Goal: Task Accomplishment & Management: Use online tool/utility

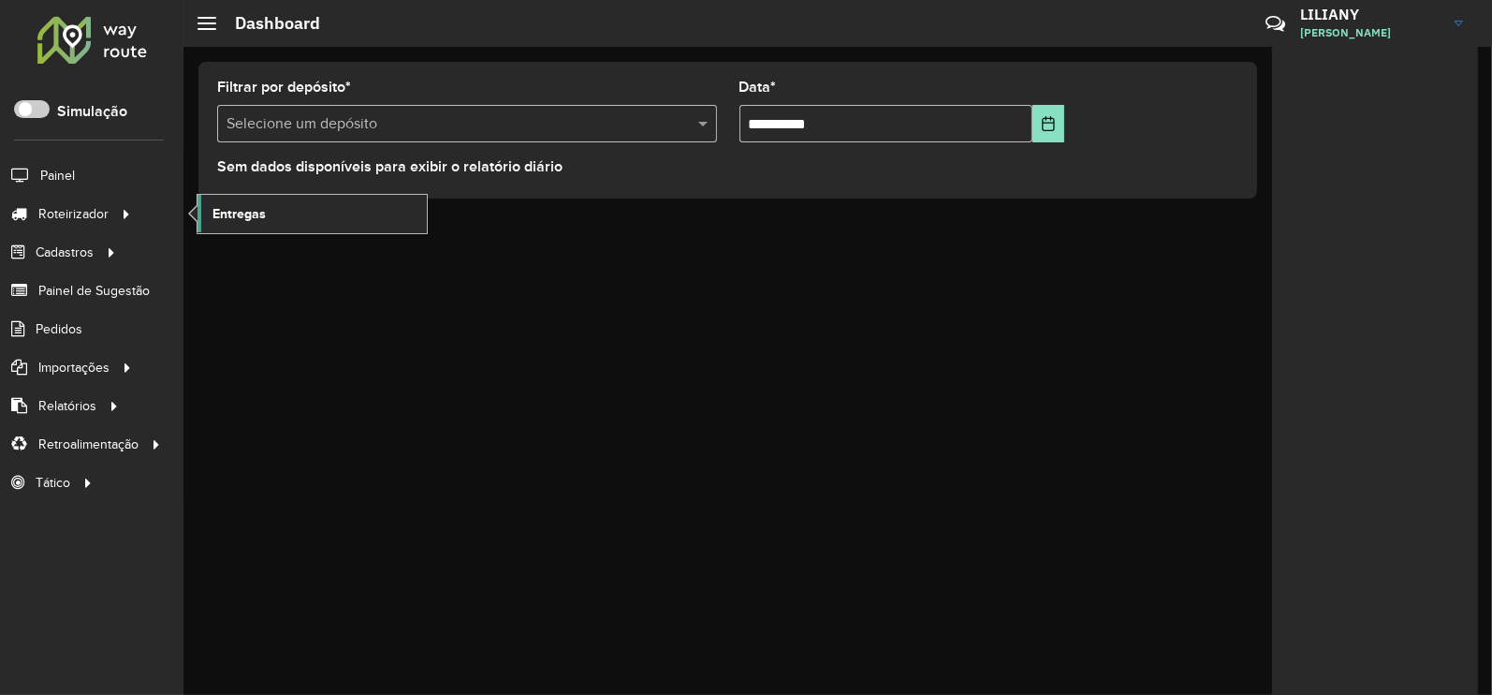
click at [264, 222] on span "Entregas" at bounding box center [239, 214] width 53 height 20
click at [253, 215] on span "Entregas" at bounding box center [239, 214] width 53 height 20
click at [234, 213] on span "Entregas" at bounding box center [239, 214] width 53 height 20
click at [258, 208] on span "Entregas" at bounding box center [239, 214] width 53 height 20
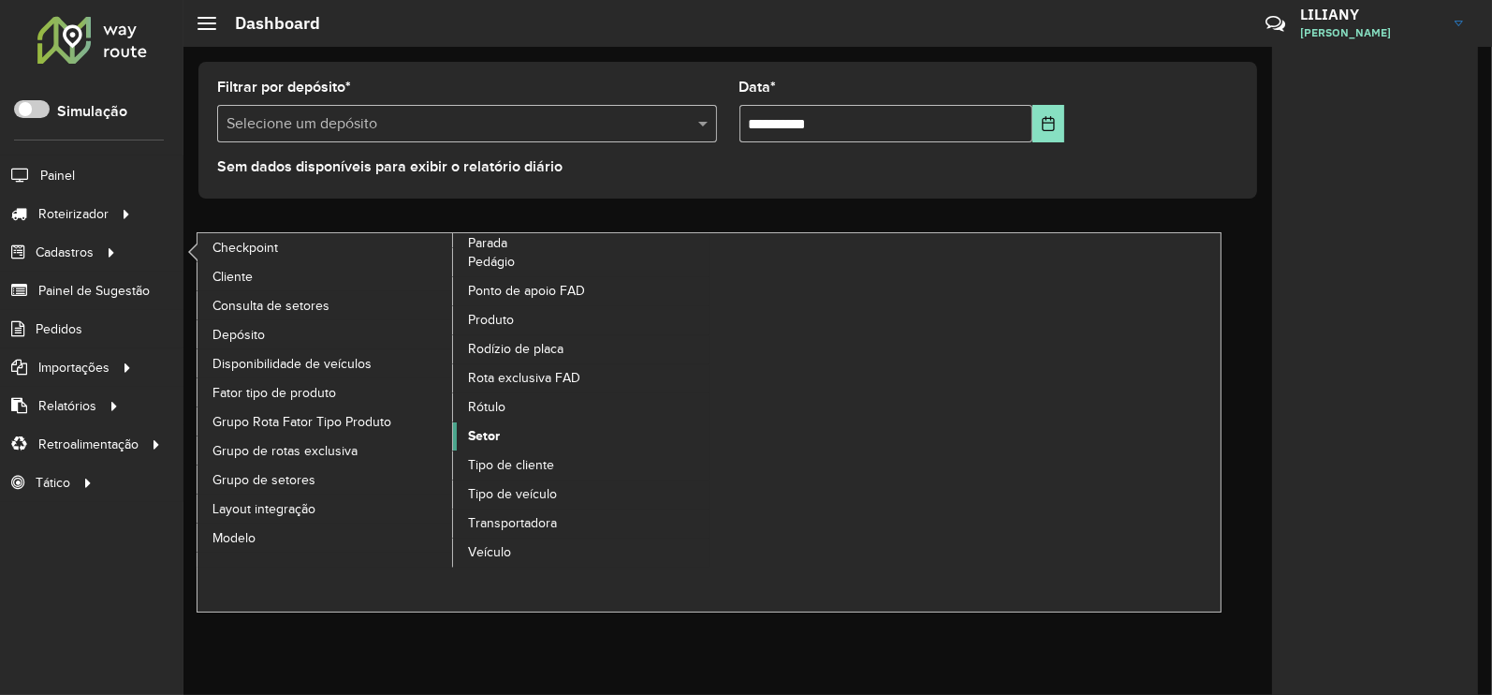
click at [487, 426] on span "Setor" at bounding box center [484, 436] width 32 height 20
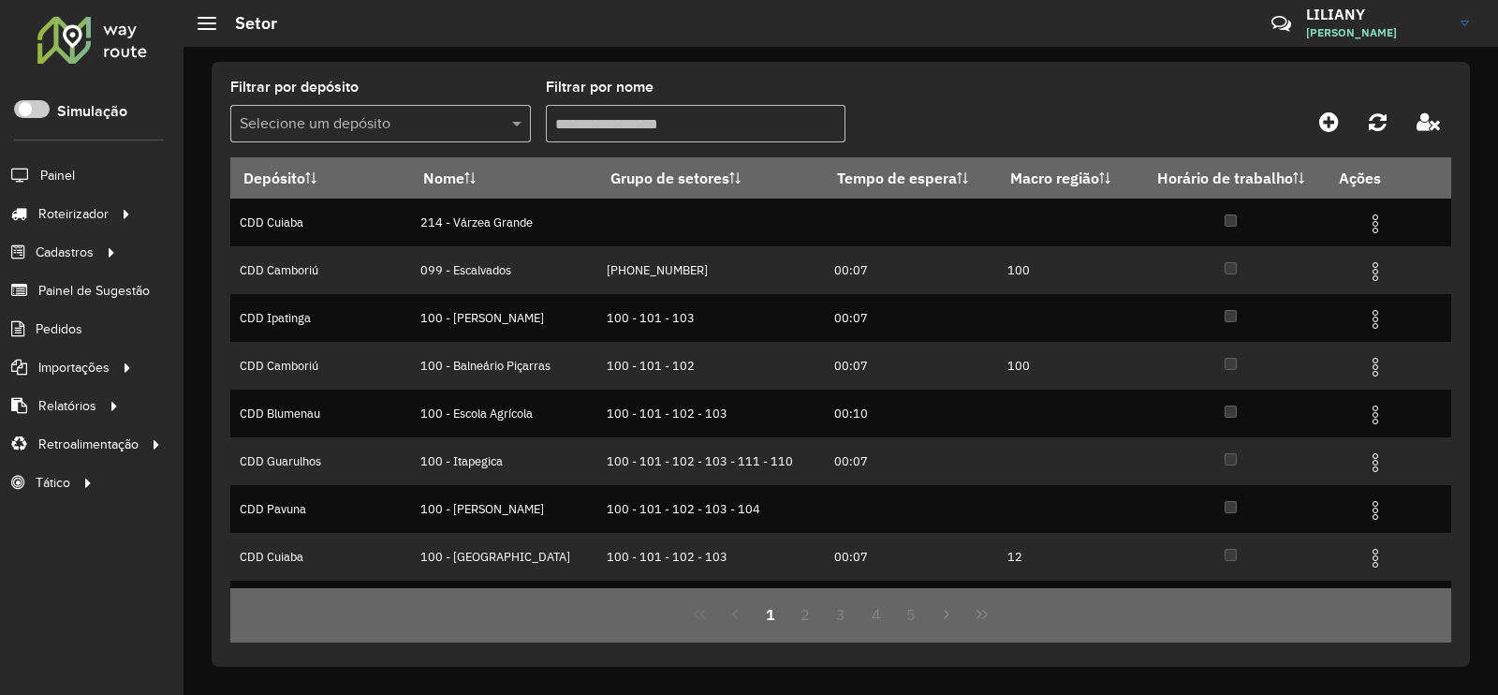
click at [382, 128] on input "text" at bounding box center [362, 124] width 244 height 22
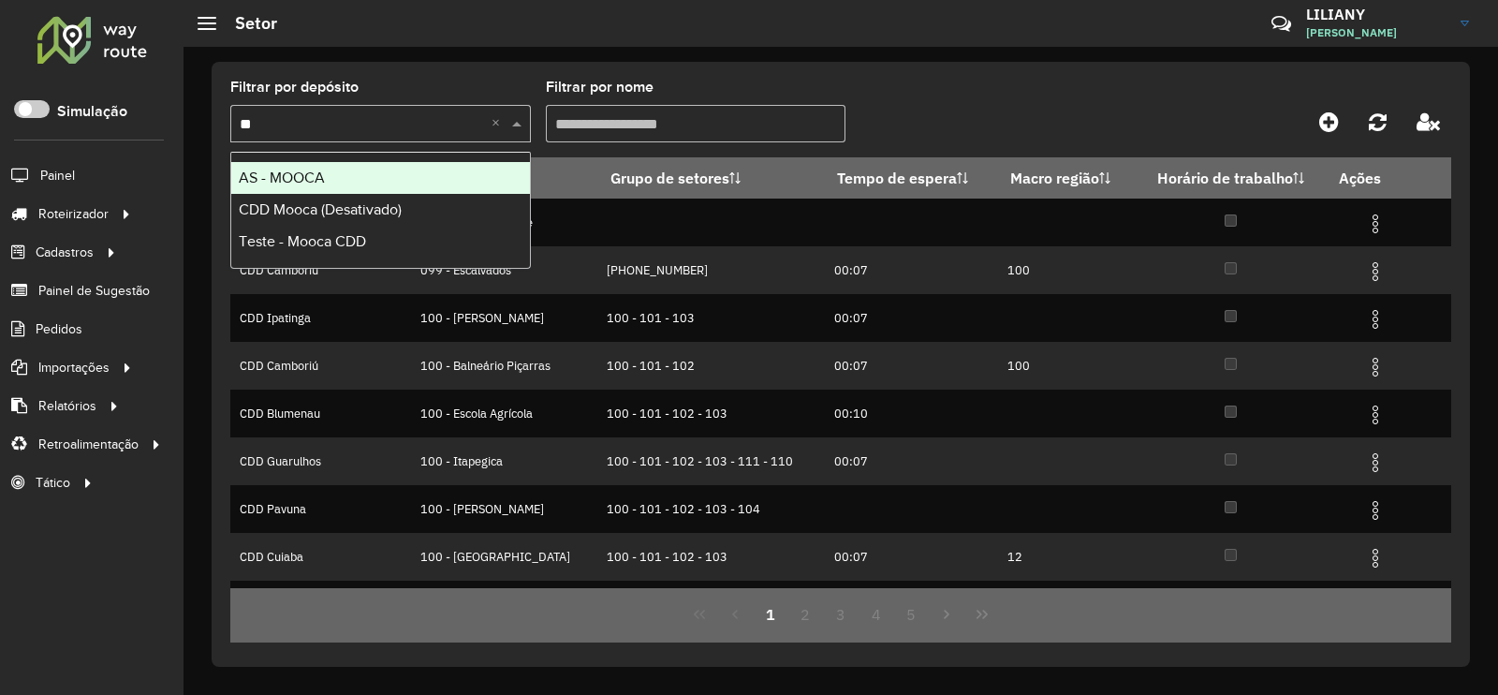
type input "*"
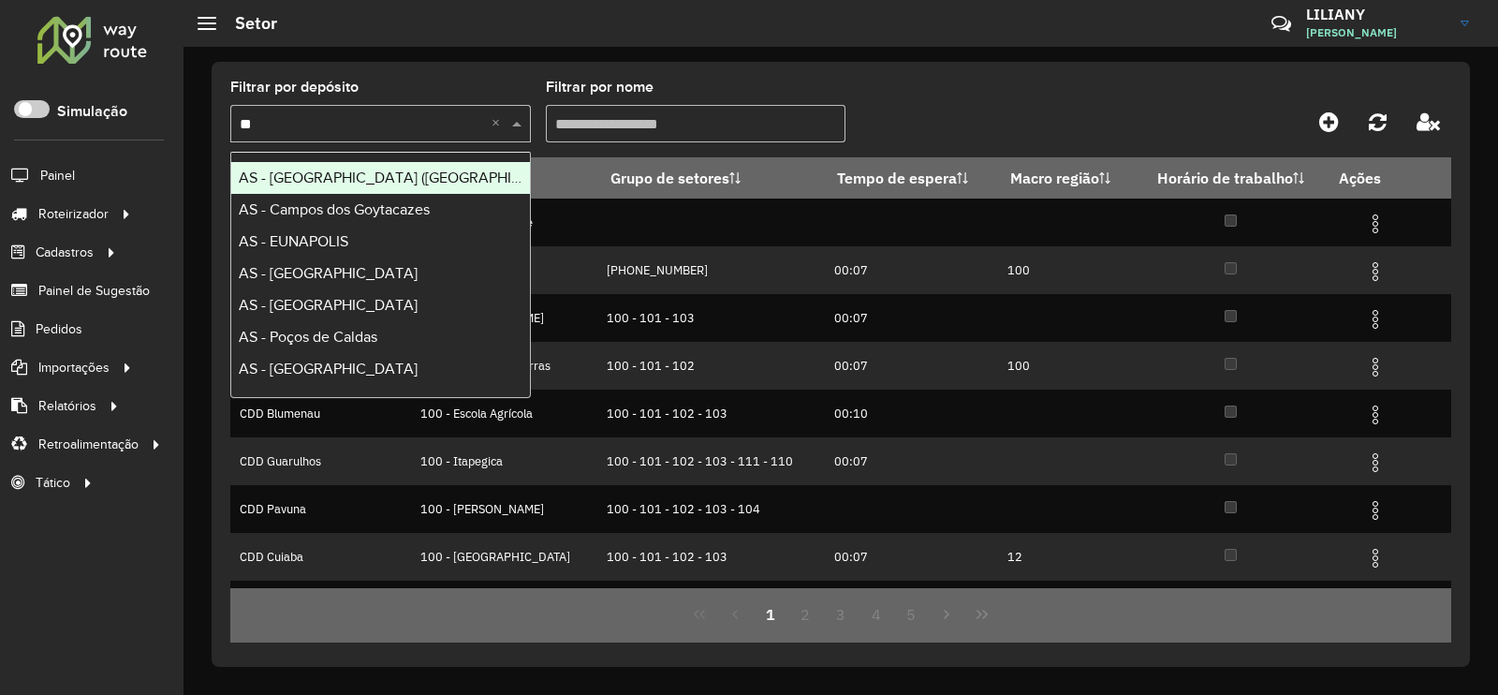
type input "***"
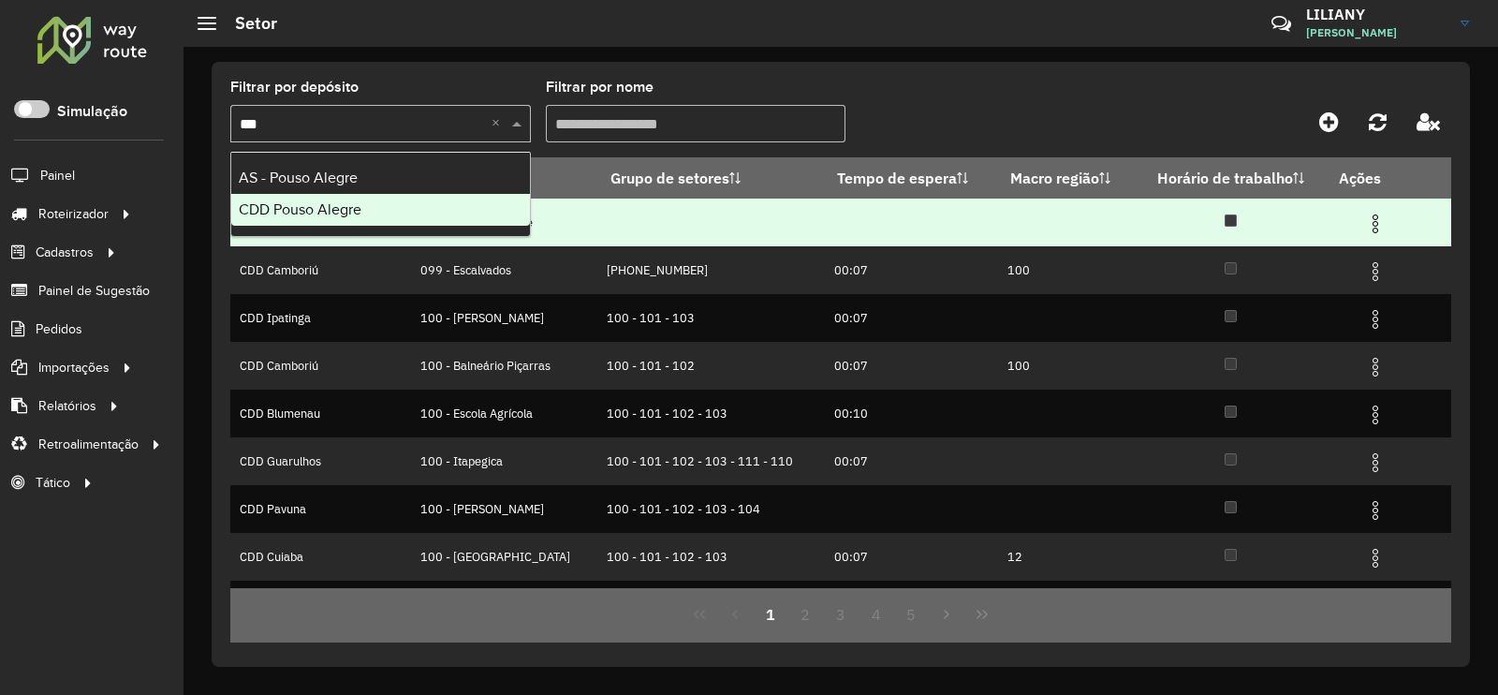
click at [339, 203] on span "CDD Pouso Alegre" at bounding box center [300, 209] width 123 height 16
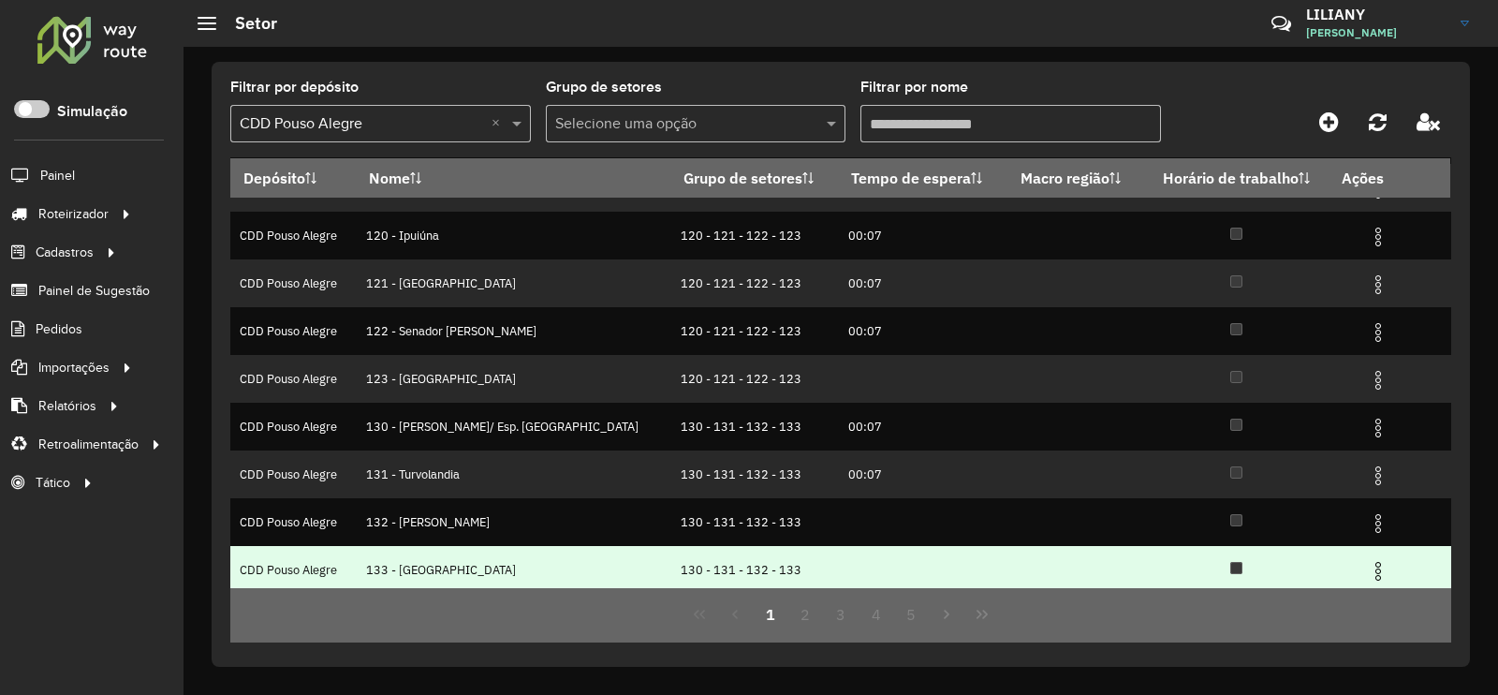
scroll to position [182, 0]
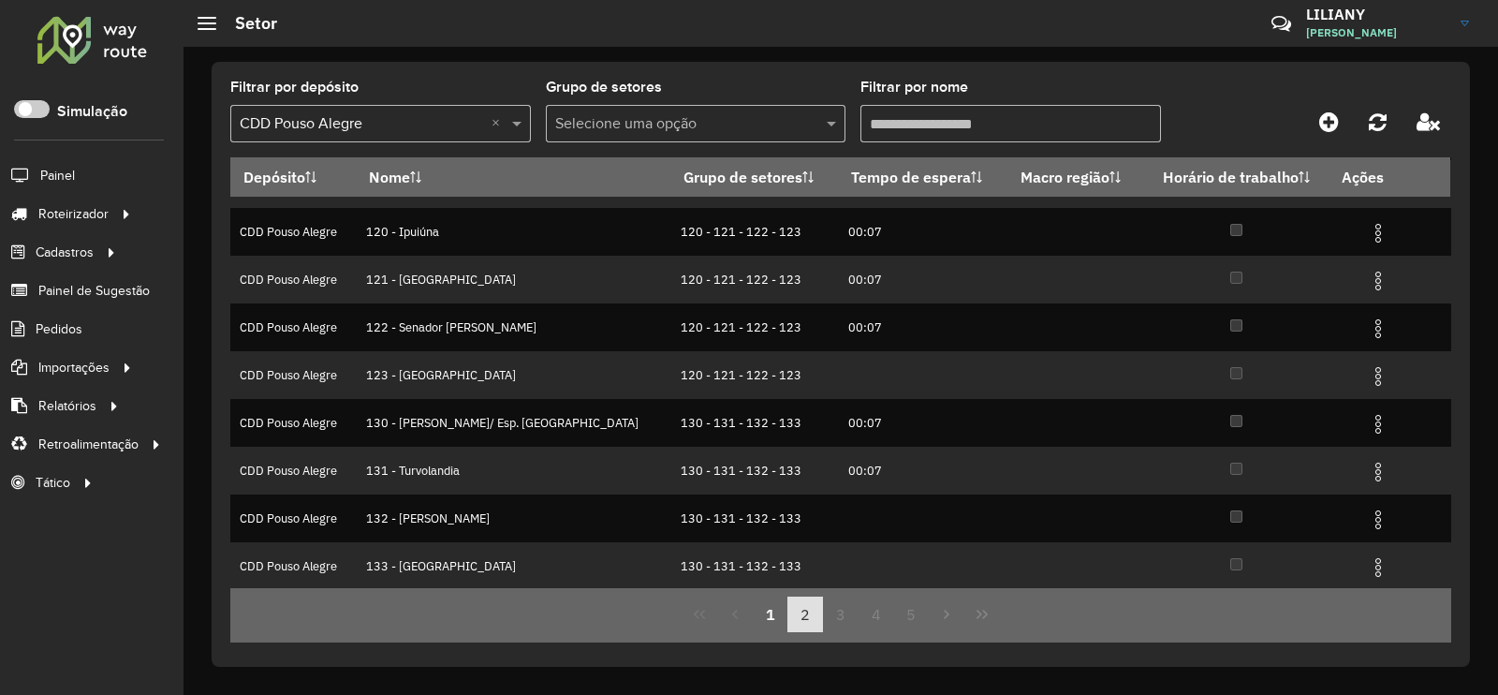
click at [803, 608] on button "2" at bounding box center [805, 614] width 36 height 36
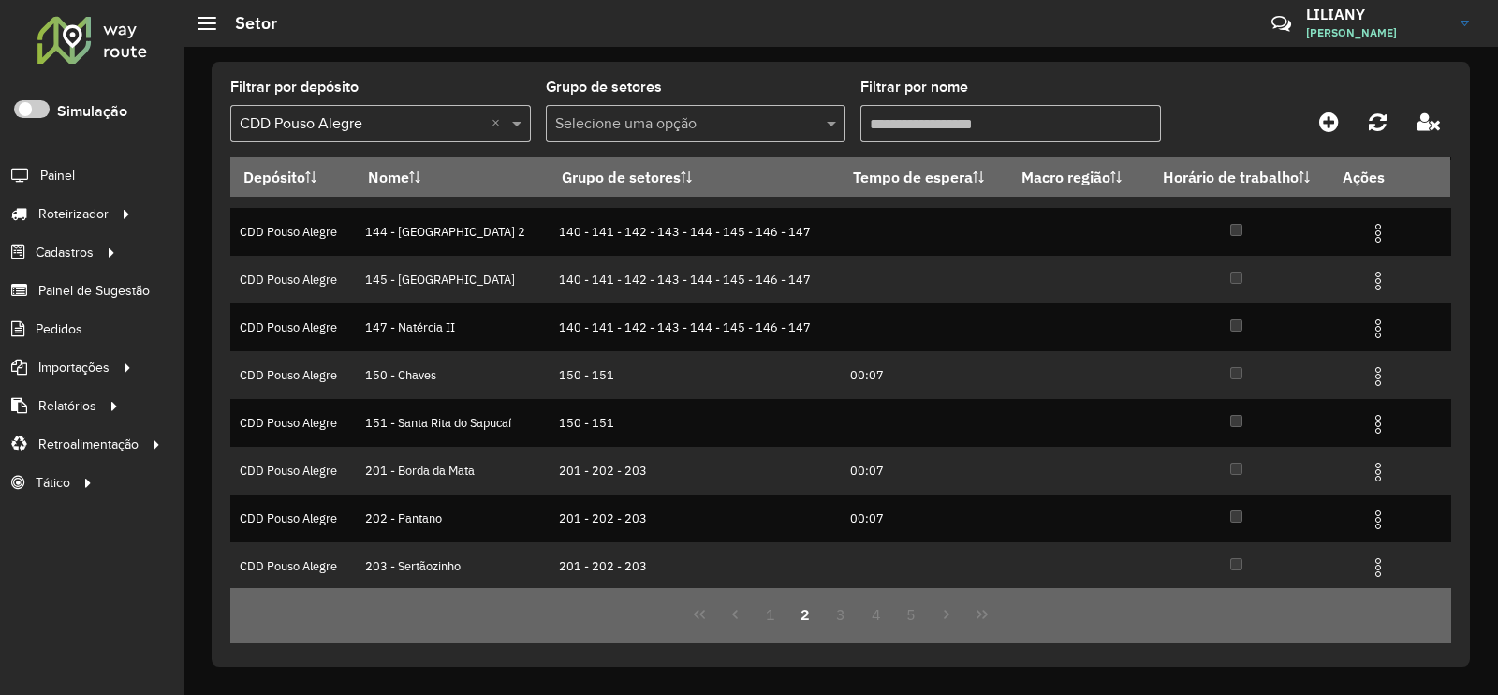
scroll to position [0, 0]
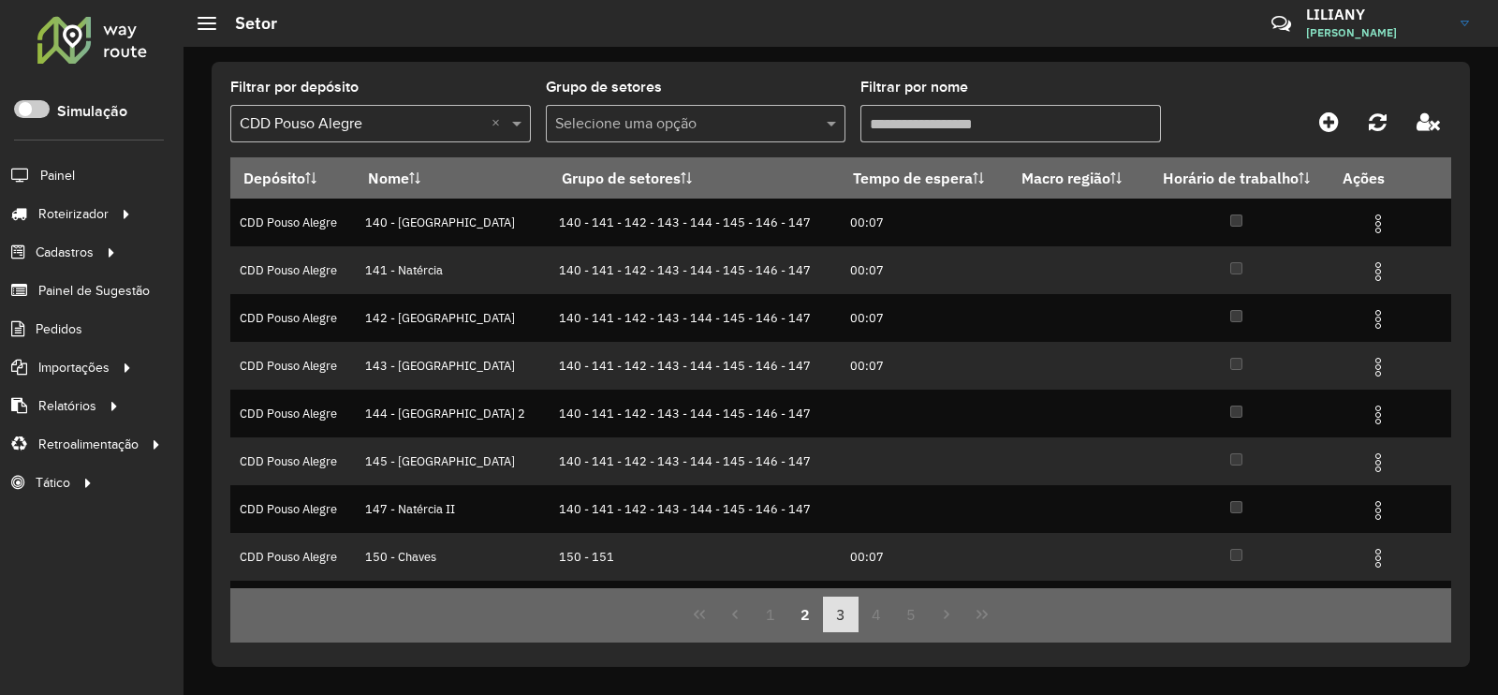
click at [832, 614] on button "3" at bounding box center [841, 614] width 36 height 36
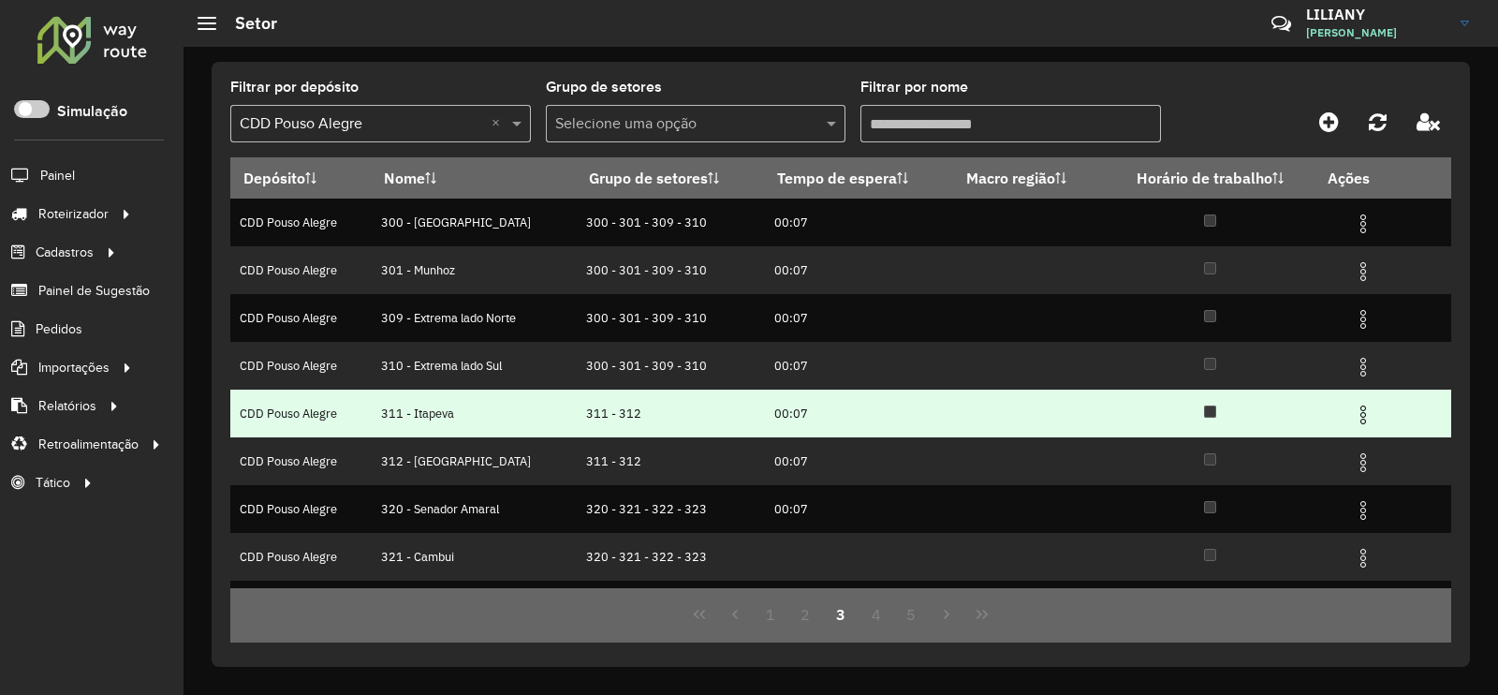
click at [1358, 410] on img at bounding box center [1363, 415] width 22 height 22
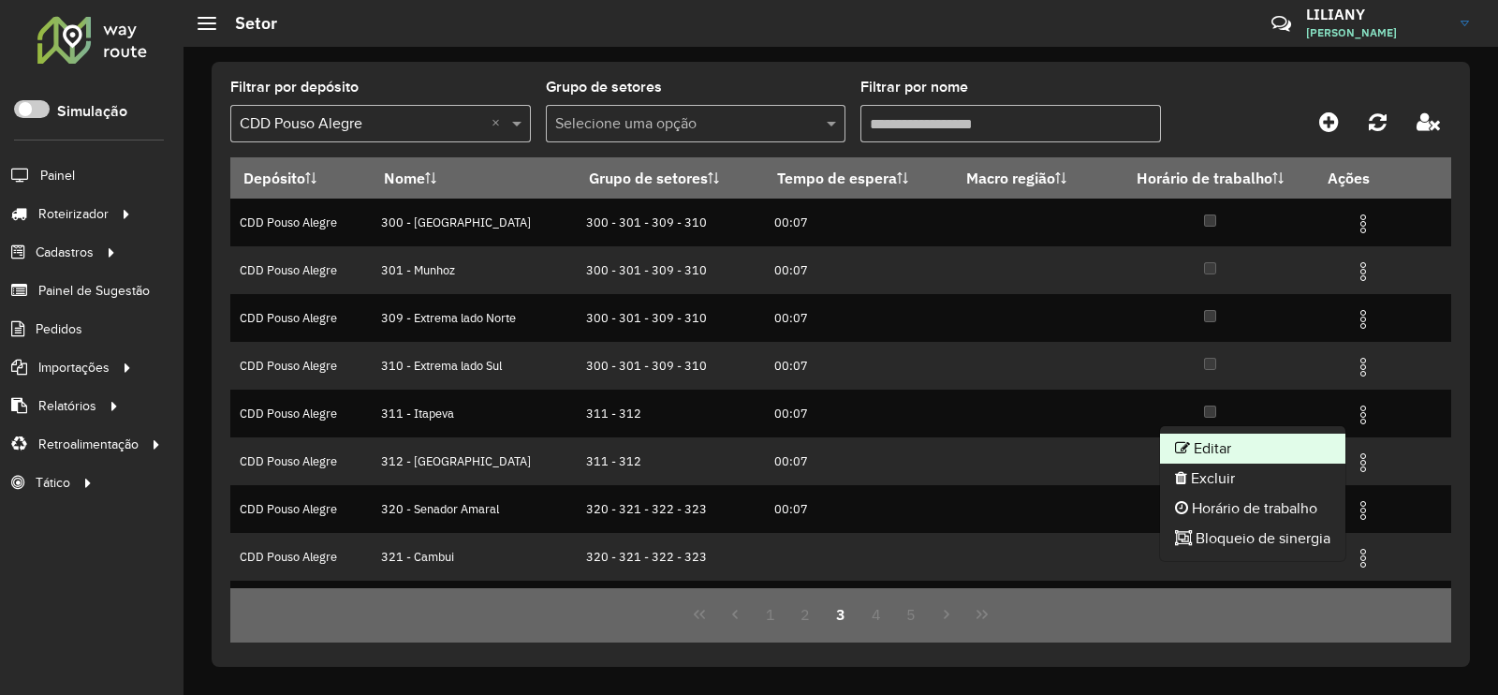
click at [1301, 443] on li "Editar" at bounding box center [1252, 448] width 185 height 30
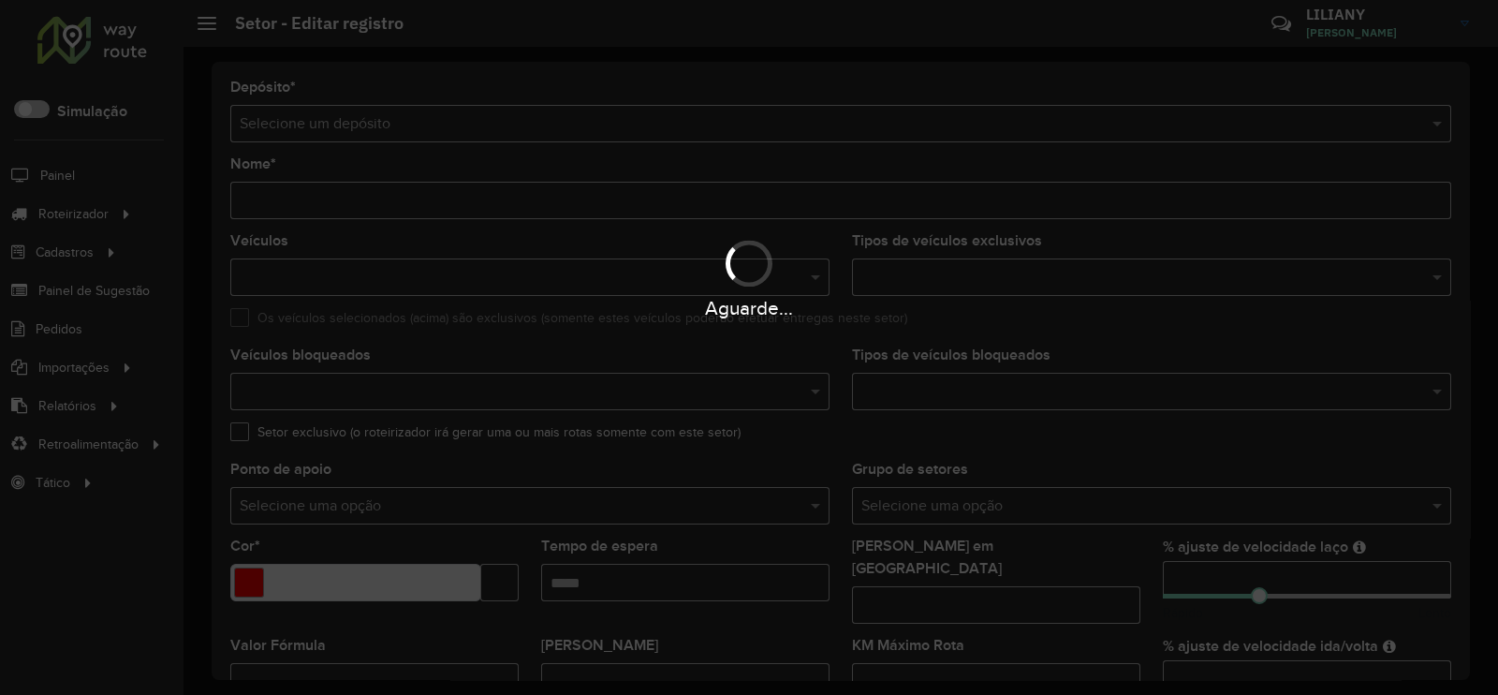
type input "**********"
type input "*******"
type input "*****"
type input "**"
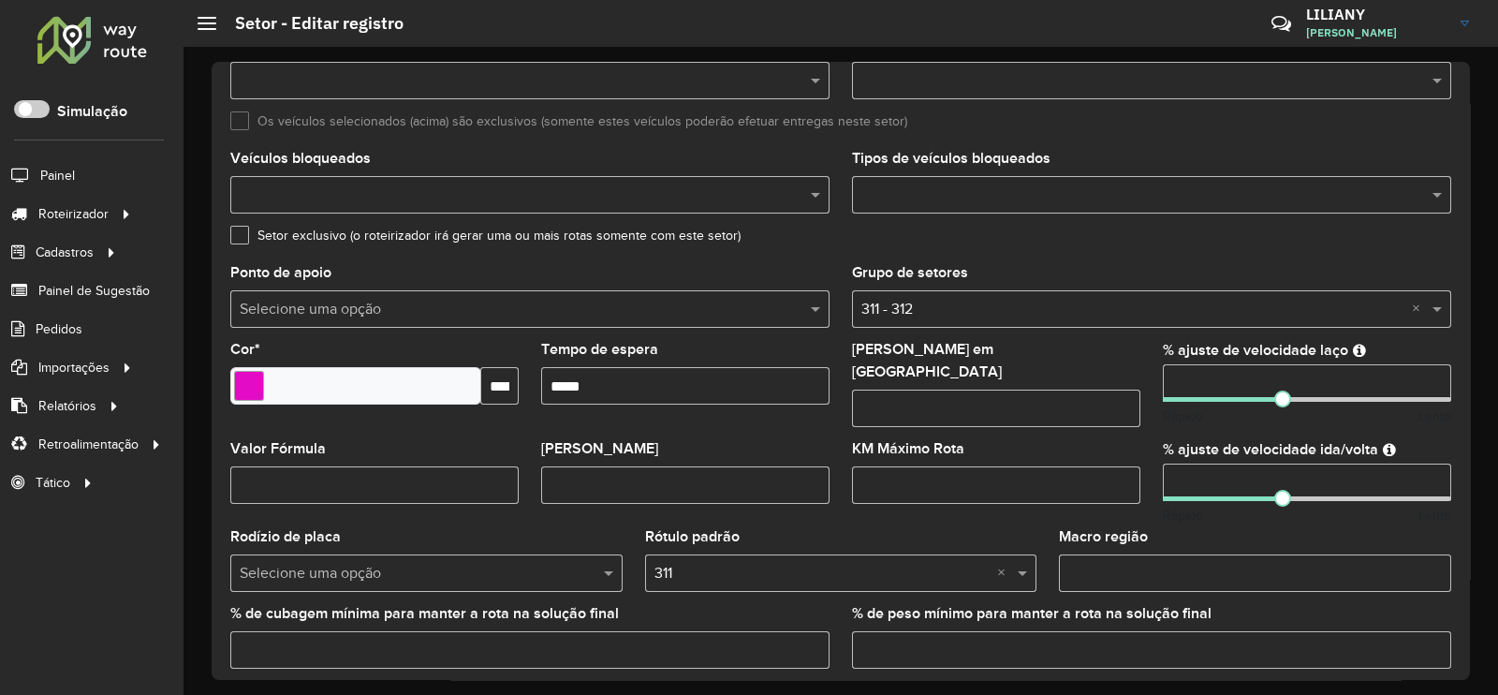
scroll to position [233, 0]
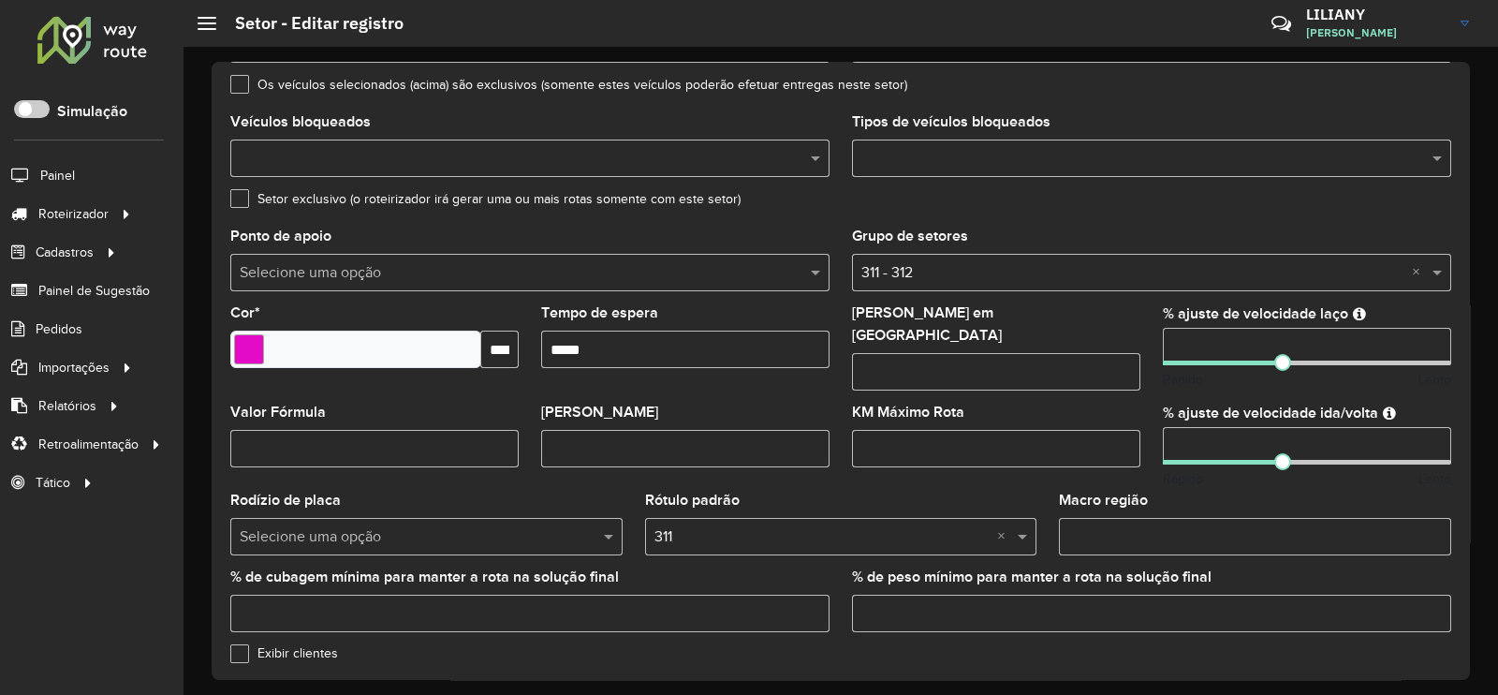
drag, startPoint x: 1207, startPoint y: 439, endPoint x: 1157, endPoint y: 437, distance: 49.7
click at [1157, 437] on formly-field "% ajuste de velocidade ida/volta ** Rápido Lento" at bounding box center [1307, 449] width 311 height 88
type input "**"
click at [1234, 479] on formly-field "% ajuste de velocidade ida/volta ** Rápido Lento" at bounding box center [1307, 449] width 311 height 88
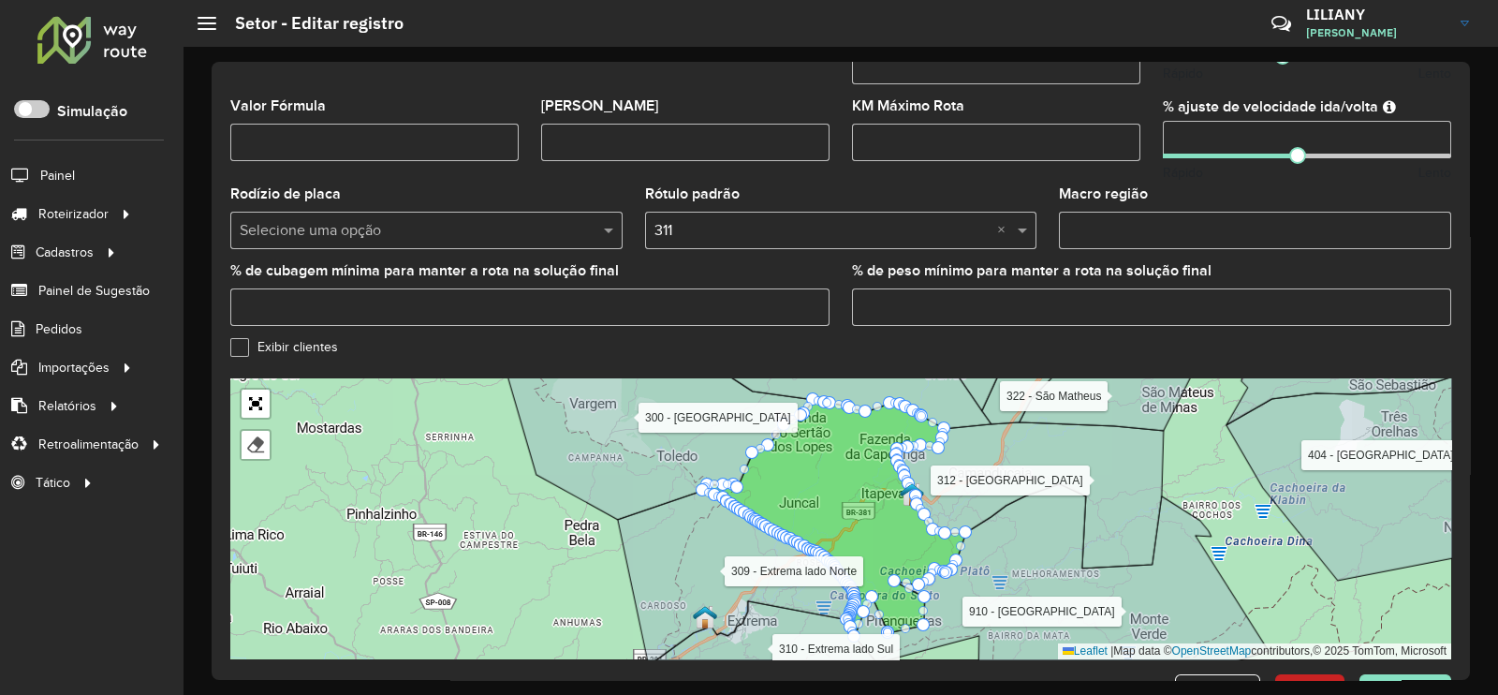
scroll to position [593, 0]
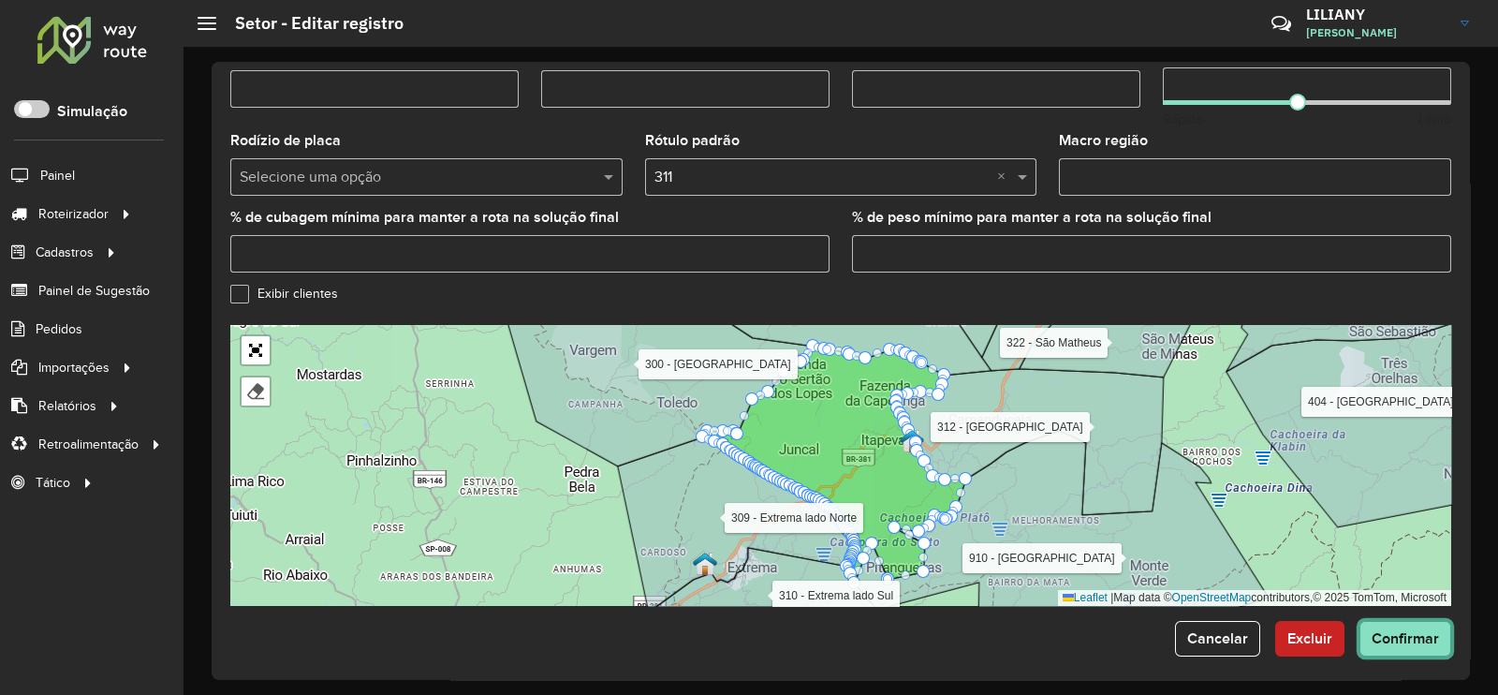
click at [1395, 630] on span "Confirmar" at bounding box center [1405, 638] width 67 height 16
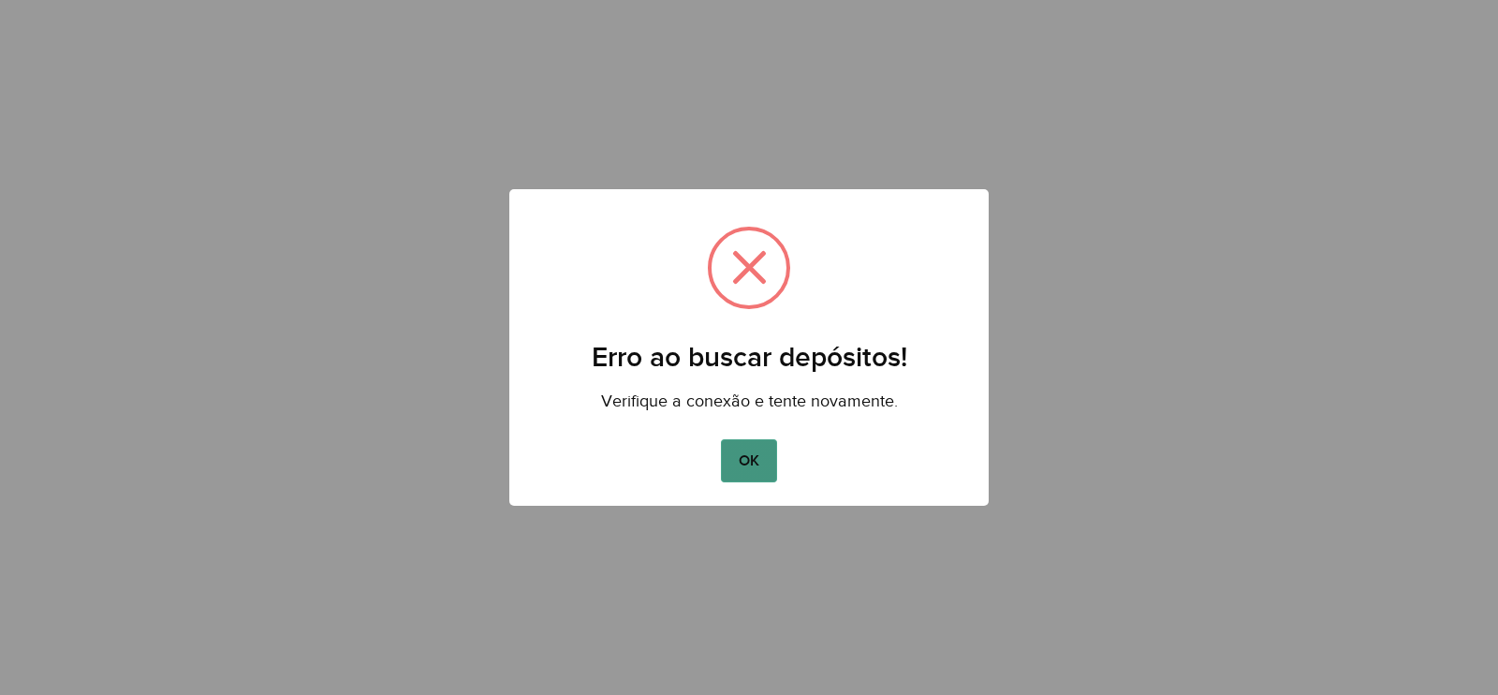
click at [751, 469] on button "OK" at bounding box center [748, 460] width 55 height 43
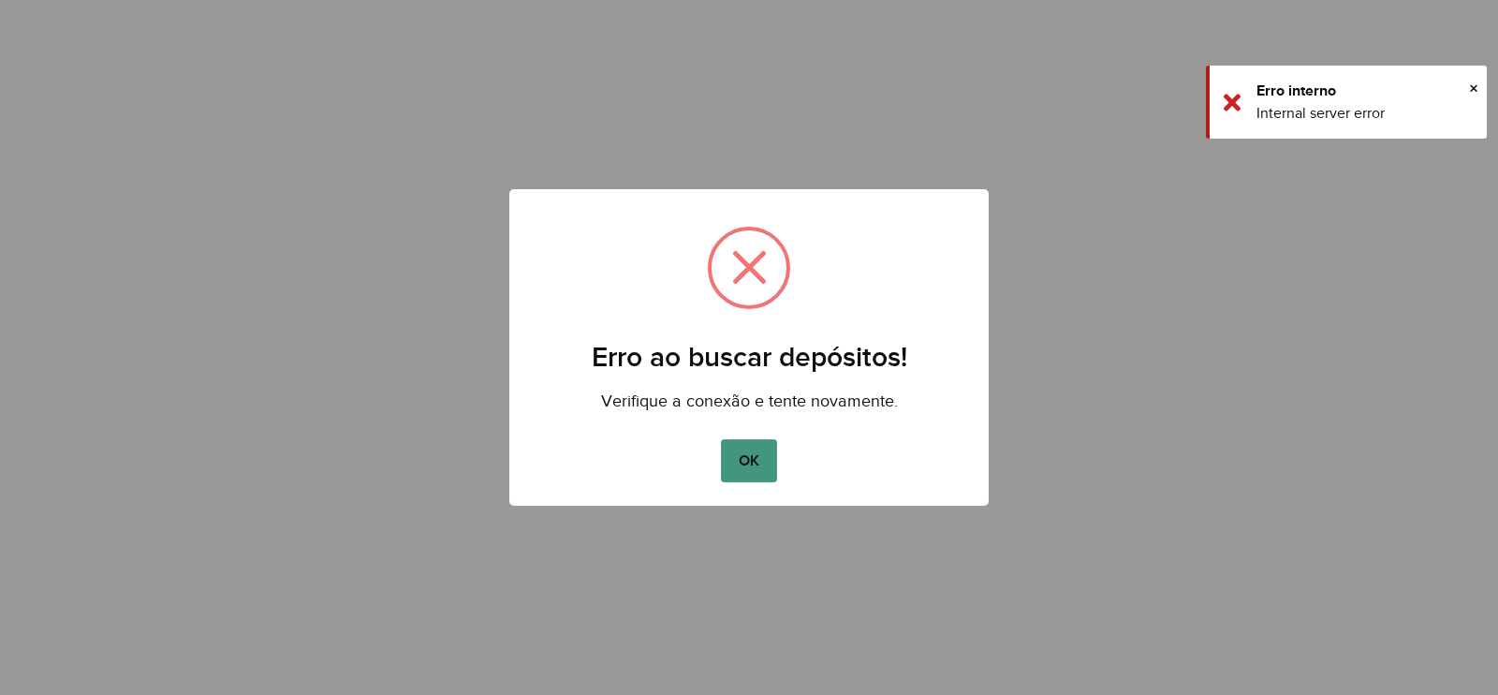
click at [769, 458] on button "OK" at bounding box center [748, 460] width 55 height 43
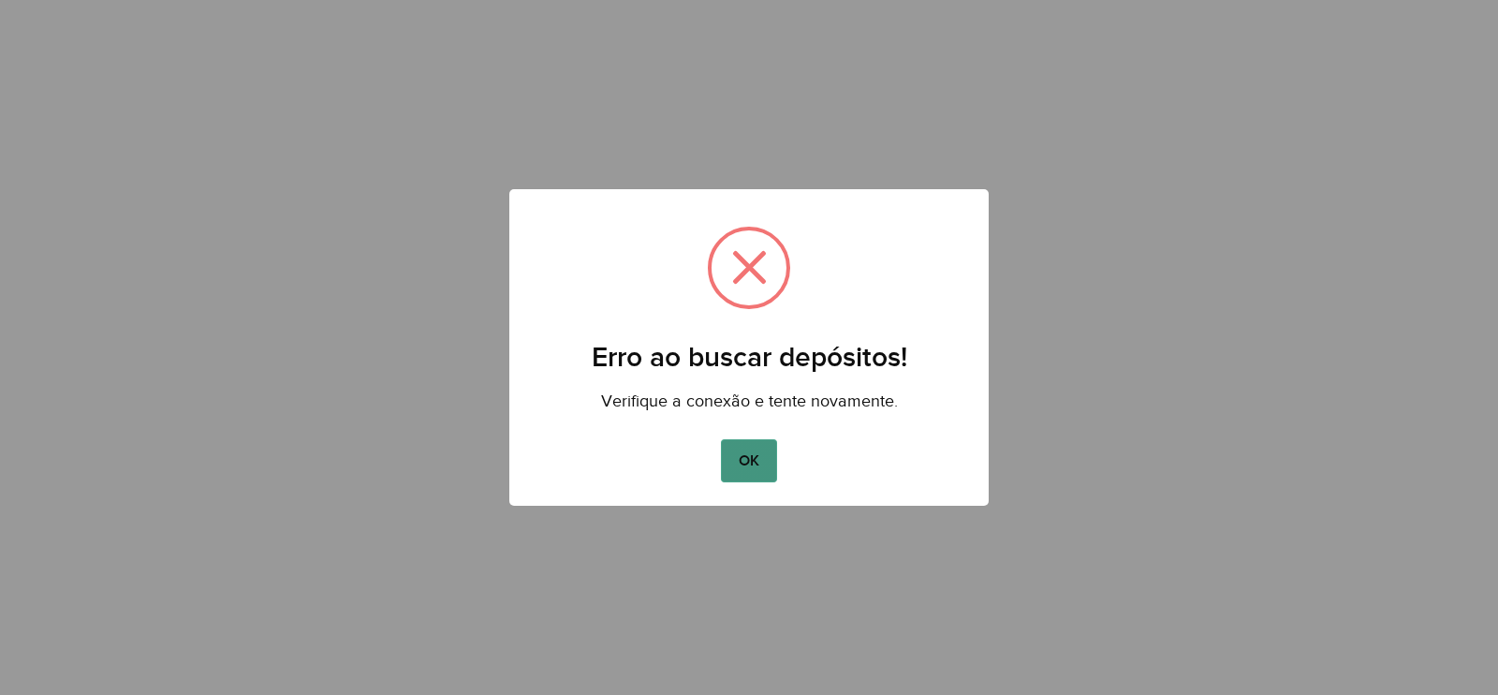
click at [742, 461] on button "OK" at bounding box center [748, 460] width 55 height 43
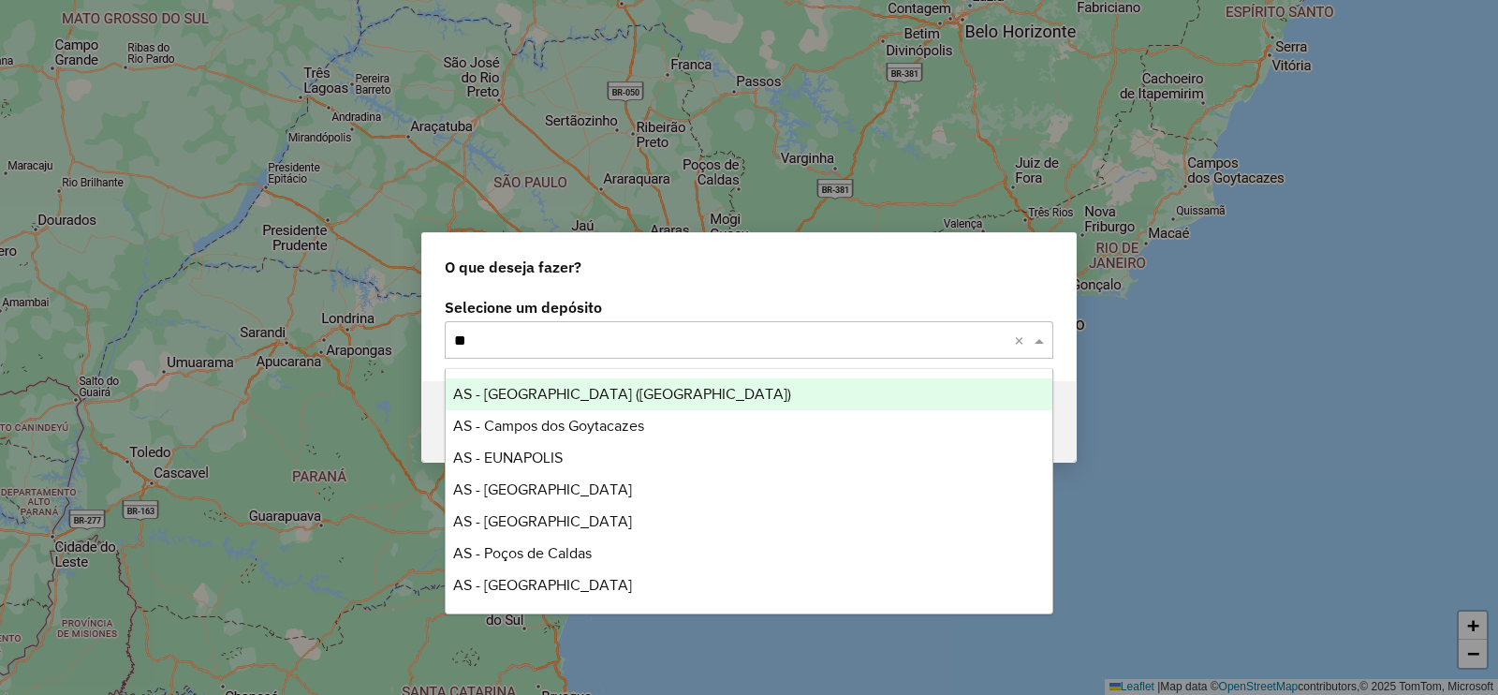
type input "***"
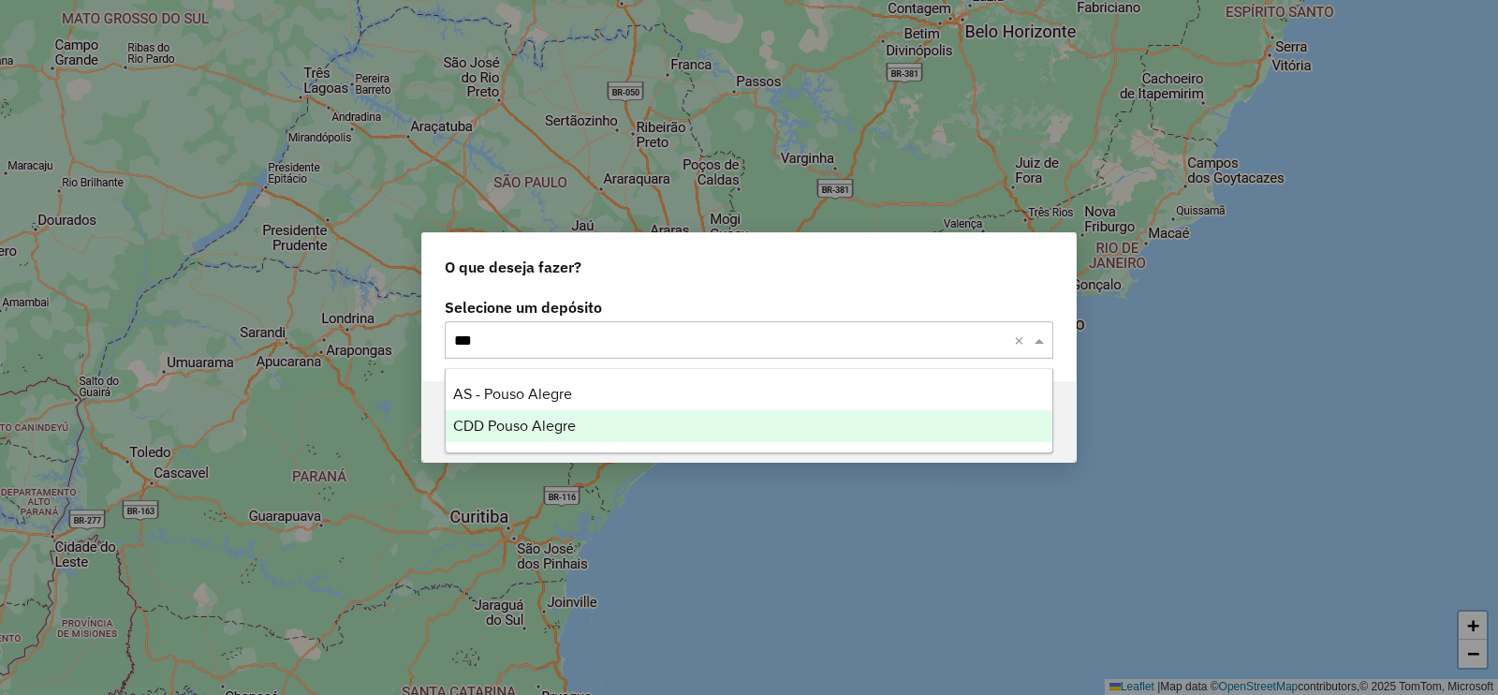
click at [523, 423] on span "CDD Pouso Alegre" at bounding box center [514, 426] width 123 height 16
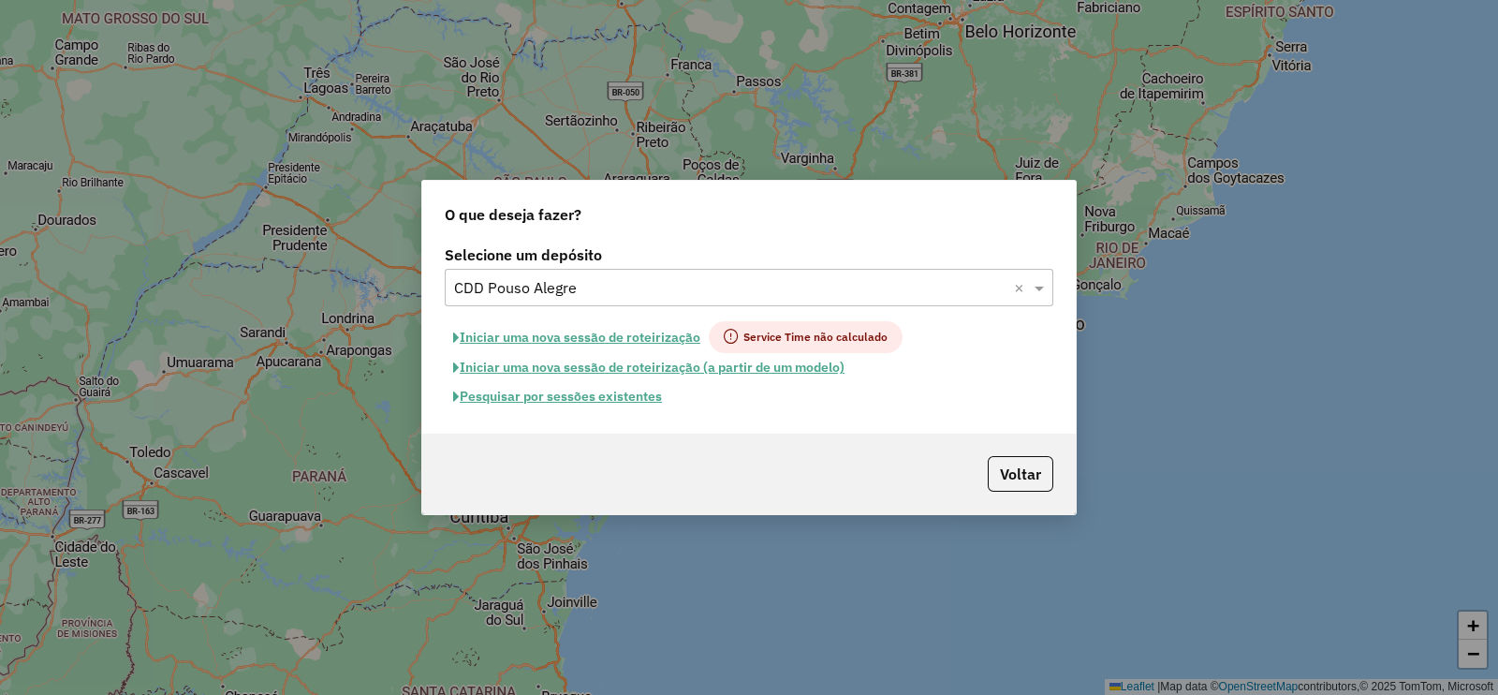
click at [612, 394] on button "Pesquisar por sessões existentes" at bounding box center [558, 396] width 226 height 29
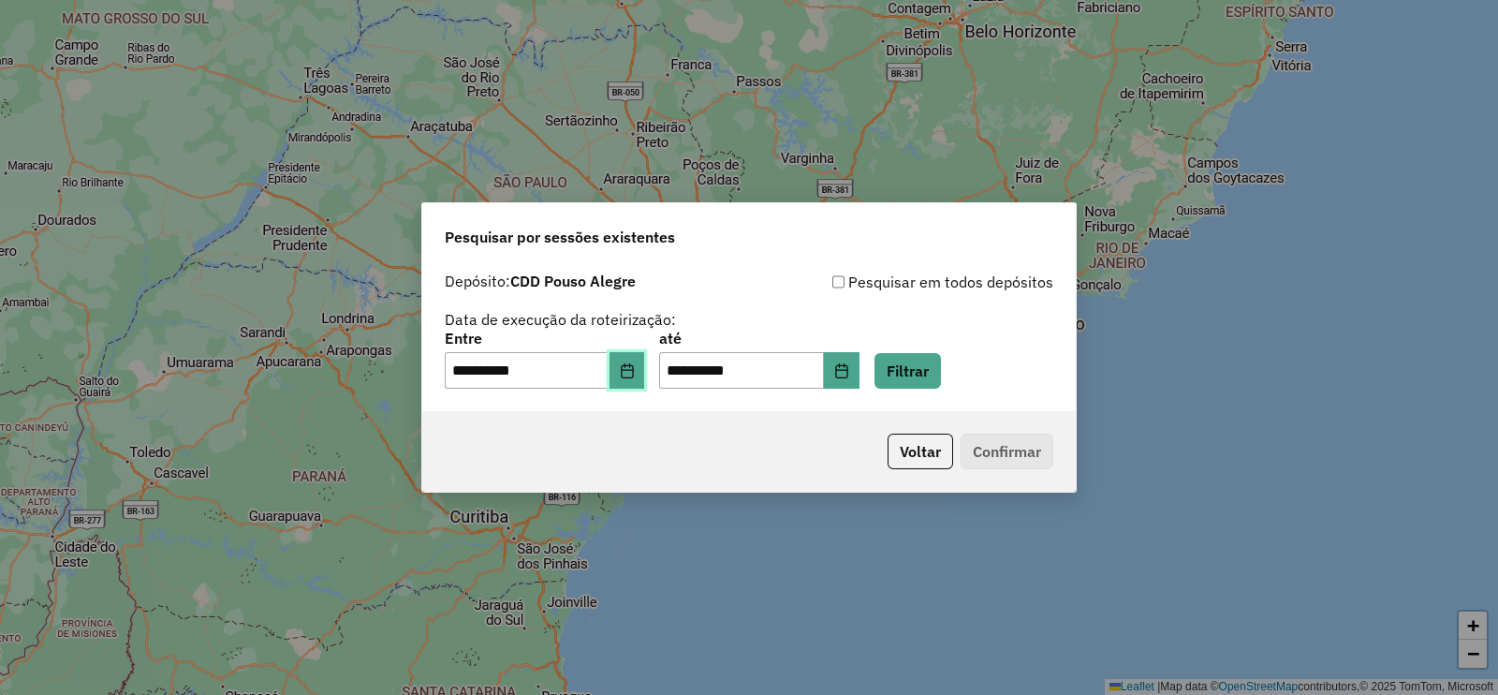
click at [635, 374] on icon "Choose Date" at bounding box center [627, 370] width 15 height 15
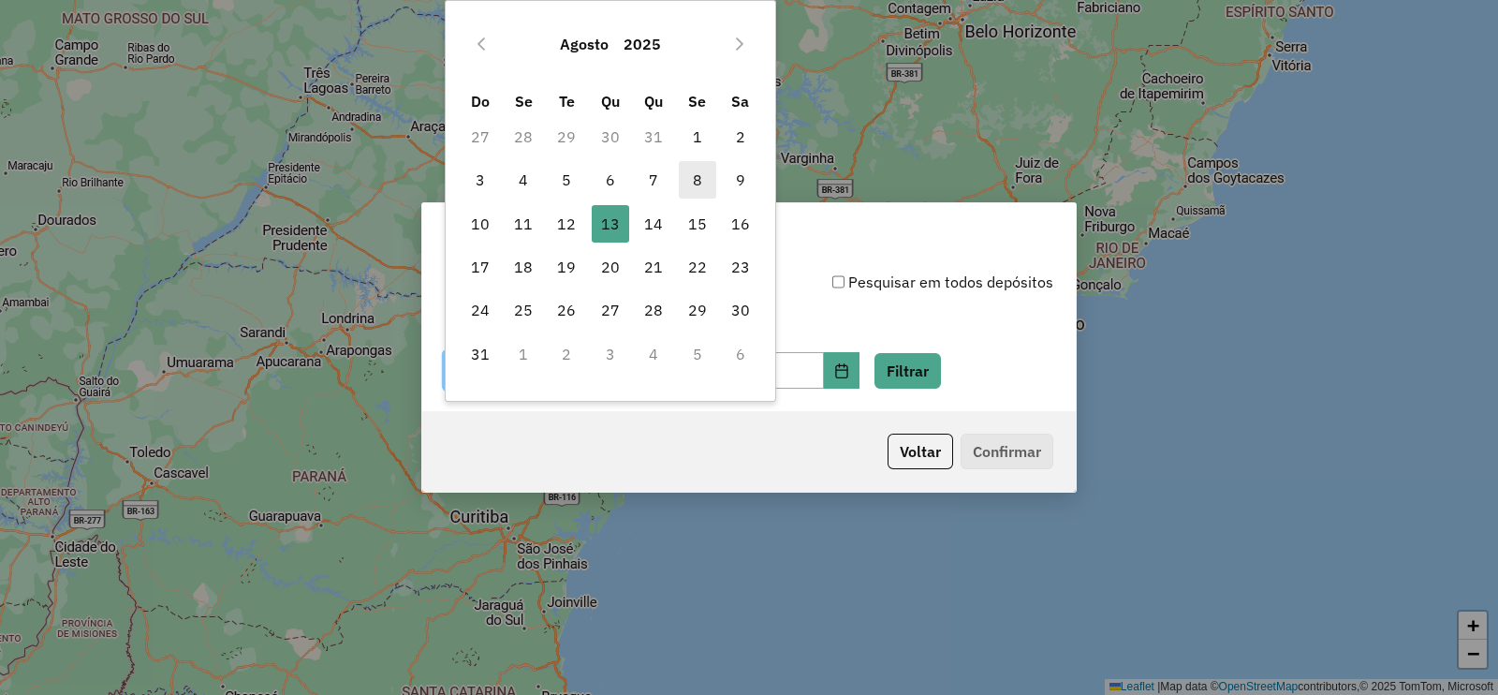
click at [701, 175] on span "8" at bounding box center [697, 179] width 37 height 37
type input "**********"
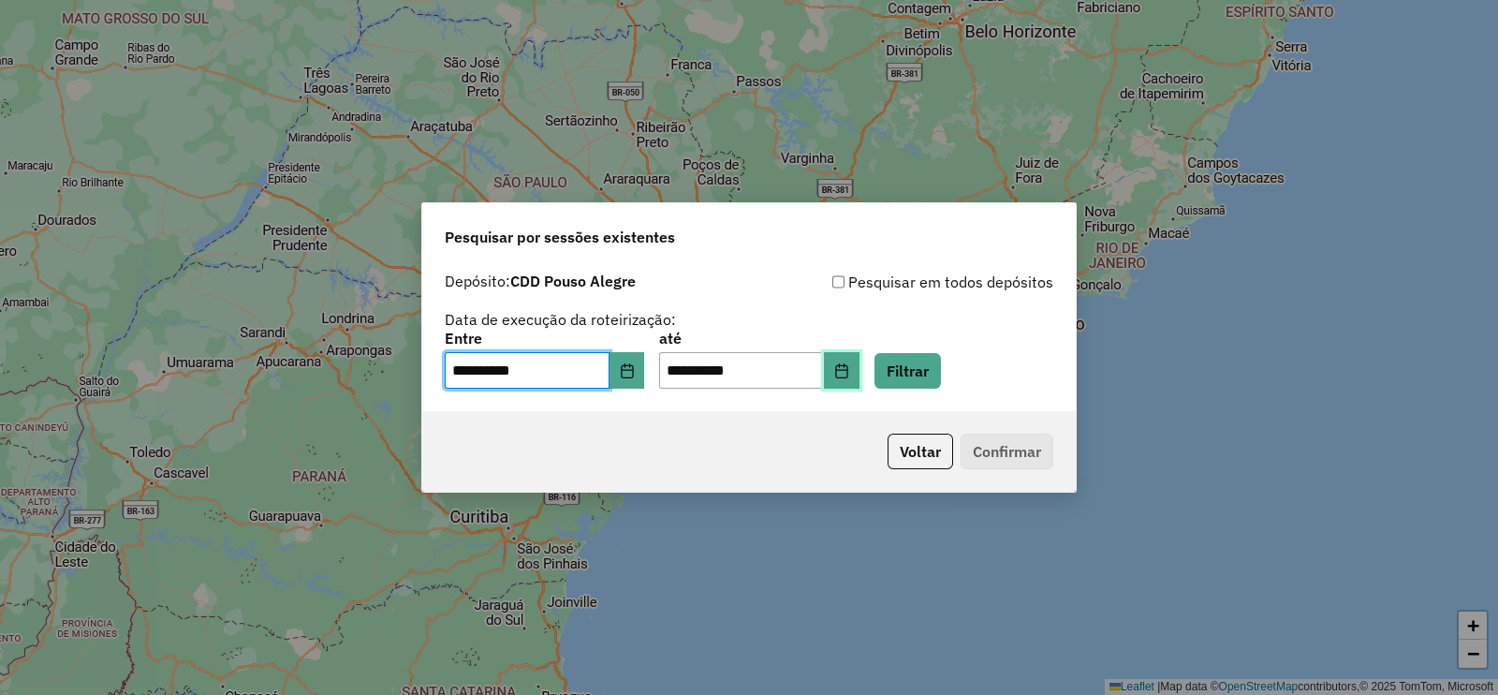
click at [849, 373] on icon "Choose Date" at bounding box center [841, 370] width 15 height 15
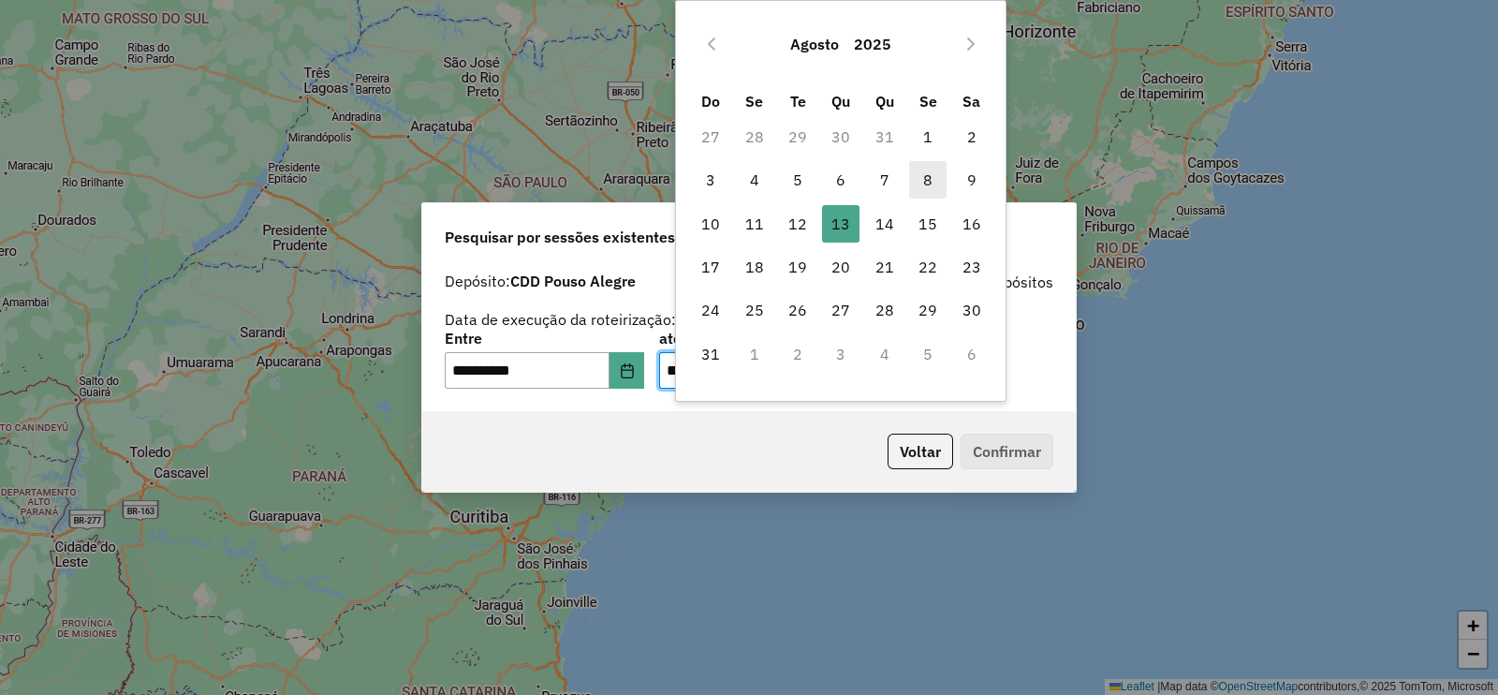
click at [936, 180] on span "8" at bounding box center [927, 179] width 37 height 37
type input "**********"
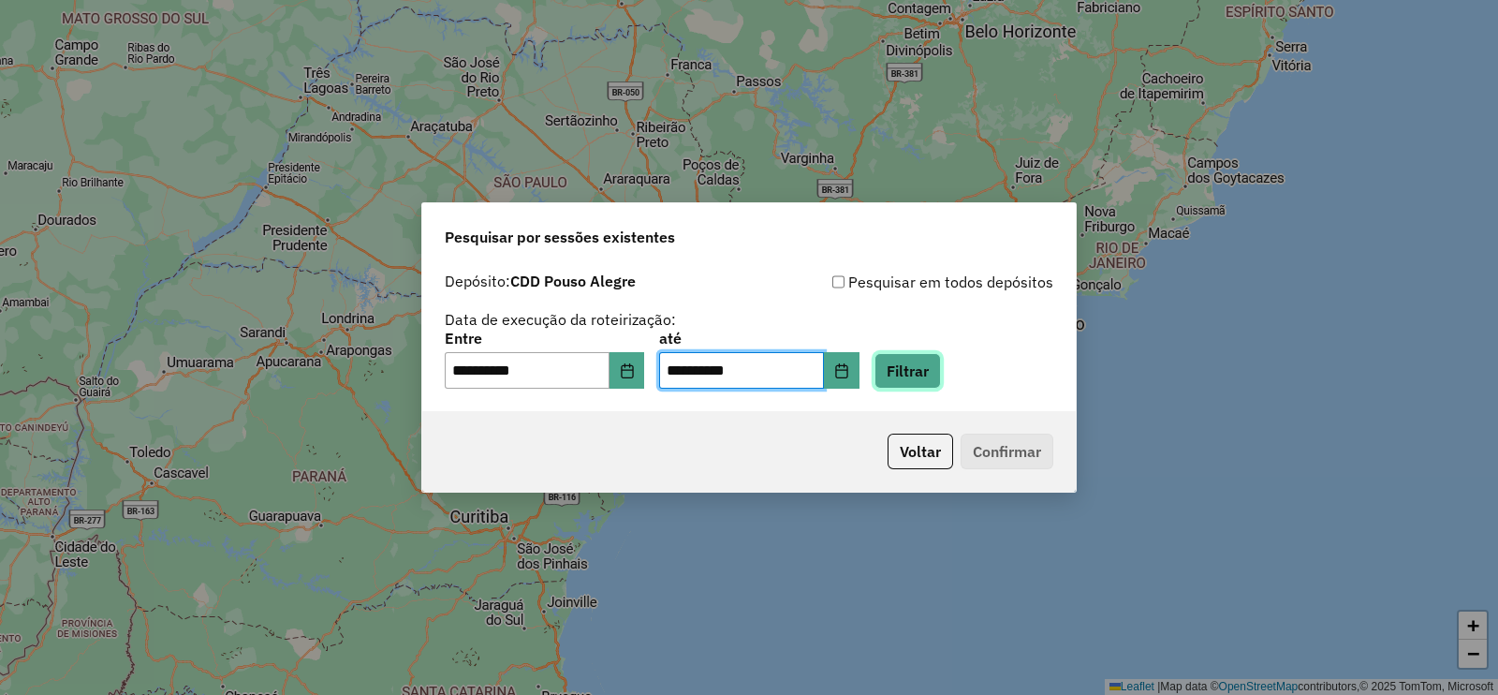
click at [941, 376] on button "Filtrar" at bounding box center [907, 371] width 66 height 36
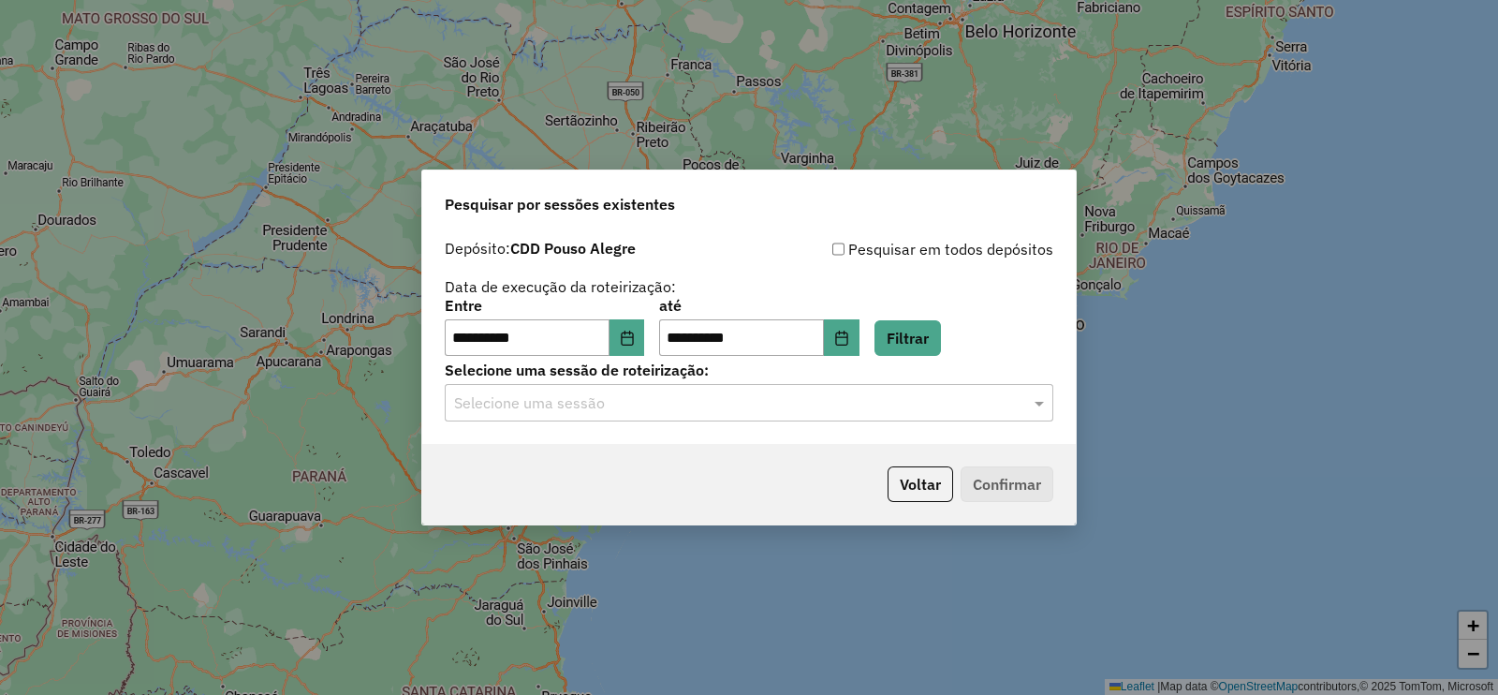
click at [563, 405] on input "text" at bounding box center [730, 403] width 552 height 22
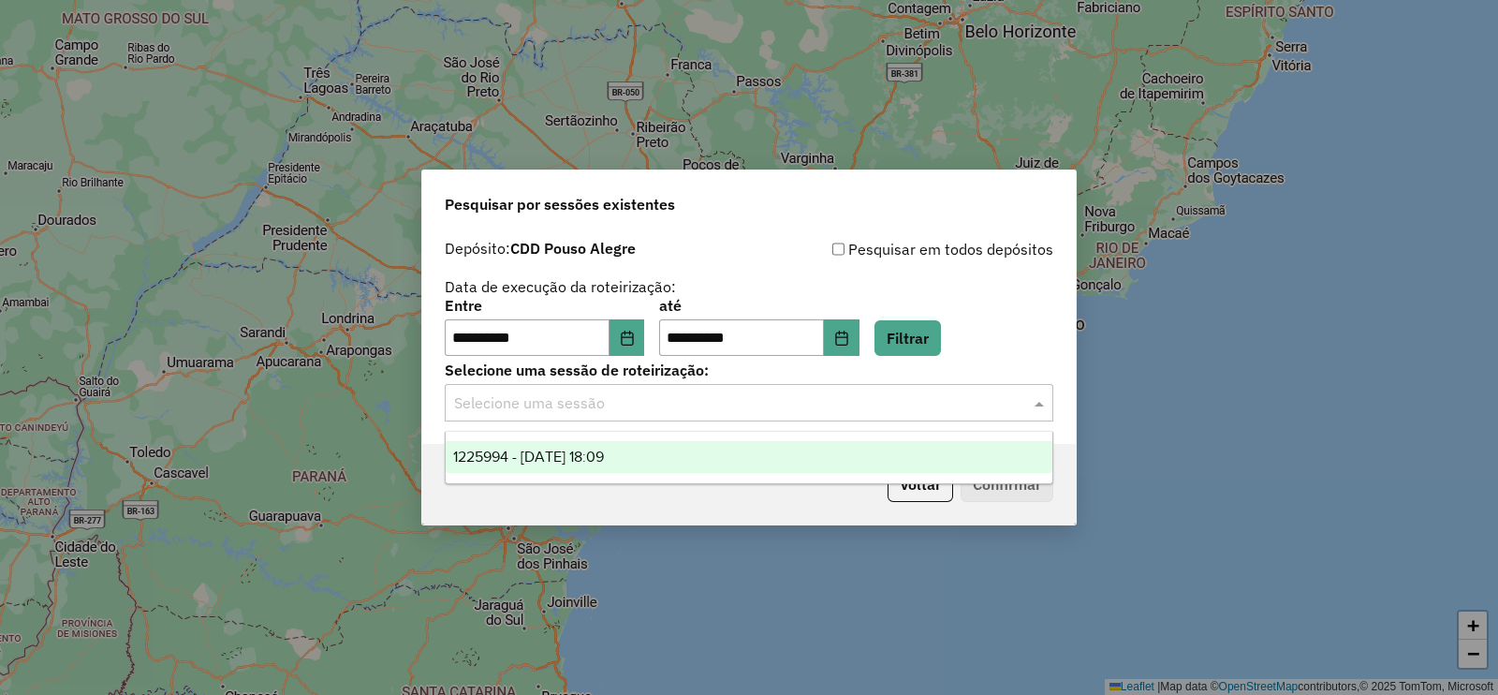
click at [559, 456] on span "1225994 - 08/08/2025 18:09" at bounding box center [528, 456] width 151 height 16
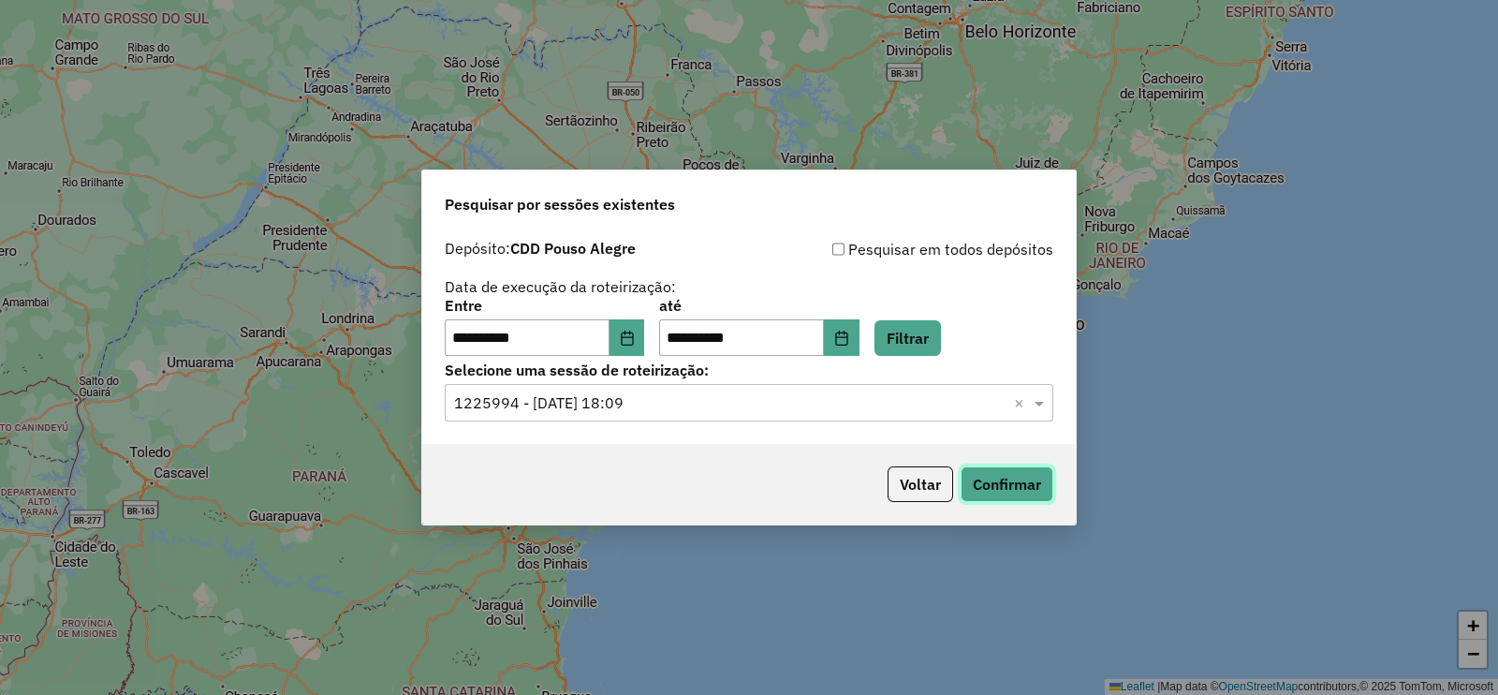
click at [1026, 484] on button "Confirmar" at bounding box center [1007, 484] width 93 height 36
click at [645, 344] on button "Choose Date" at bounding box center [627, 337] width 36 height 37
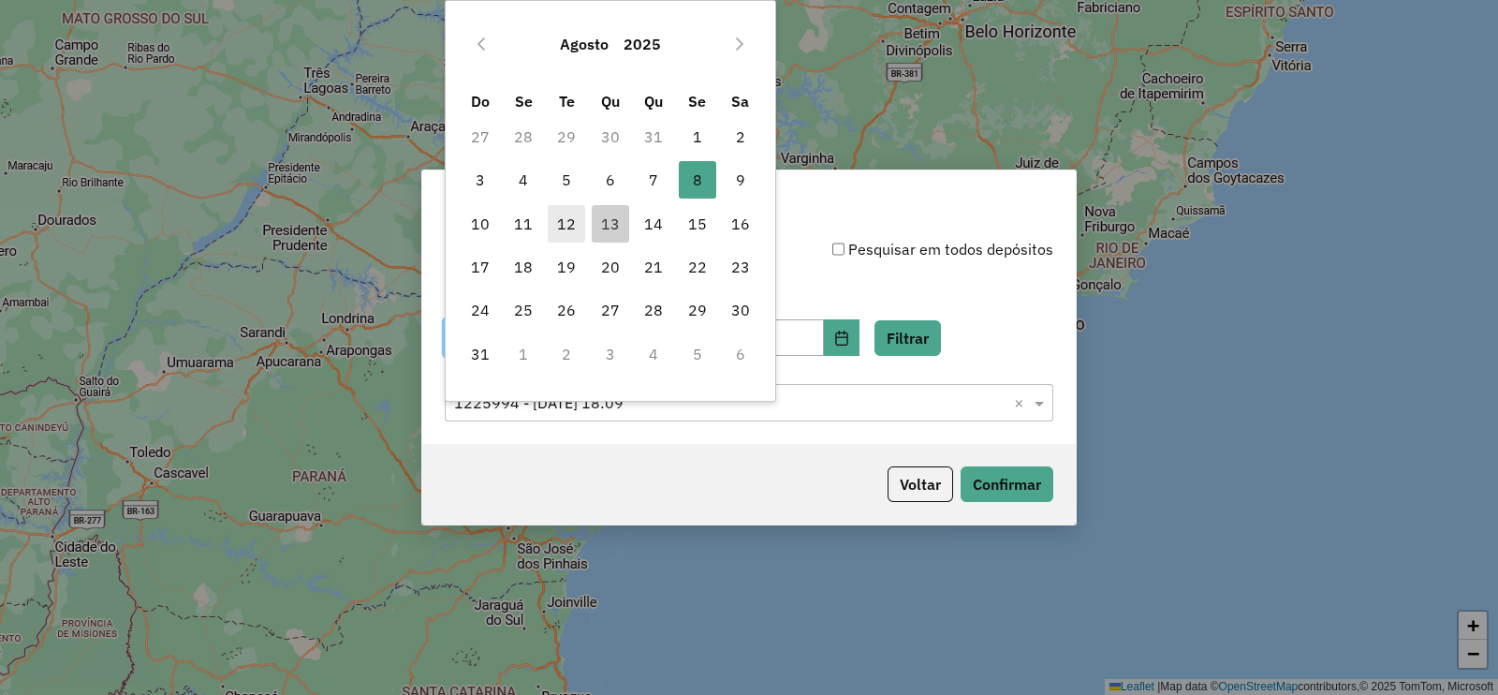
click at [566, 230] on span "12" at bounding box center [566, 223] width 37 height 37
type input "**********"
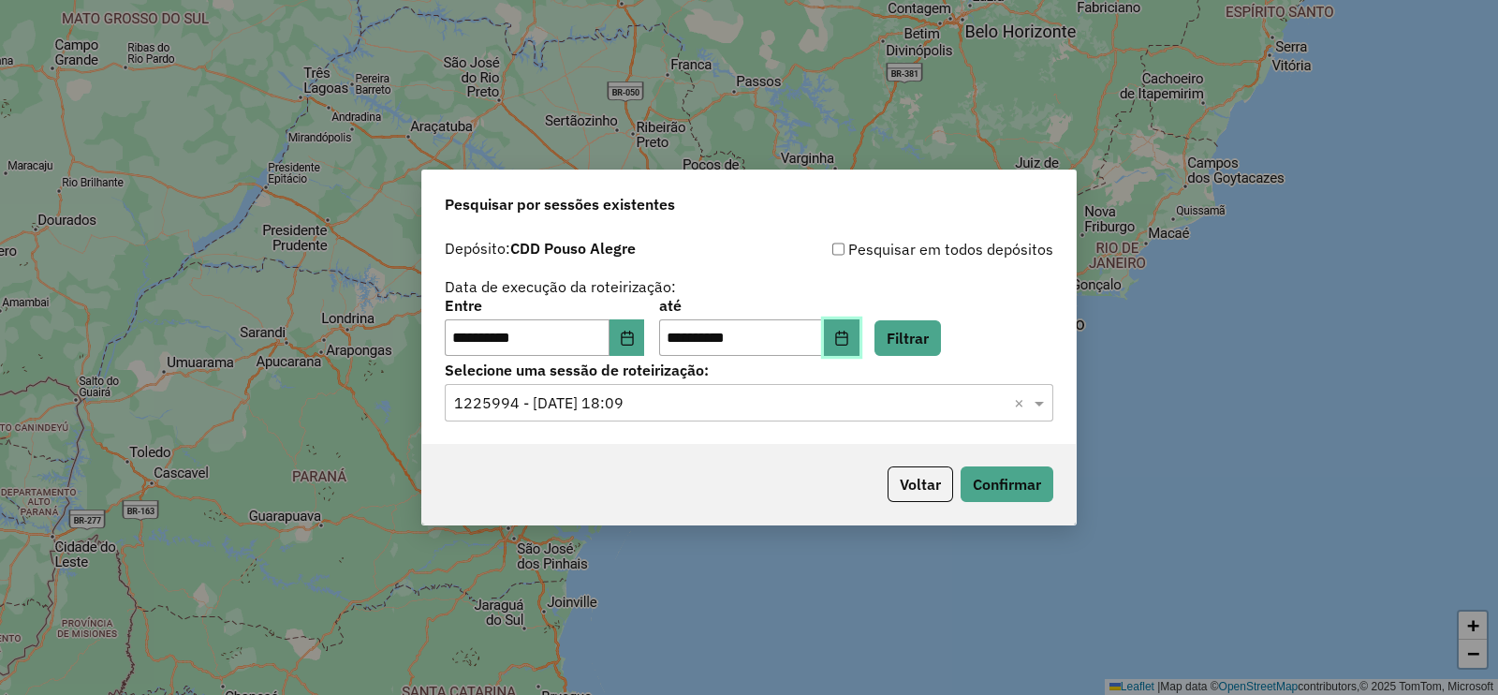
click at [859, 333] on button "Choose Date" at bounding box center [842, 337] width 36 height 37
click at [1035, 328] on div "**********" at bounding box center [749, 328] width 609 height 58
click at [941, 345] on button "Filtrar" at bounding box center [907, 338] width 66 height 36
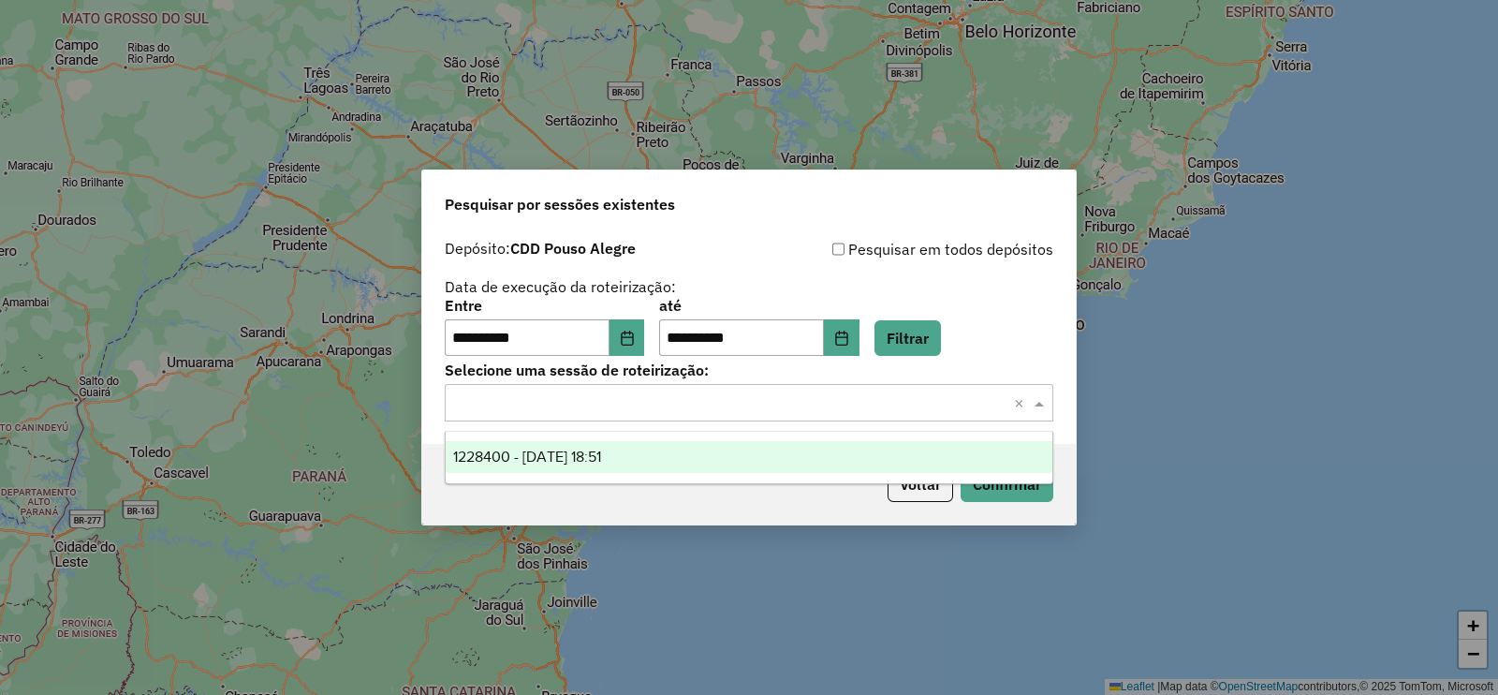
click at [661, 404] on input "text" at bounding box center [730, 403] width 552 height 22
click at [601, 461] on span "1228400 - 12/08/2025 18:51" at bounding box center [527, 456] width 148 height 16
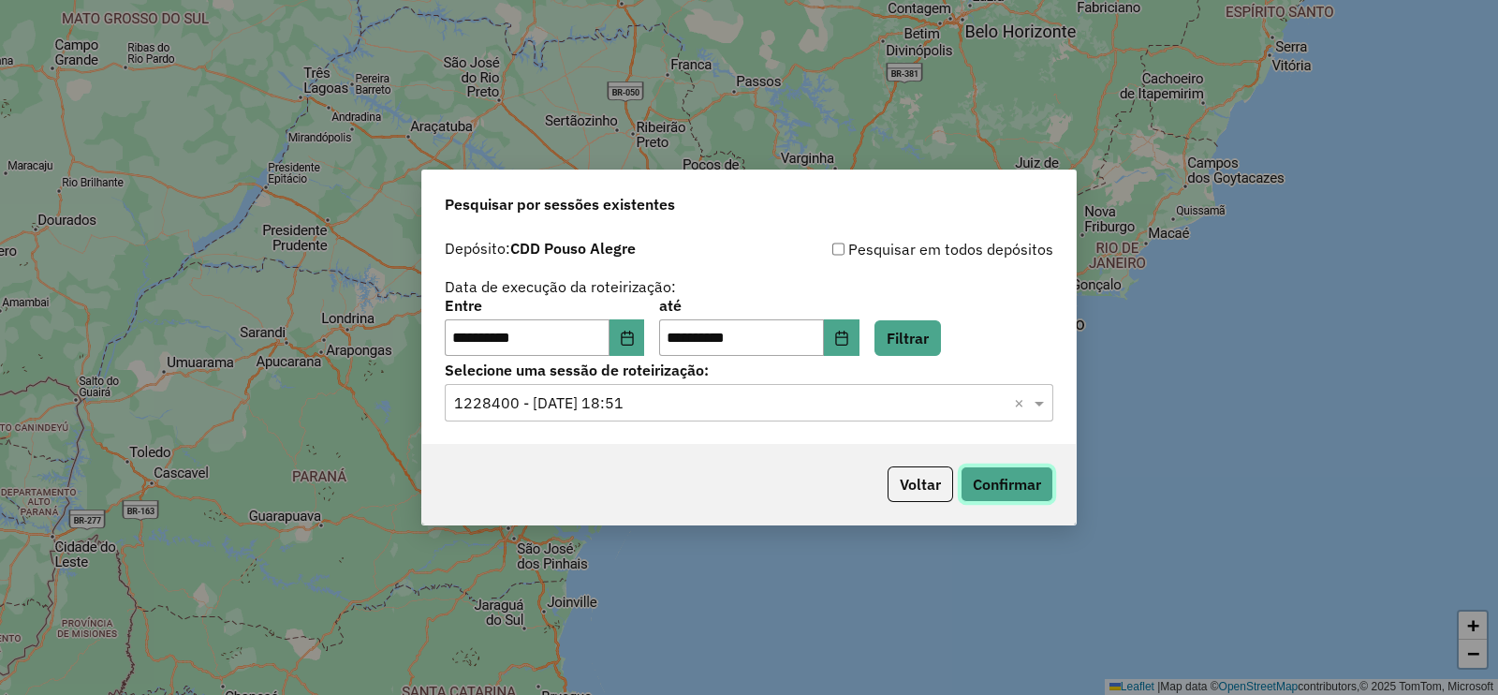
click at [1017, 474] on button "Confirmar" at bounding box center [1007, 484] width 93 height 36
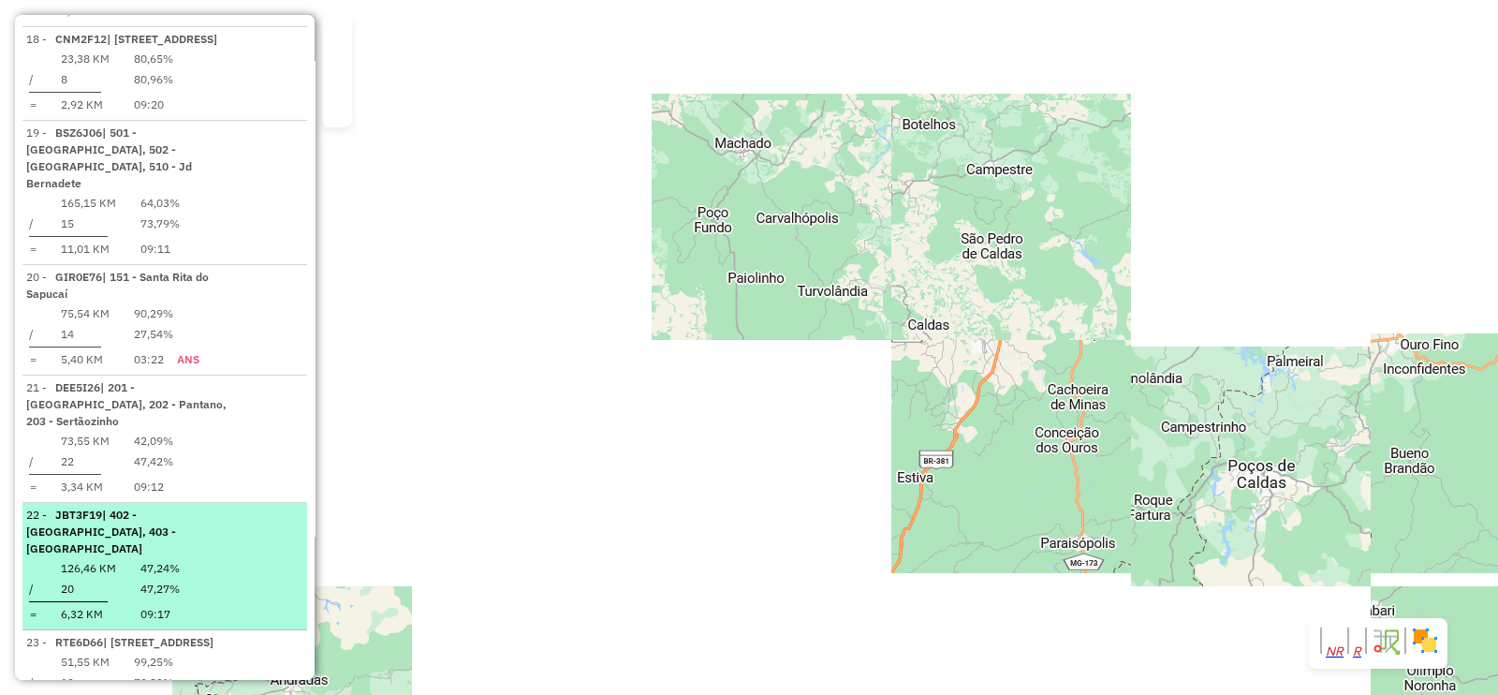
scroll to position [2925, 0]
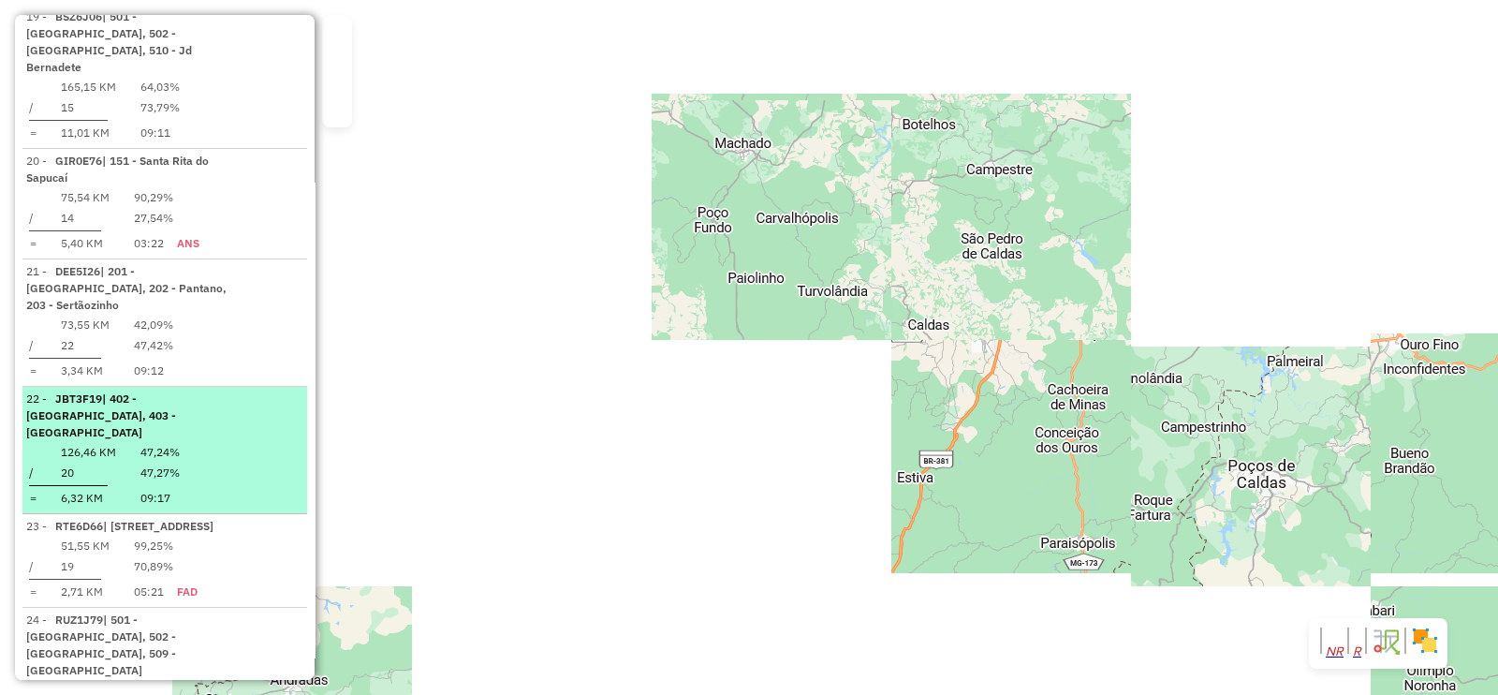
click at [176, 391] on span "| 402 - Paraisópolis, 403 - Santa Cruz" at bounding box center [101, 415] width 150 height 48
select select "**********"
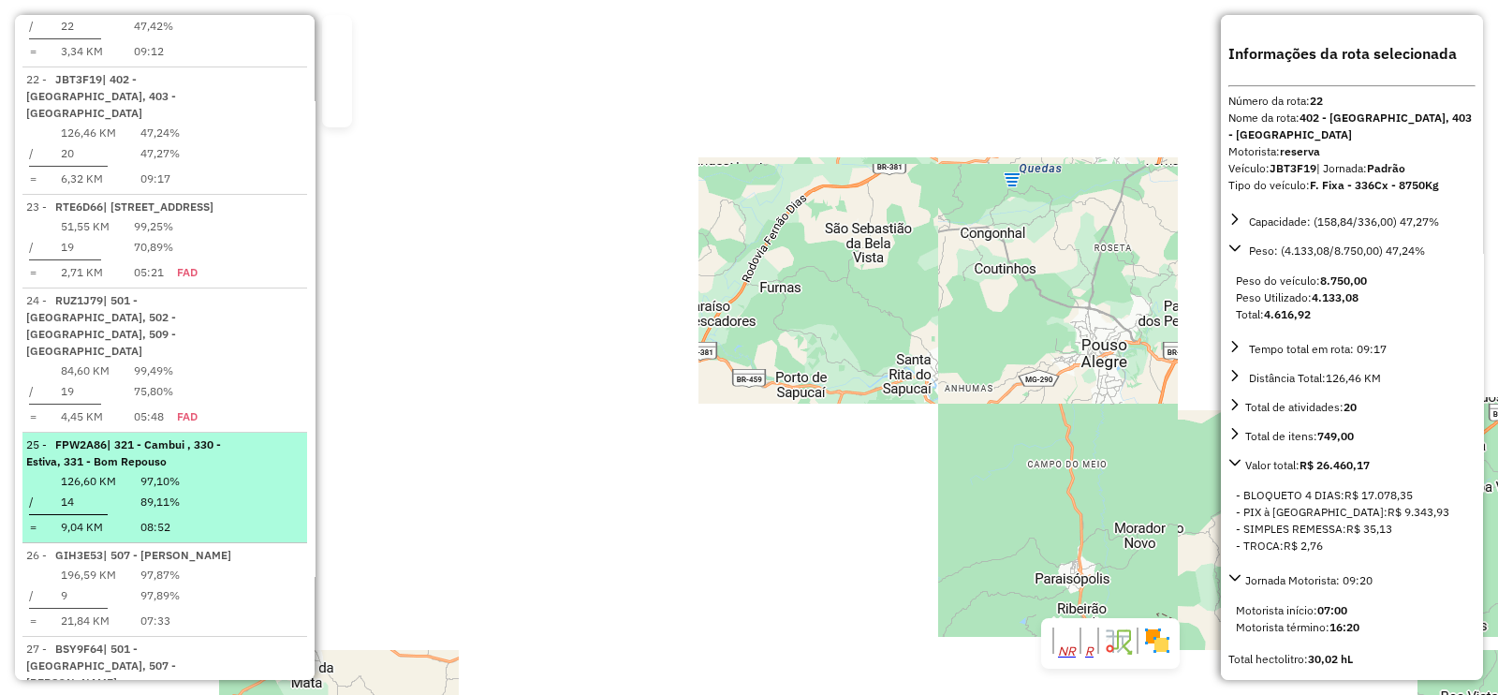
scroll to position [3276, 0]
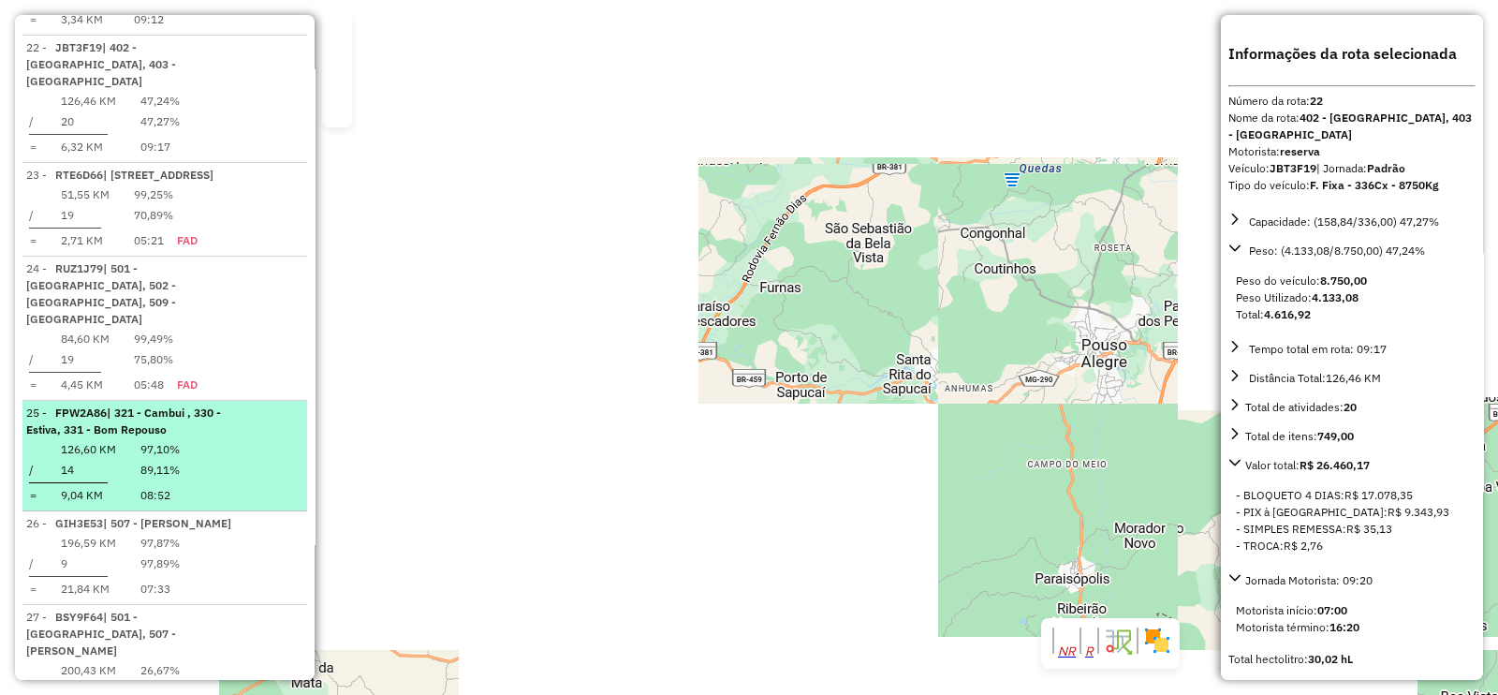
click at [186, 405] on span "| 321 - Cambui , 330 - Estiva, 331 - Bom Repouso" at bounding box center [123, 420] width 195 height 31
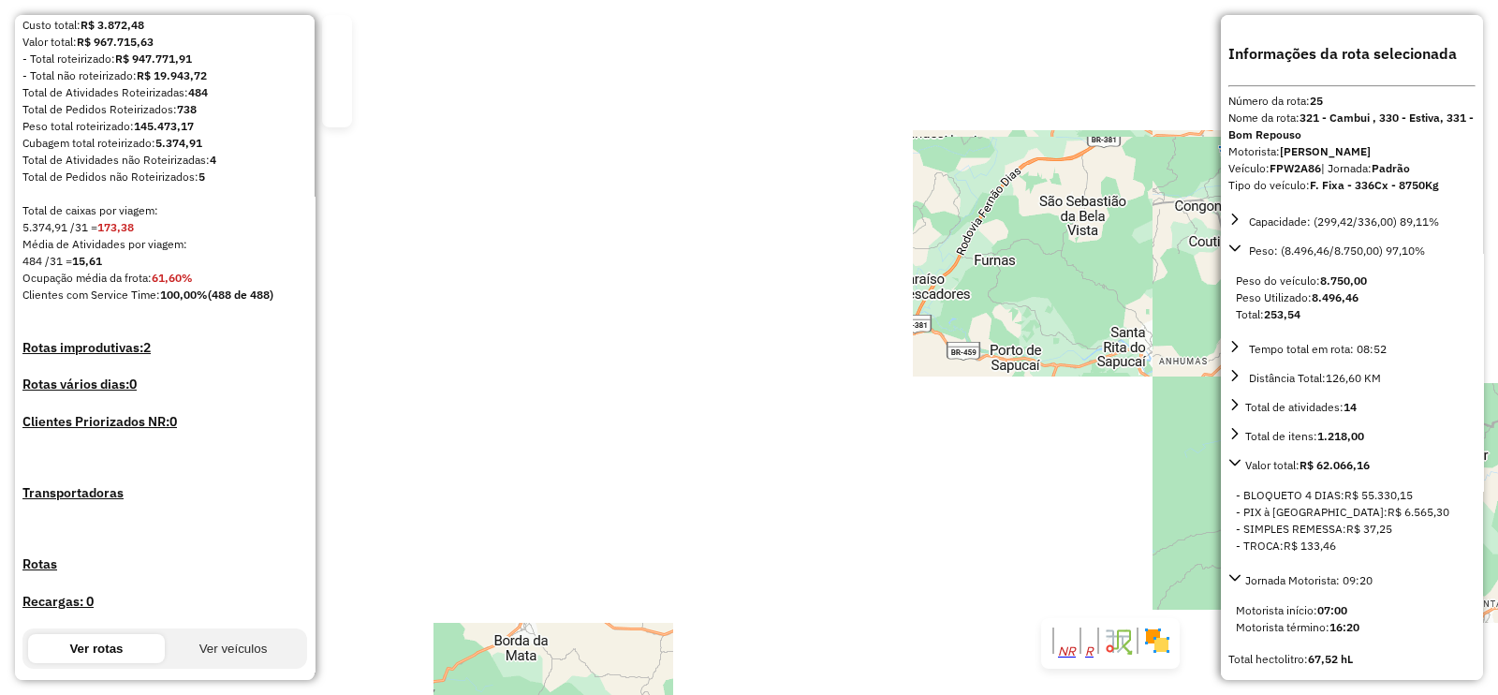
scroll to position [351, 0]
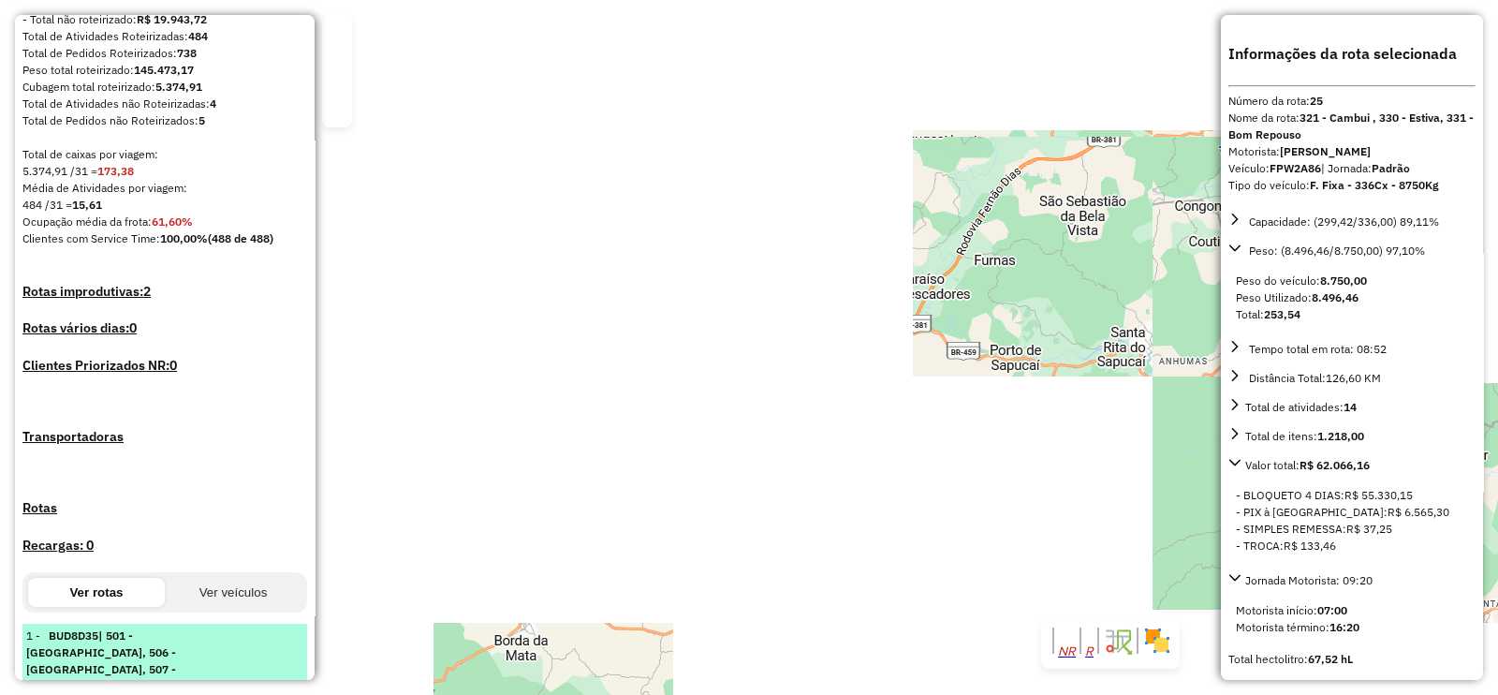
click at [147, 628] on span "| 501 - Itajuba, 506 - Pedralva, 507 - Maria da Fé" at bounding box center [101, 660] width 150 height 65
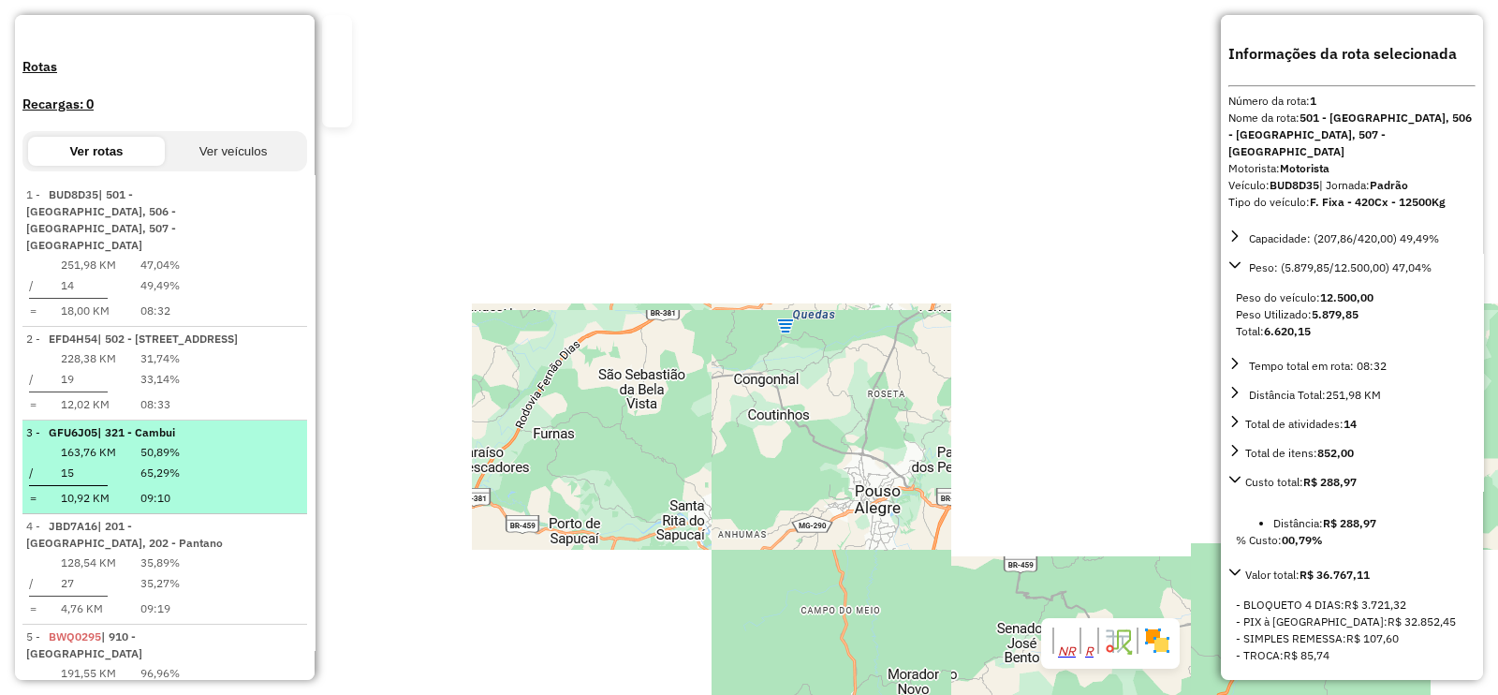
scroll to position [818, 0]
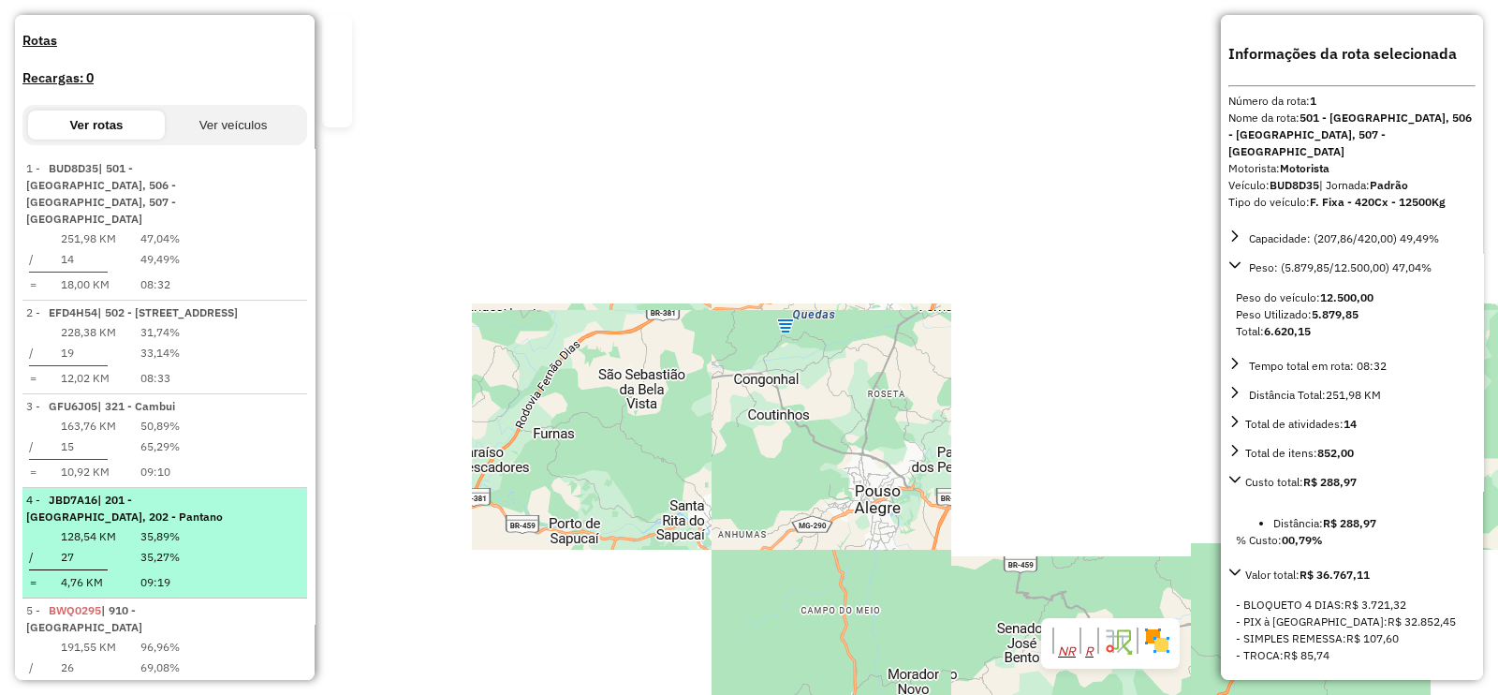
click at [164, 492] on span "| 201 - [GEOGRAPHIC_DATA], 202 - Pantano" at bounding box center [124, 507] width 197 height 31
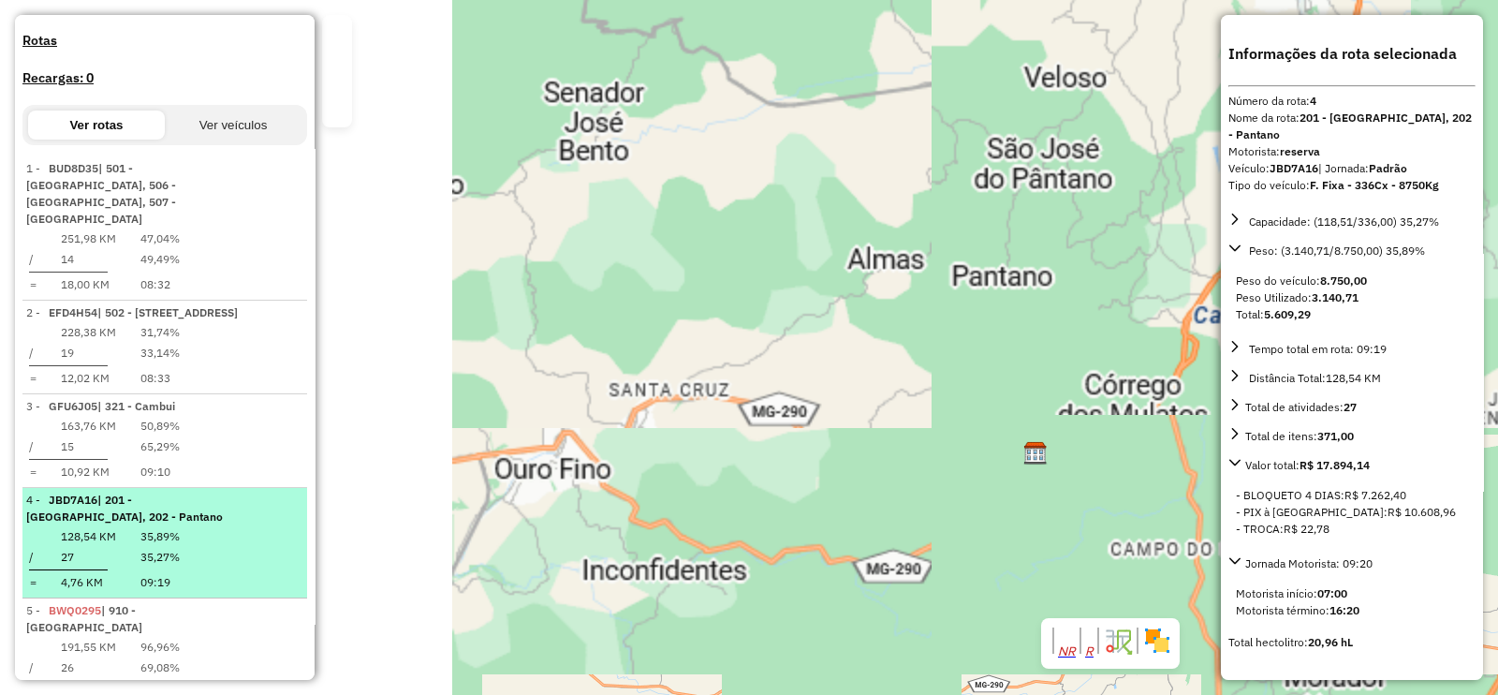
click at [164, 492] on span "| 201 - [GEOGRAPHIC_DATA], 202 - Pantano" at bounding box center [124, 507] width 197 height 31
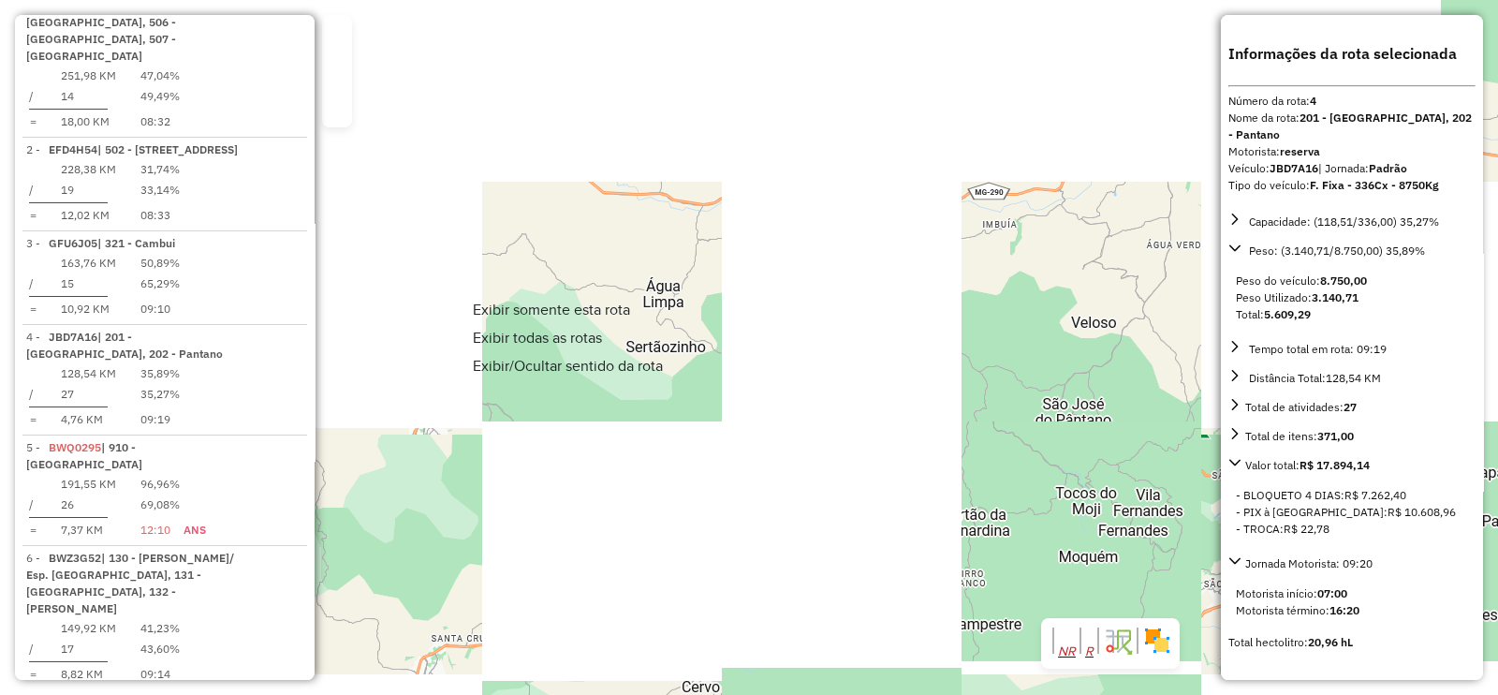
scroll to position [1091, 0]
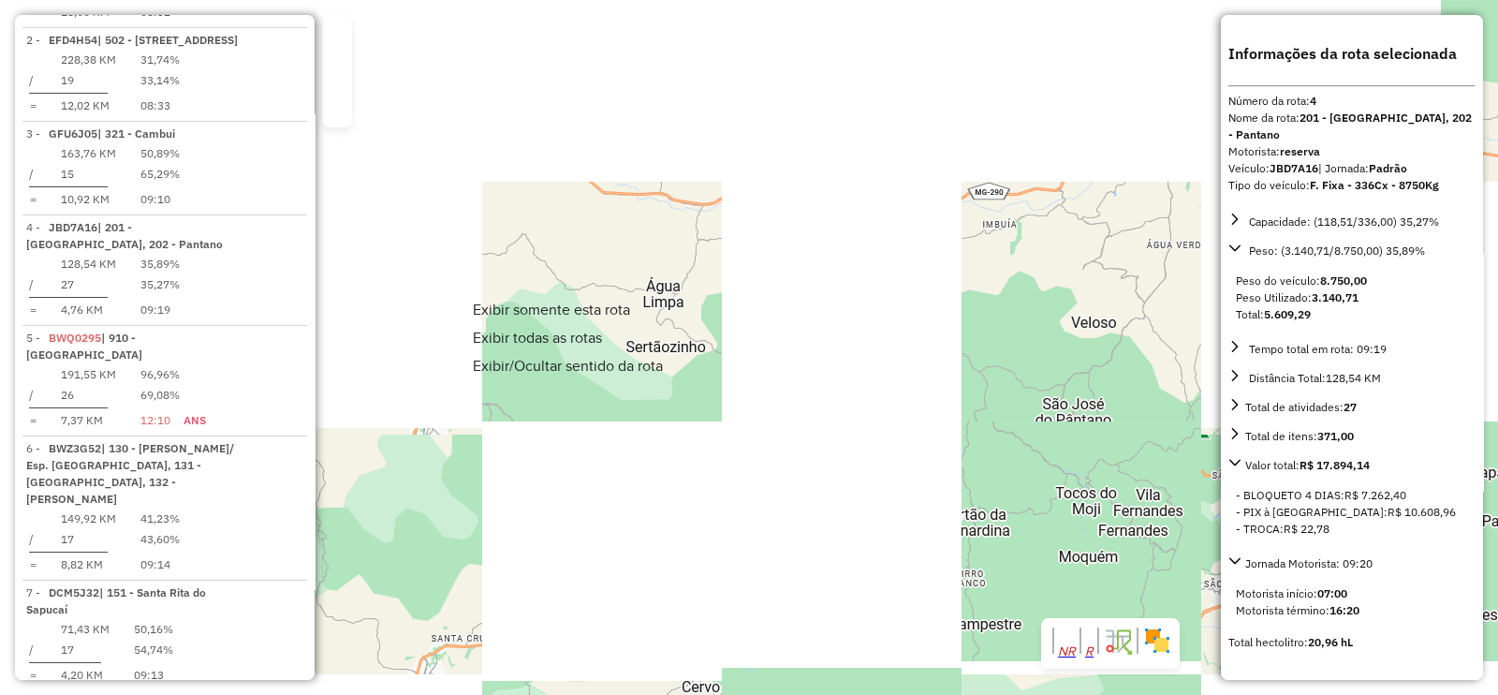
click at [587, 306] on span "Exibir somente esta rota" at bounding box center [551, 309] width 157 height 15
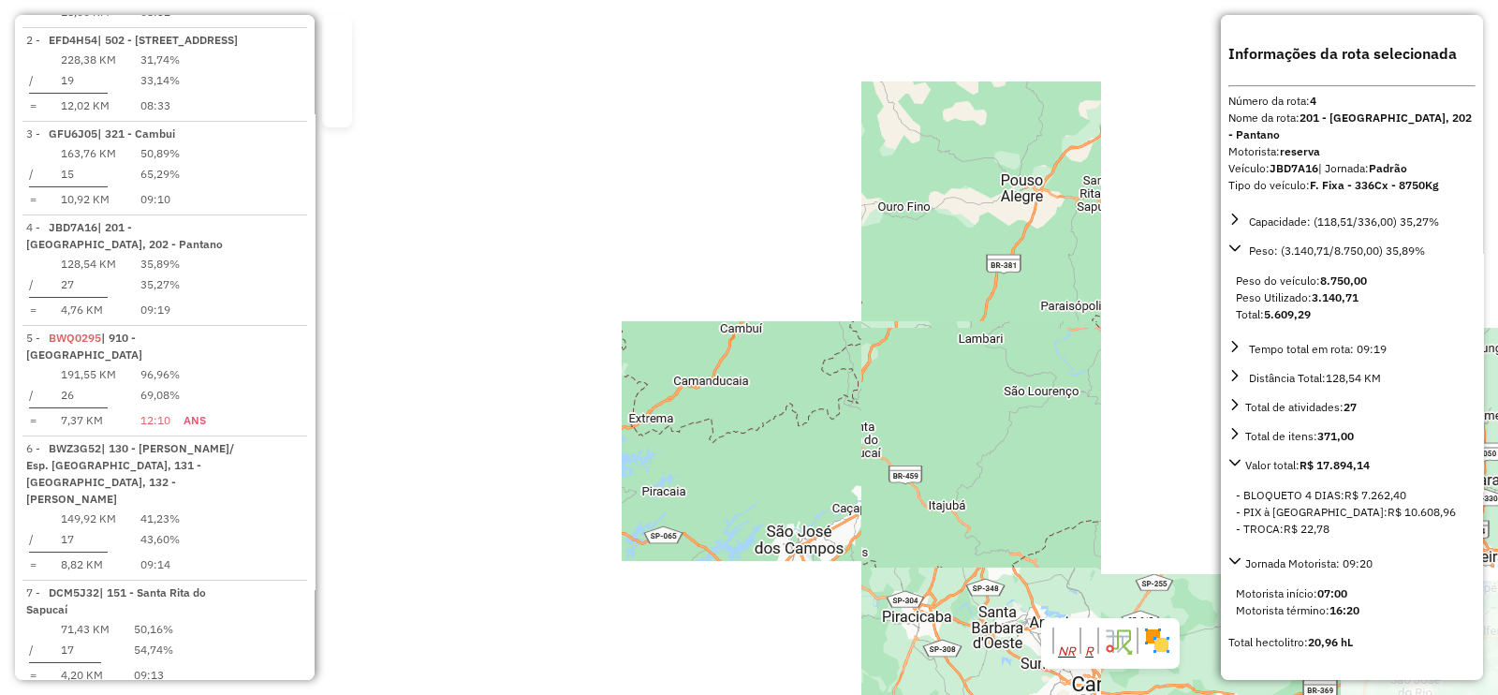
drag, startPoint x: 720, startPoint y: 287, endPoint x: 655, endPoint y: 404, distance: 133.7
click at [645, 410] on div "Rota 4 - Placa JBD7A16 84522048 - ELIZIA Rota 4 - Placa JBD7A16 84513503 - 49.3…" at bounding box center [749, 347] width 1498 height 695
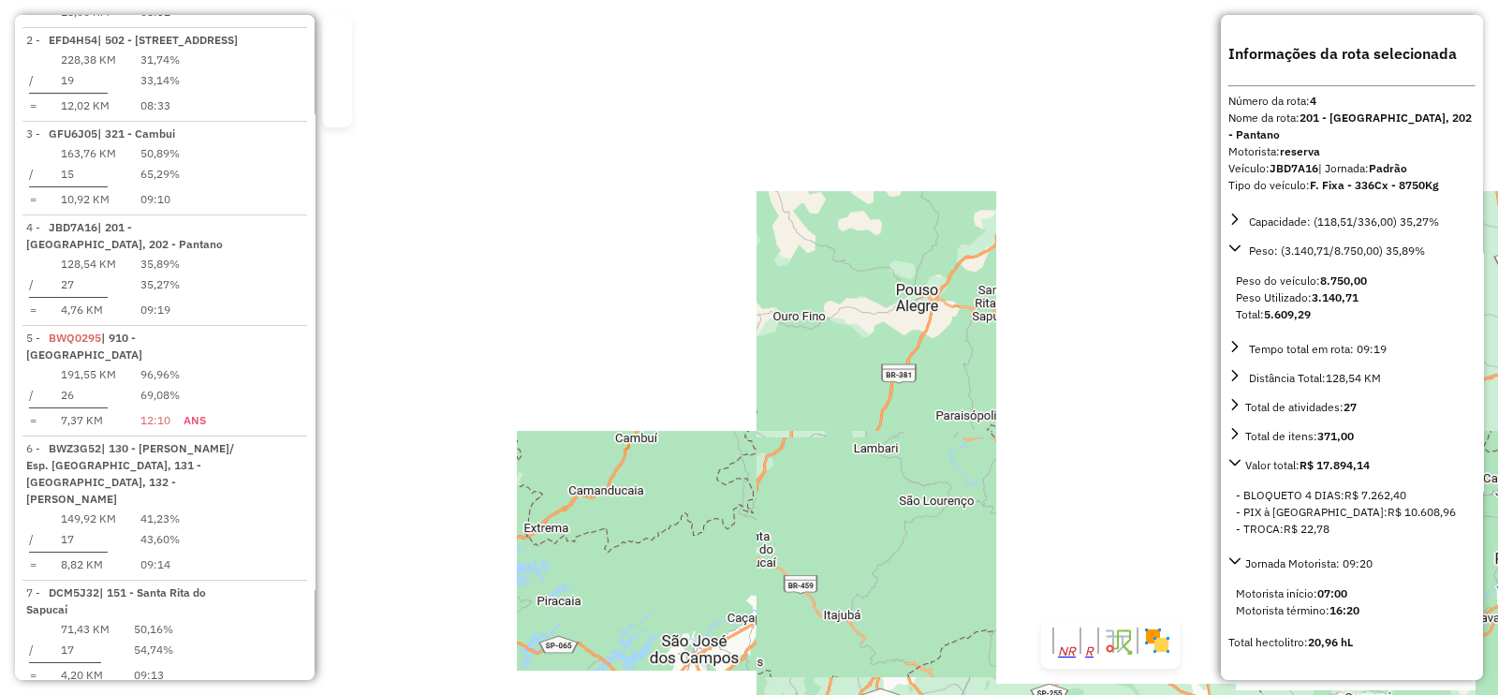
drag, startPoint x: 843, startPoint y: 173, endPoint x: 674, endPoint y: 324, distance: 226.1
click at [674, 324] on div "Rota 4 - Placa JBD7A16 84522048 - ELIZIA Rota 4 - Placa JBD7A16 84513503 - 49.3…" at bounding box center [749, 347] width 1498 height 695
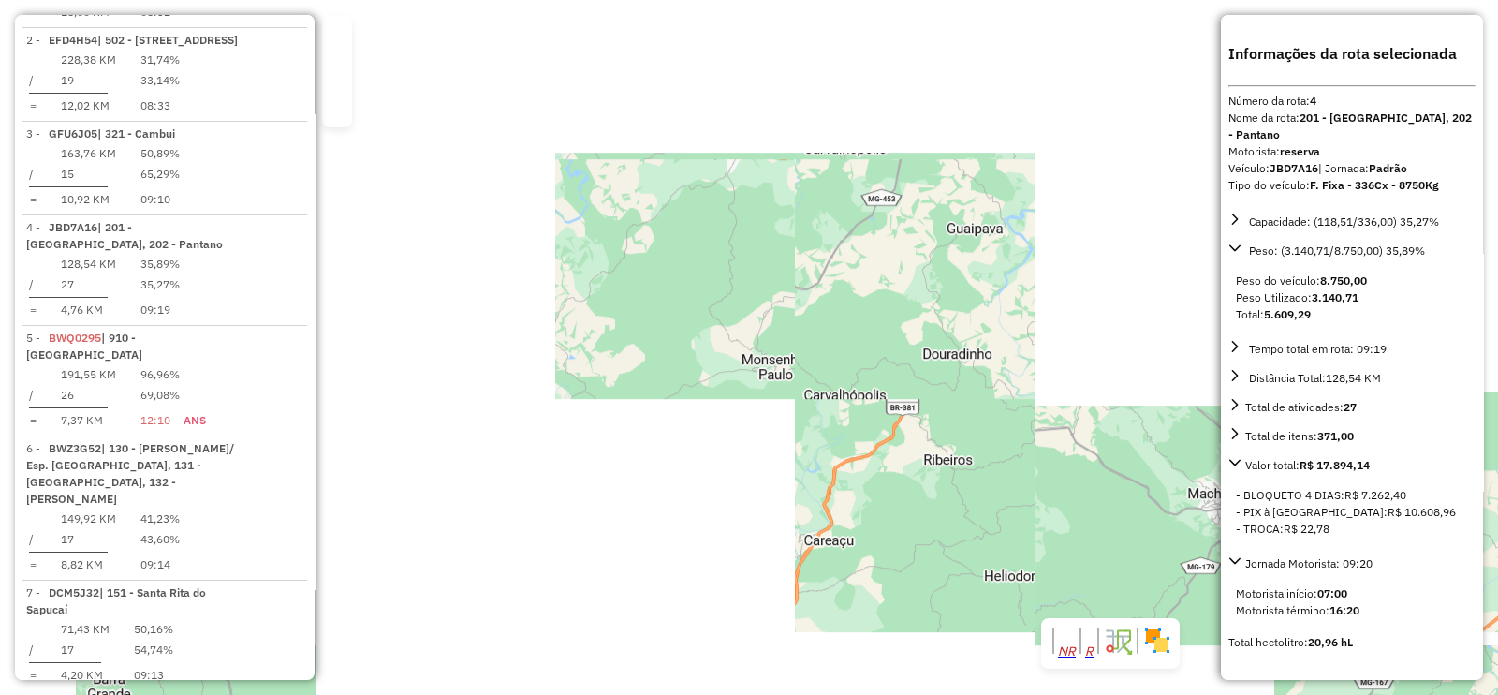
drag, startPoint x: 733, startPoint y: 285, endPoint x: 793, endPoint y: 210, distance: 95.9
click at [793, 210] on div "Rota 4 - Placa JBD7A16 84522048 - ELIZIA Rota 4 - Placa JBD7A16 84513503 - 49.3…" at bounding box center [749, 347] width 1498 height 695
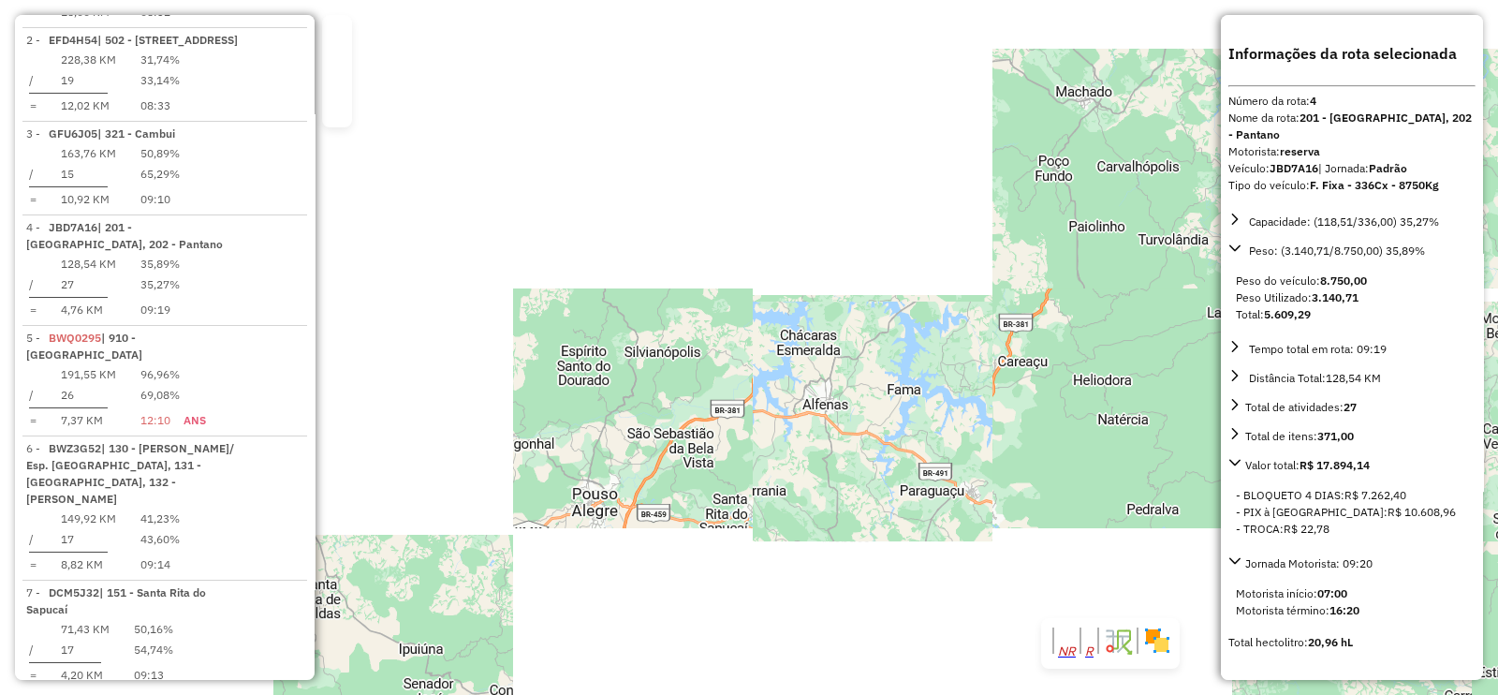
drag, startPoint x: 897, startPoint y: 324, endPoint x: 921, endPoint y: 334, distance: 26.4
click at [917, 331] on div "Rota 4 - Placa JBD7A16 84522048 - ELIZIA Rota 4 - Placa JBD7A16 84513503 - 49.3…" at bounding box center [749, 347] width 1498 height 695
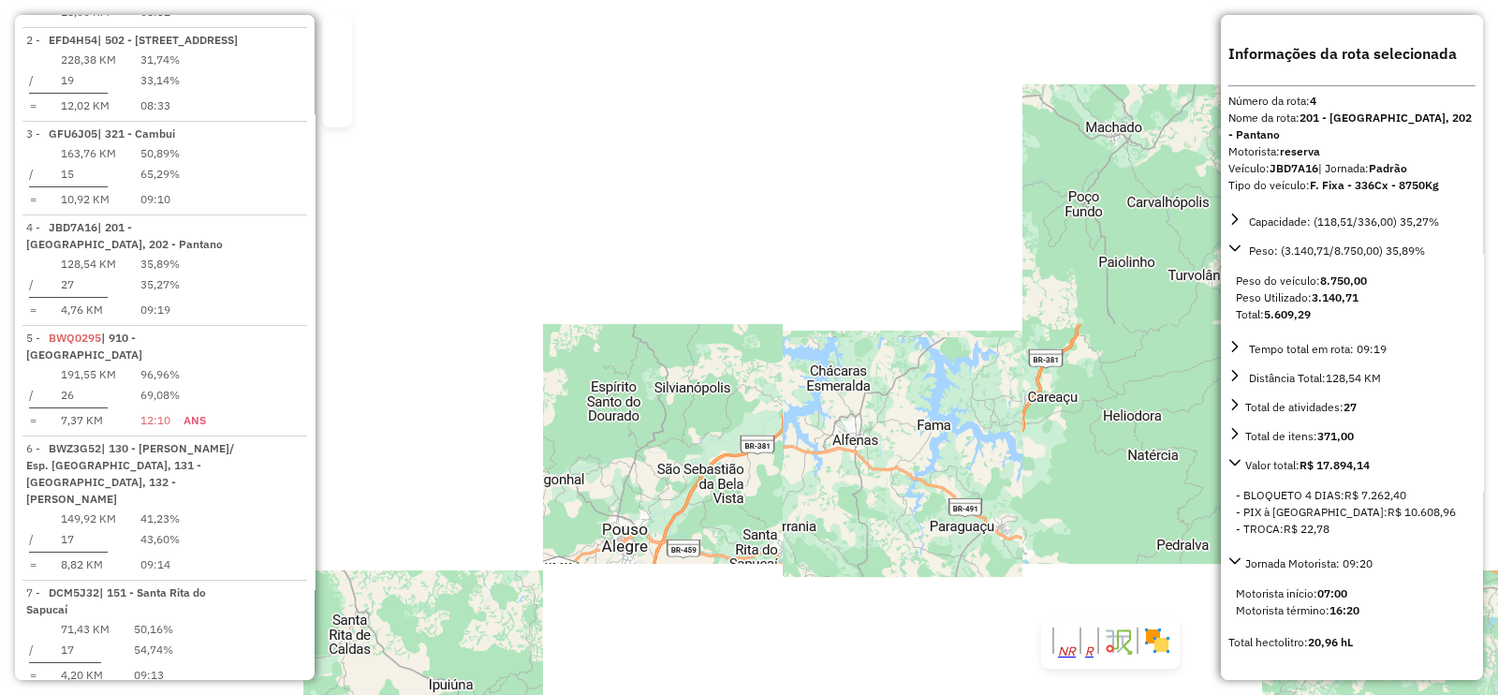
drag, startPoint x: 674, startPoint y: 273, endPoint x: 683, endPoint y: 301, distance: 29.6
click at [683, 301] on div "Rota 4 - Placa JBD7A16 84522048 - ELIZIA Rota 4 - Placa JBD7A16 84513503 - 49.3…" at bounding box center [749, 347] width 1498 height 695
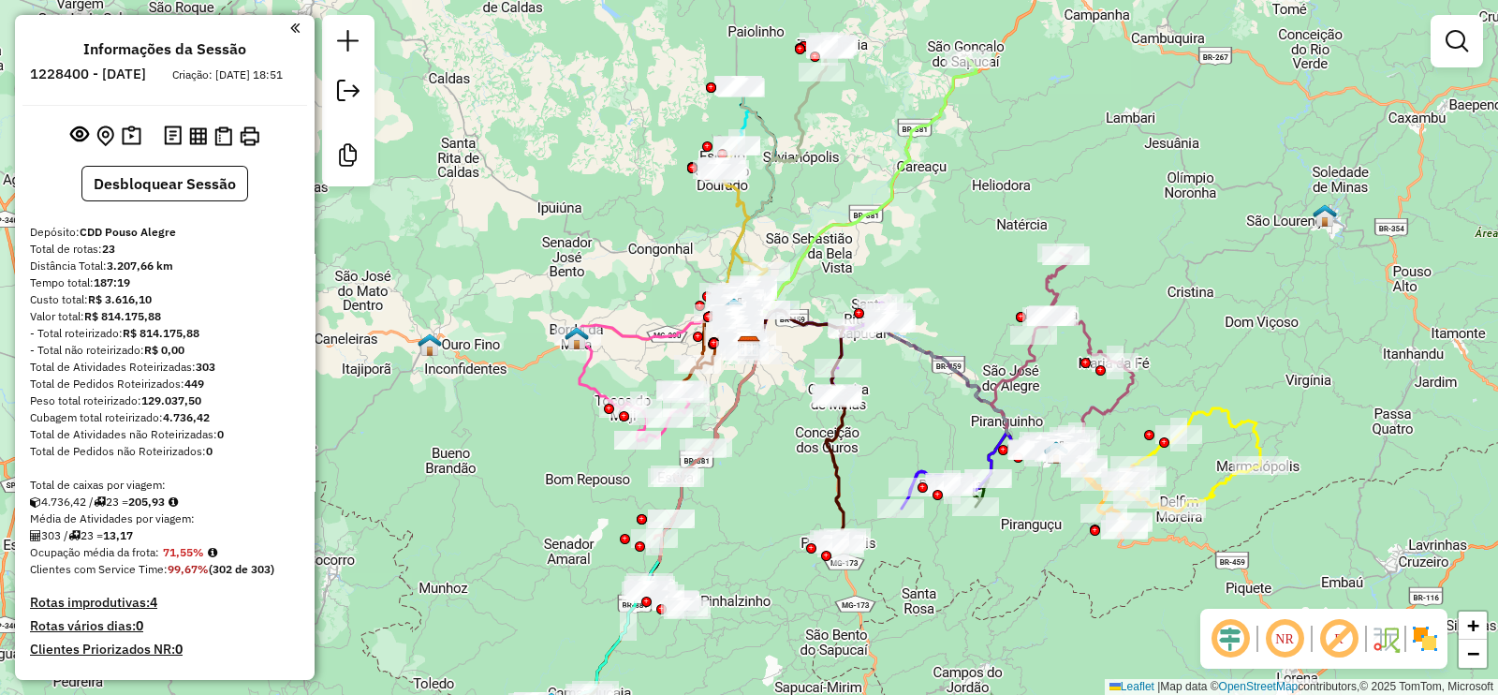
click at [1334, 633] on em at bounding box center [1338, 638] width 45 height 45
click at [1226, 635] on em at bounding box center [1230, 638] width 45 height 45
click at [1385, 641] on img at bounding box center [1386, 639] width 30 height 30
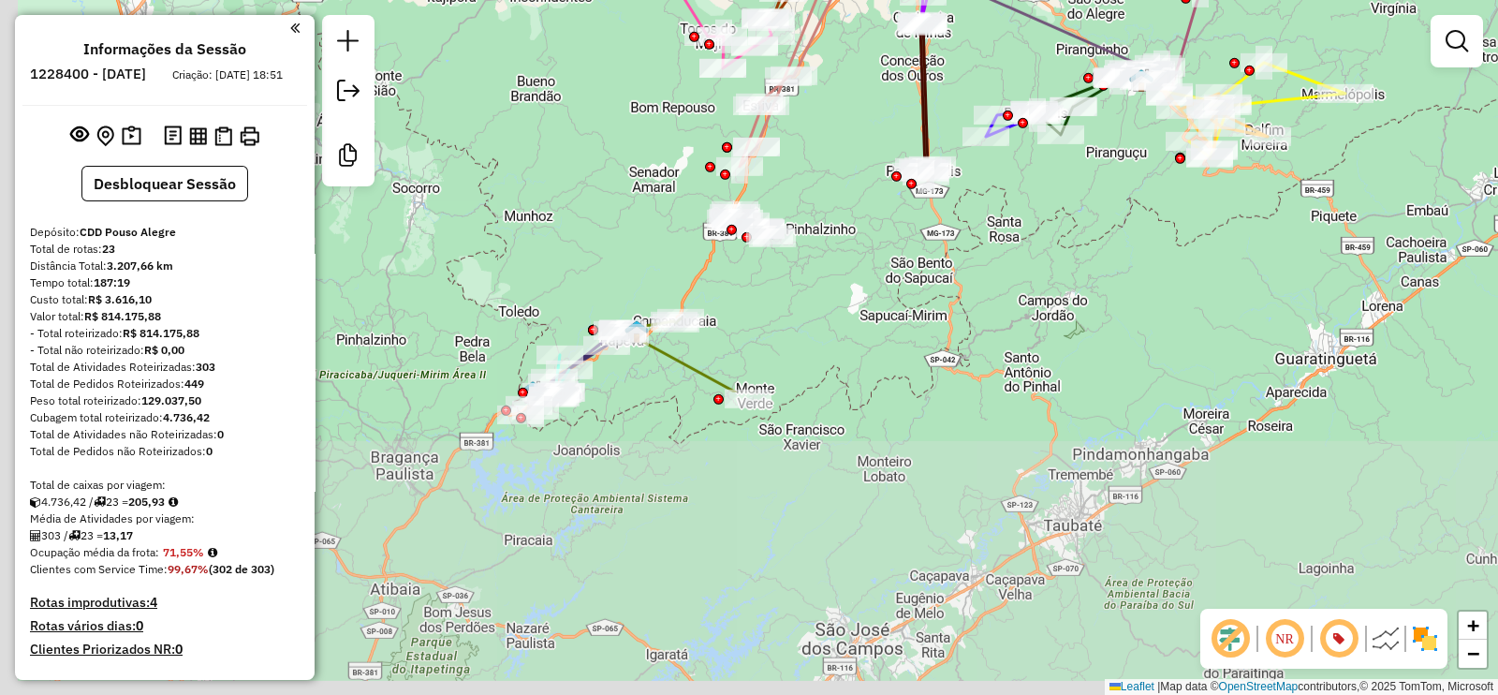
drag, startPoint x: 780, startPoint y: 565, endPoint x: 873, endPoint y: 189, distance: 387.6
click at [874, 186] on div "Janela de atendimento Grade de atendimento Capacidade Transportadoras Veículos …" at bounding box center [749, 347] width 1498 height 695
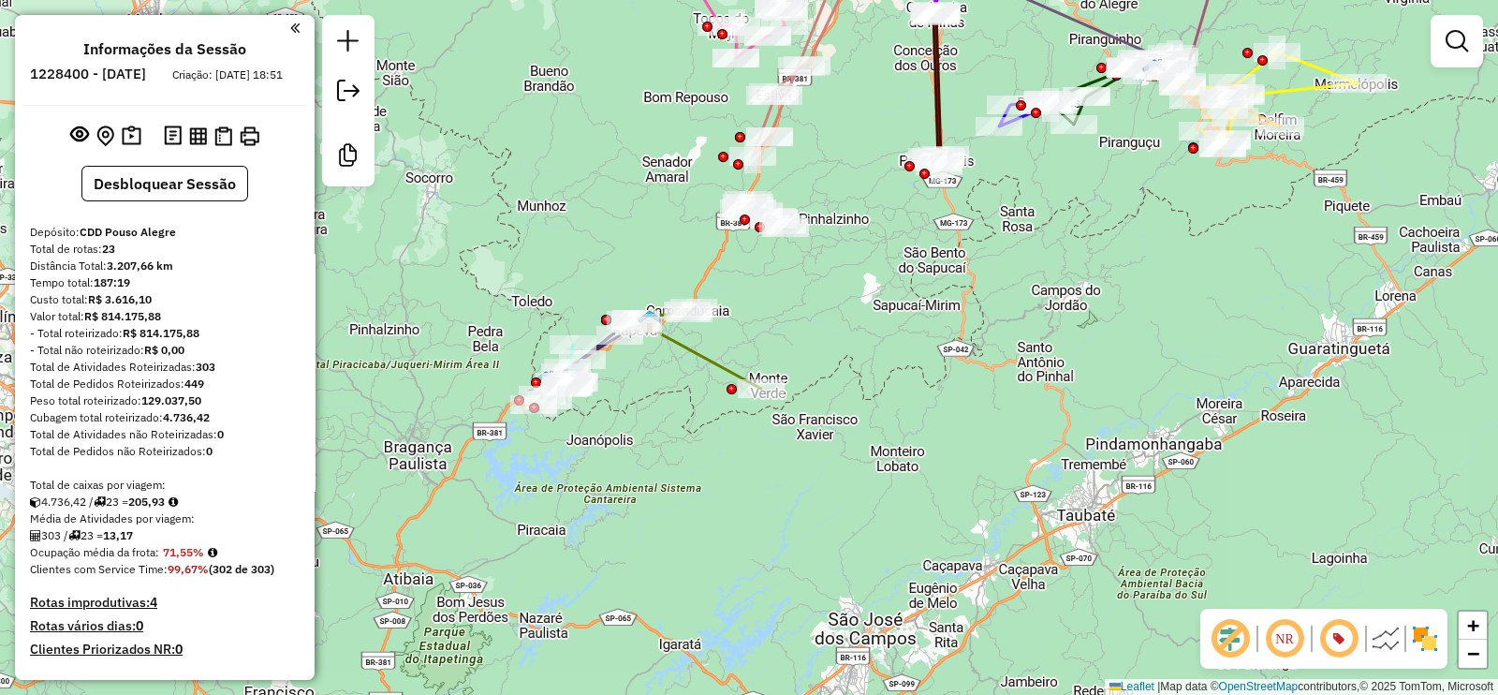
click at [707, 360] on icon at bounding box center [698, 348] width 126 height 81
select select "**********"
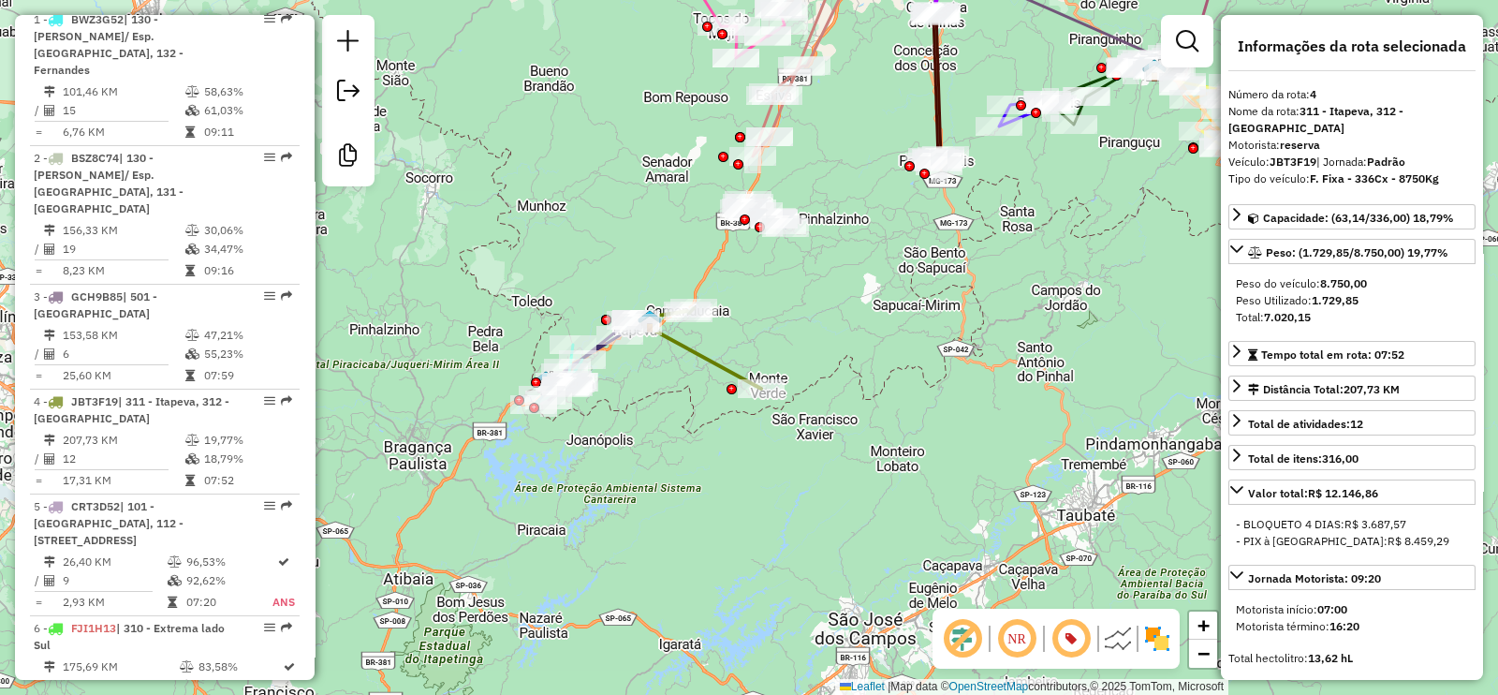
scroll to position [1123, 0]
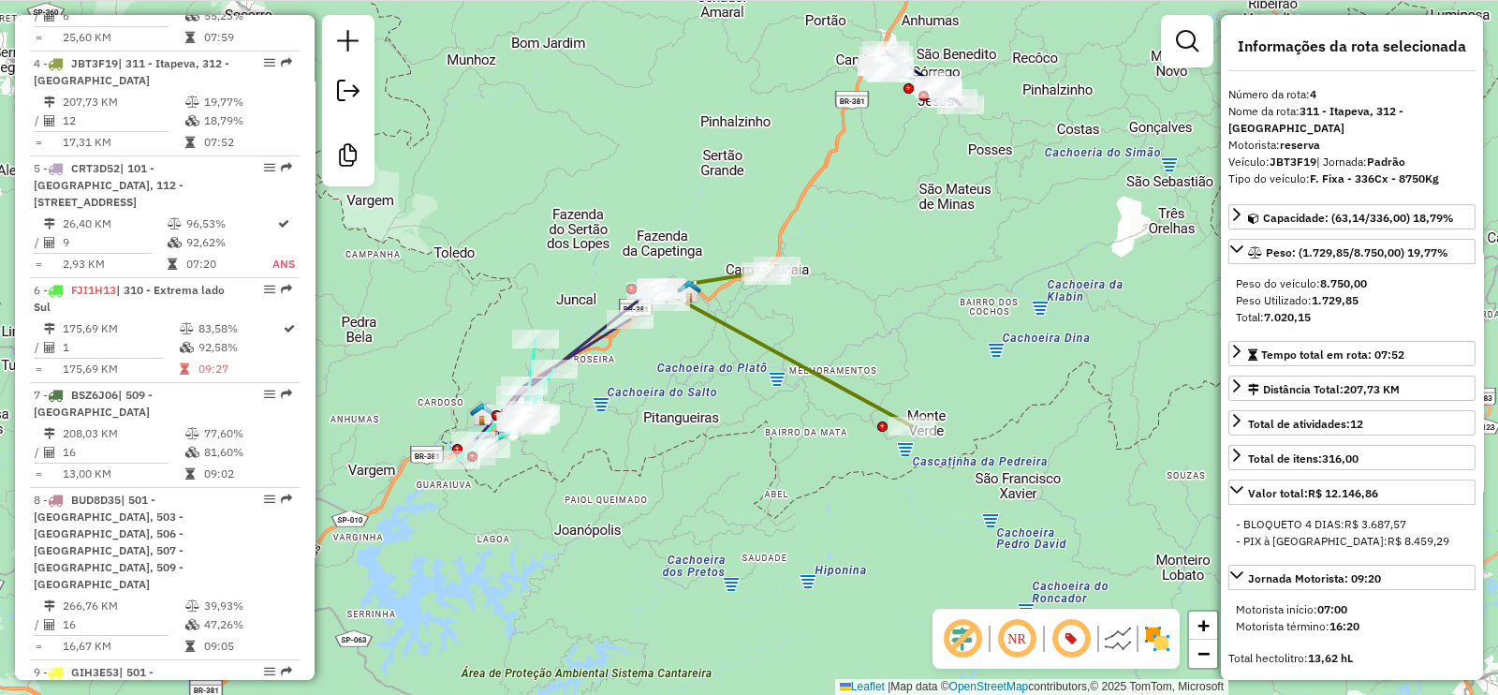
click at [593, 336] on icon at bounding box center [569, 367] width 188 height 161
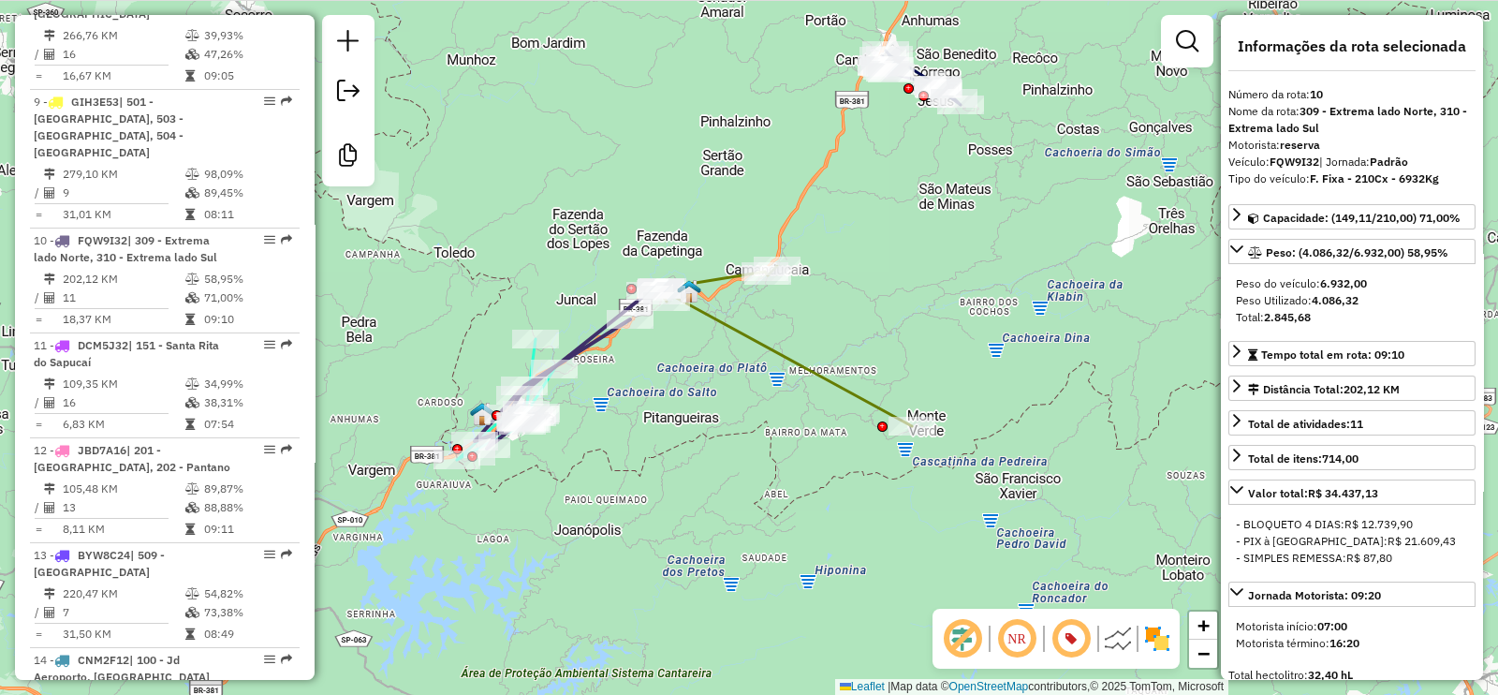
scroll to position [1836, 0]
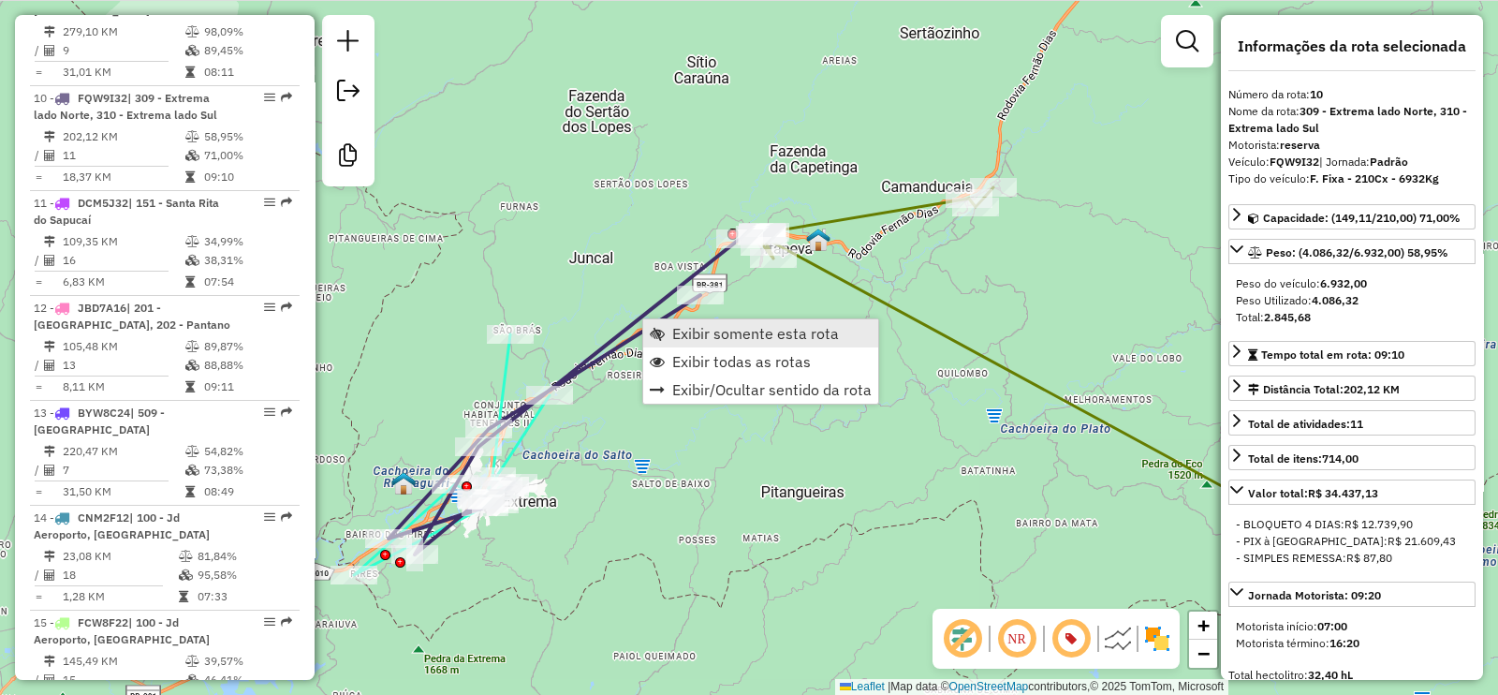
click at [700, 335] on span "Exibir somente esta rota" at bounding box center [755, 333] width 167 height 15
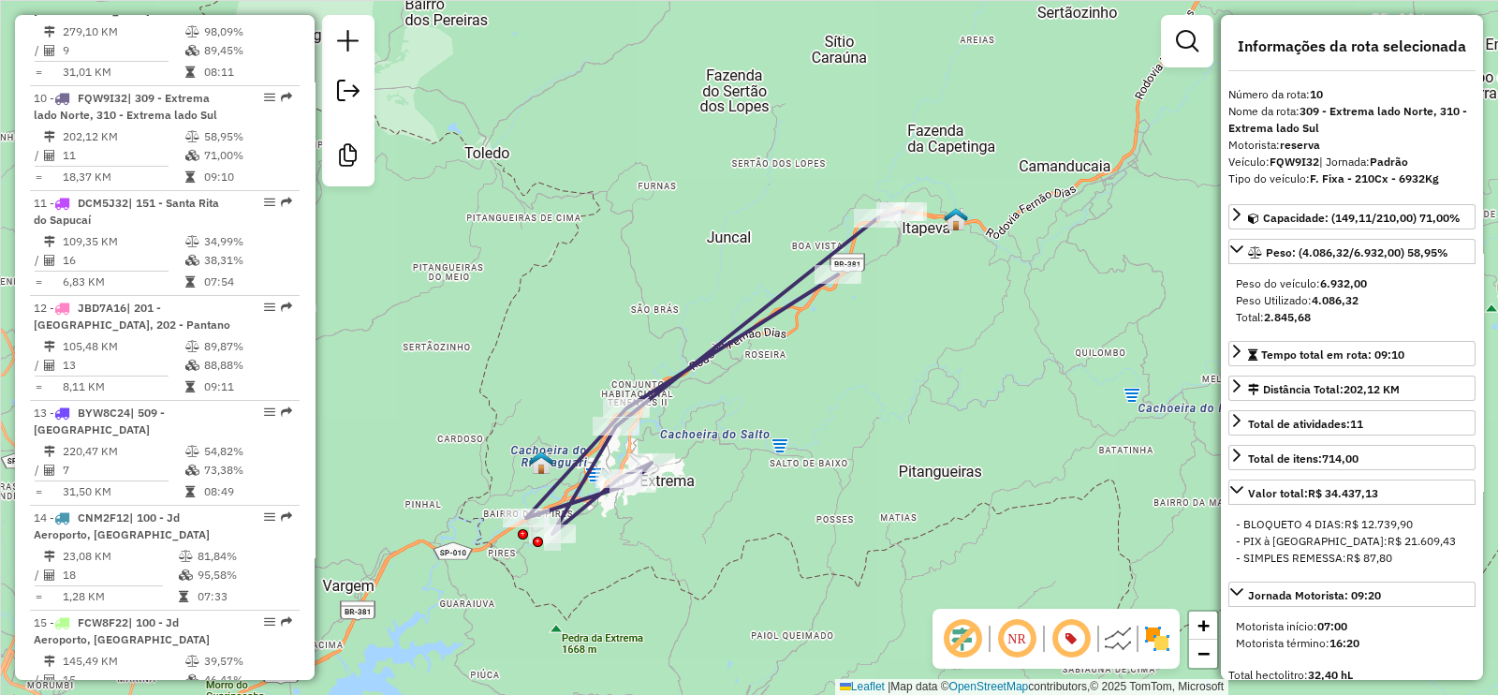
click at [728, 329] on icon at bounding box center [714, 373] width 377 height 322
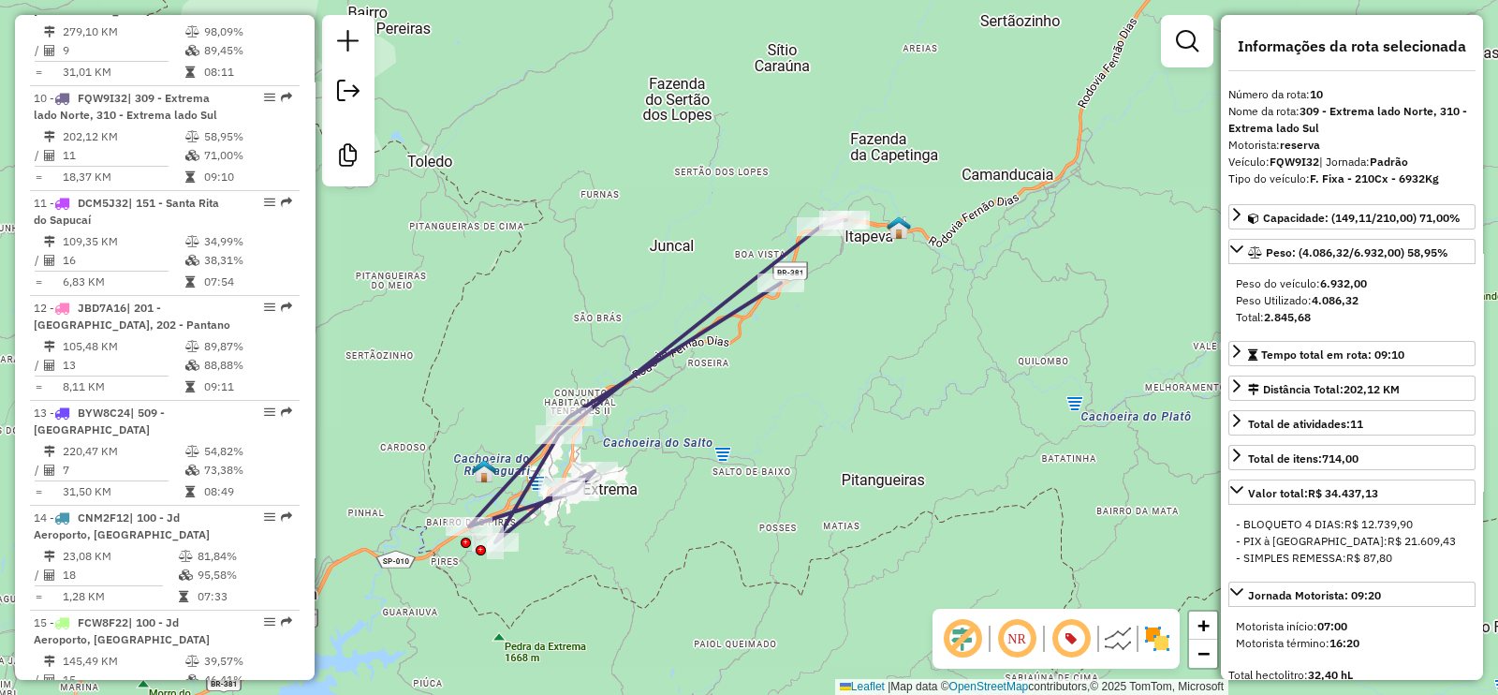
drag, startPoint x: 753, startPoint y: 346, endPoint x: 726, endPoint y: 353, distance: 27.9
click at [726, 353] on div "Janela de atendimento Grade de atendimento Capacidade Transportadoras Veículos …" at bounding box center [749, 347] width 1498 height 695
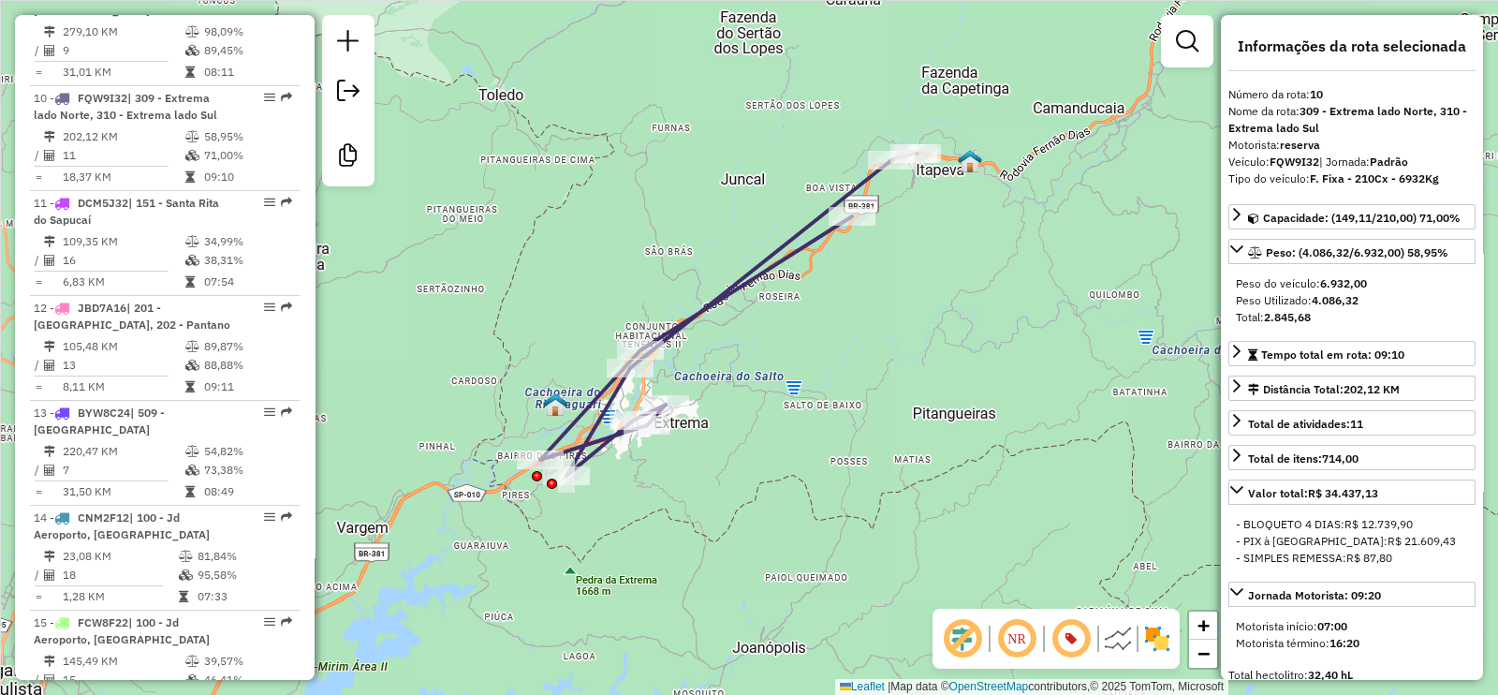
drag, startPoint x: 641, startPoint y: 406, endPoint x: 722, endPoint y: 335, distance: 107.4
click at [722, 335] on div "Janela de atendimento Grade de atendimento Capacidade Transportadoras Veículos …" at bounding box center [749, 347] width 1498 height 695
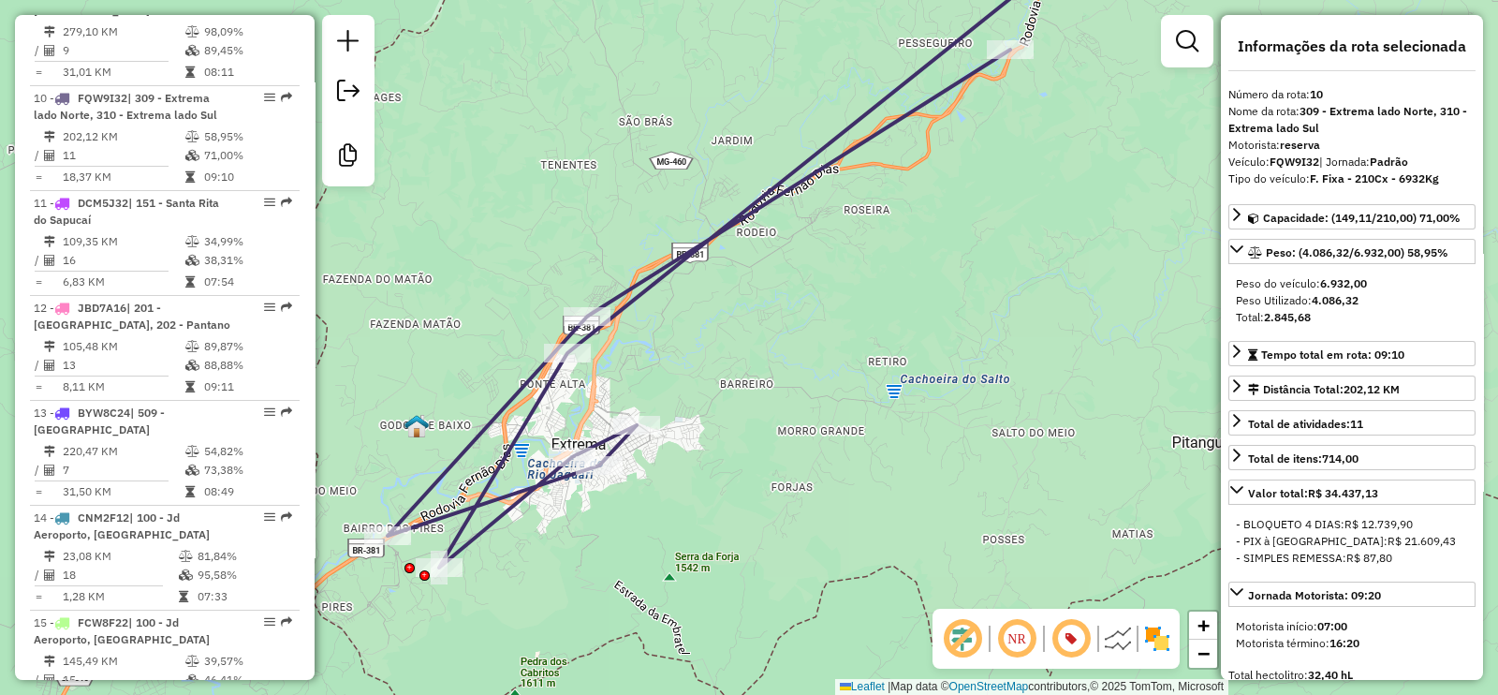
drag, startPoint x: 726, startPoint y: 331, endPoint x: 666, endPoint y: 387, distance: 81.5
click at [666, 387] on div "Janela de atendimento Grade de atendimento Capacidade Transportadoras Veículos …" at bounding box center [749, 347] width 1498 height 695
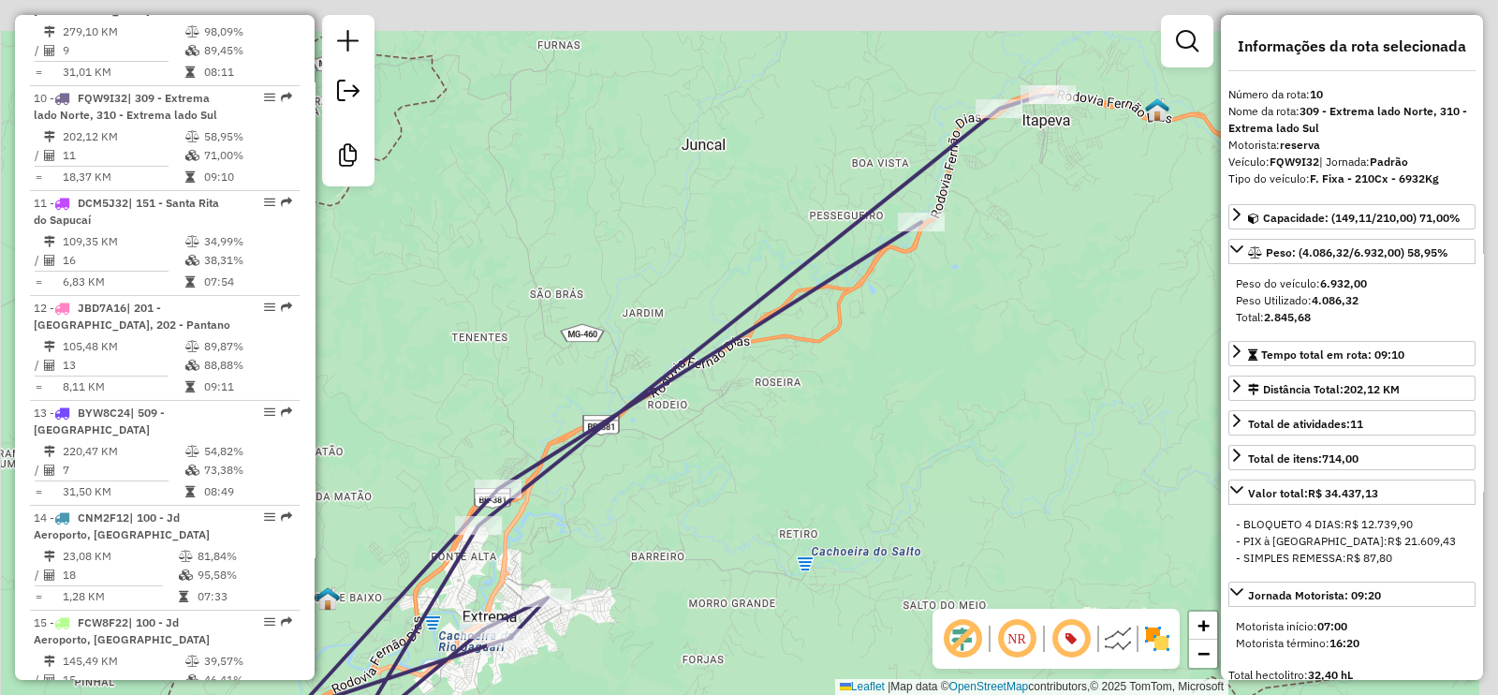
drag, startPoint x: 721, startPoint y: 389, endPoint x: 617, endPoint y: 553, distance: 194.8
click at [617, 553] on div "Janela de atendimento Grade de atendimento Capacidade Transportadoras Veículos …" at bounding box center [749, 347] width 1498 height 695
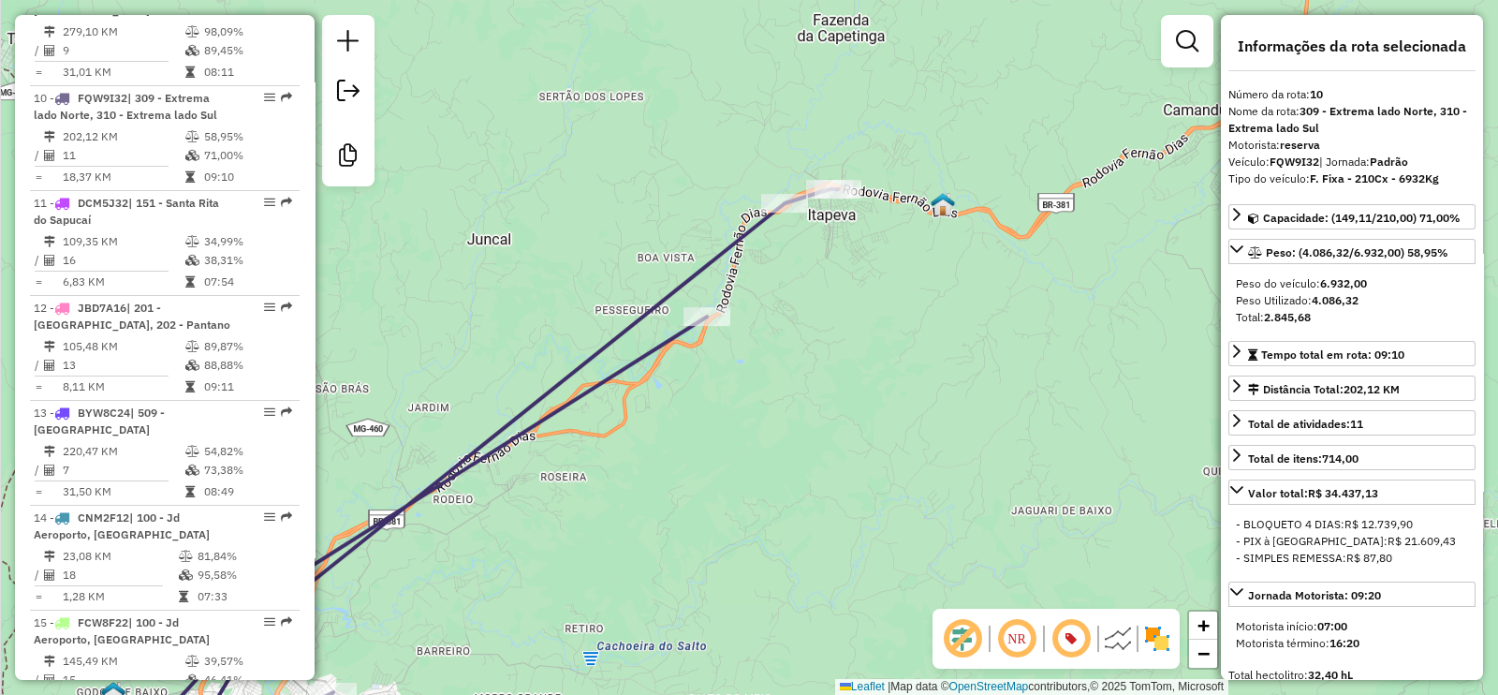
drag, startPoint x: 759, startPoint y: 428, endPoint x: 604, endPoint y: 512, distance: 176.8
click at [604, 512] on div "Janela de atendimento Grade de atendimento Capacidade Transportadoras Veículos …" at bounding box center [749, 347] width 1498 height 695
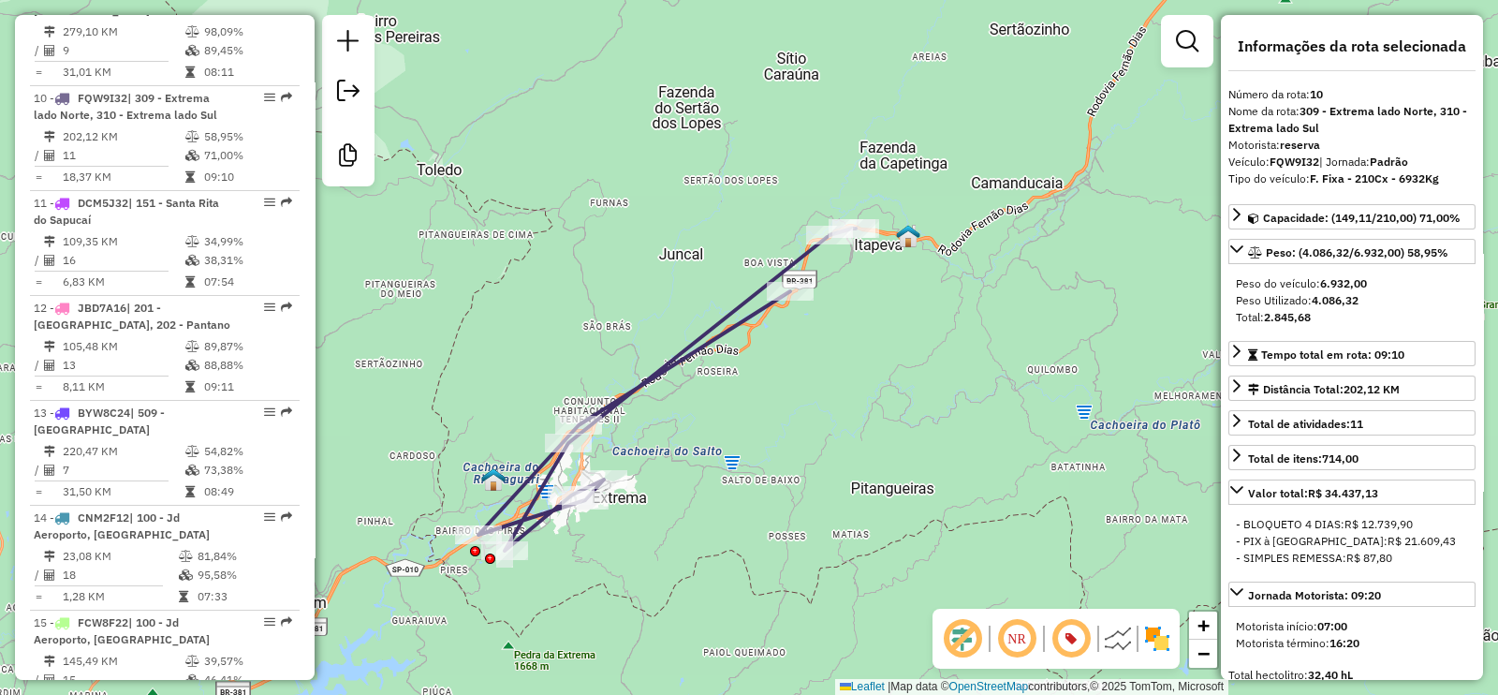
click at [653, 378] on icon at bounding box center [666, 389] width 377 height 322
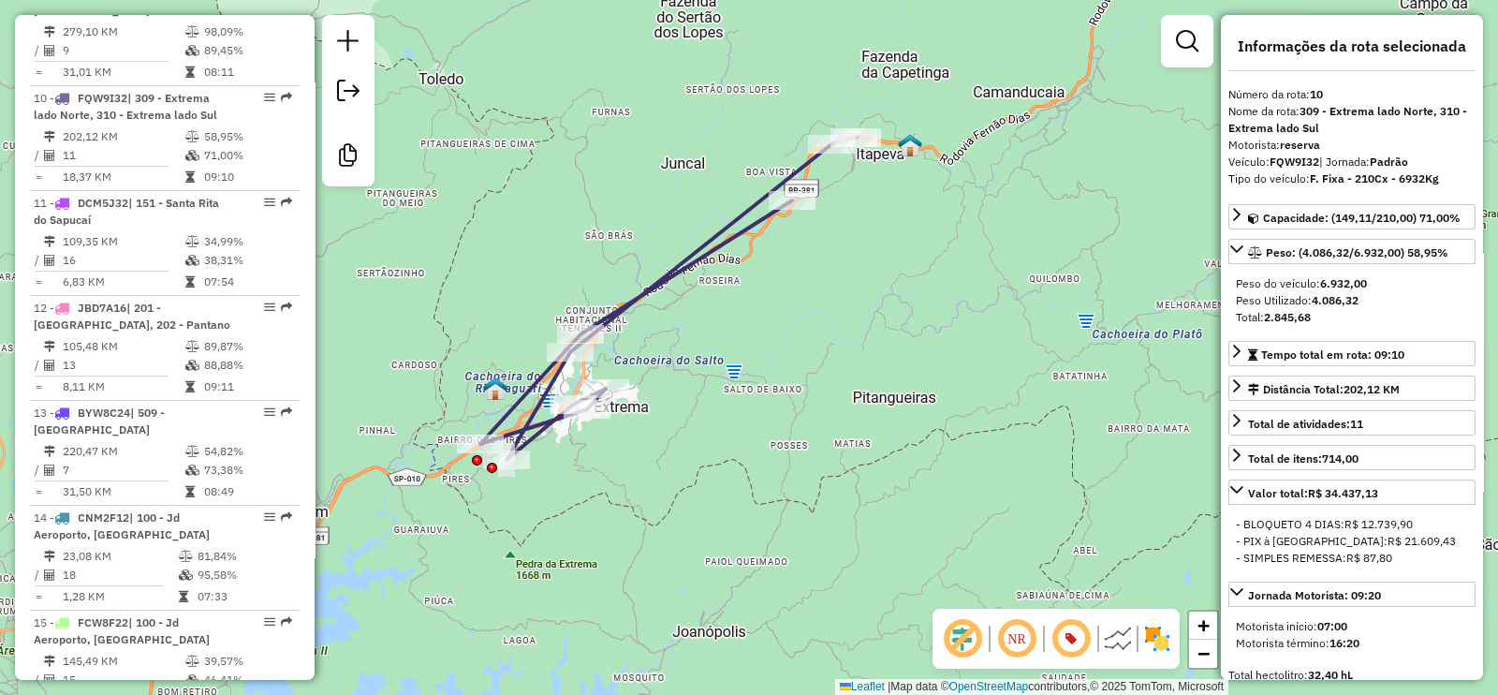
drag, startPoint x: 731, startPoint y: 395, endPoint x: 730, endPoint y: 349, distance: 45.9
click at [730, 349] on div "Janela de atendimento Grade de atendimento Capacidade Transportadoras Veículos …" at bounding box center [749, 347] width 1498 height 695
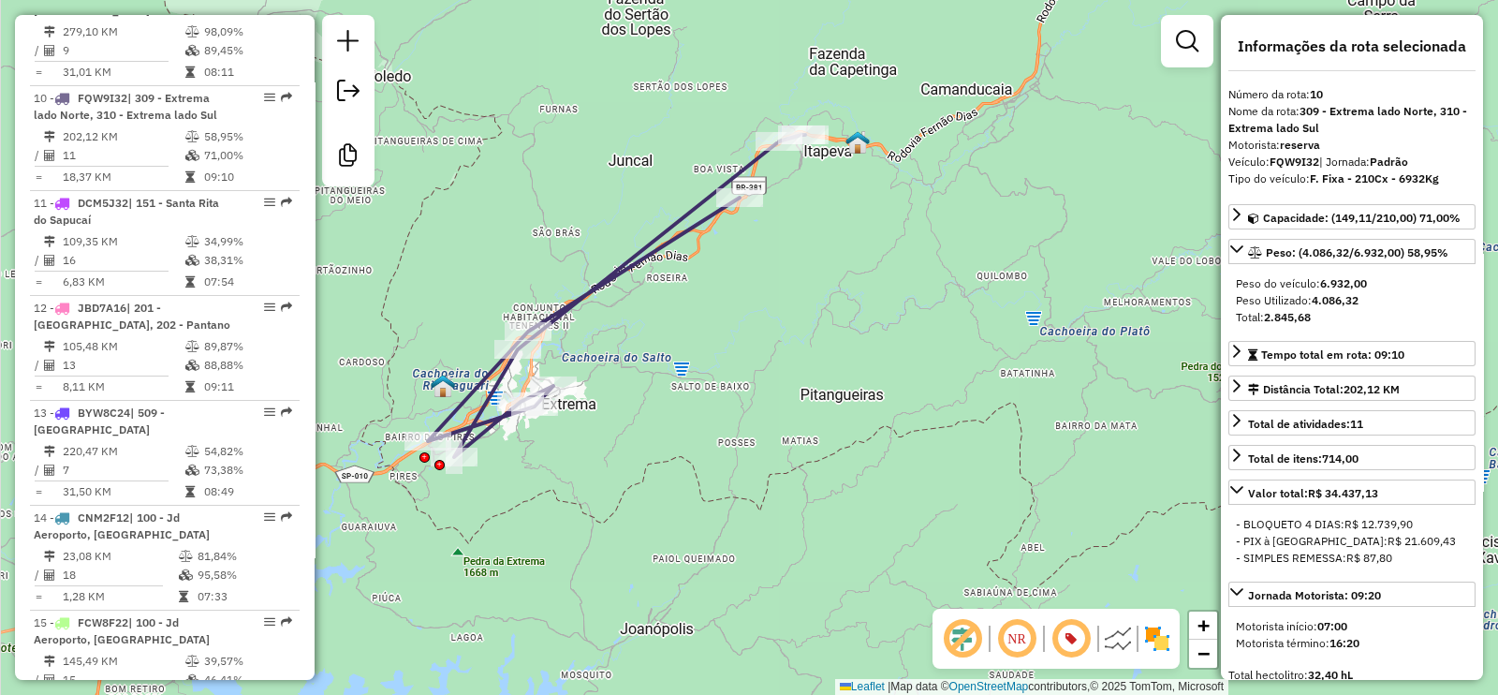
drag, startPoint x: 697, startPoint y: 189, endPoint x: 652, endPoint y: 197, distance: 45.6
click at [652, 197] on div "Janela de atendimento Grade de atendimento Capacidade Transportadoras Veículos …" at bounding box center [749, 347] width 1498 height 695
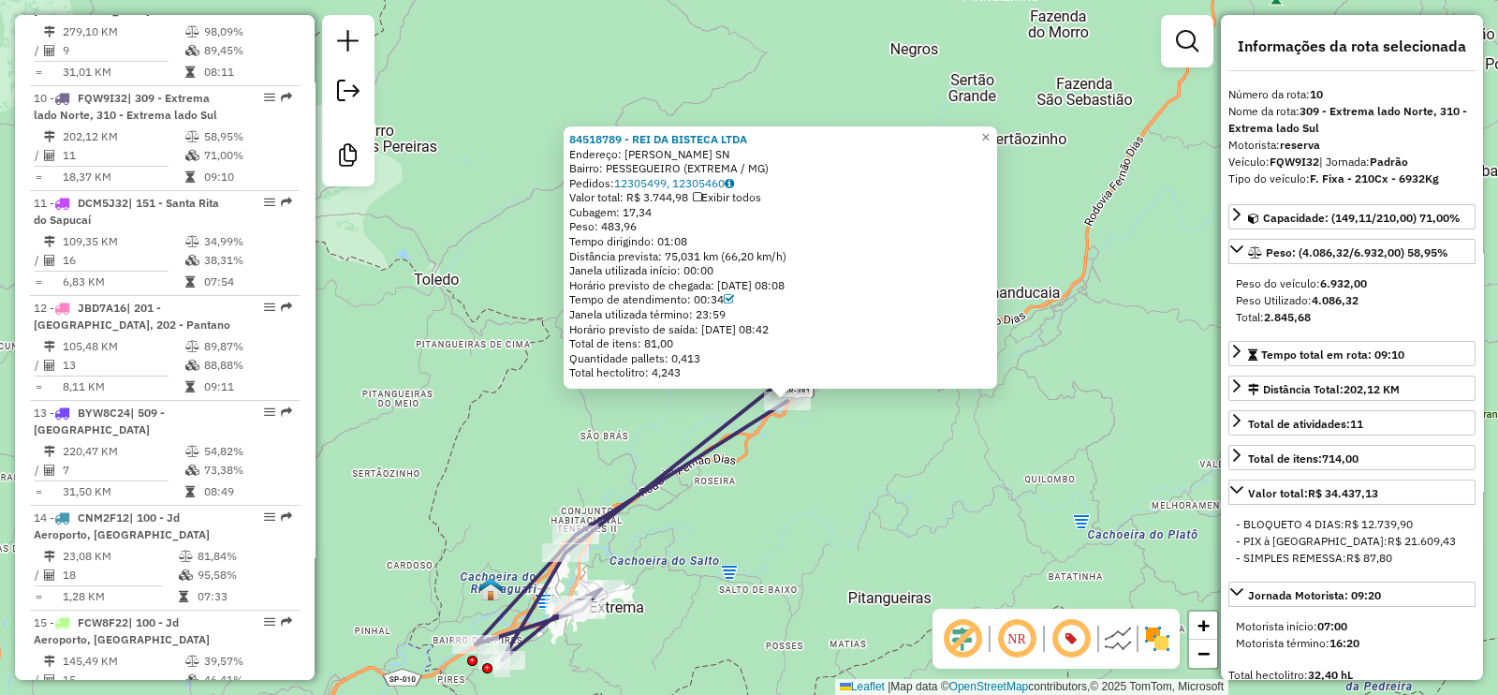
click at [832, 477] on div "84518789 - REI DA BISTECA LTDA Endereço: ROD FERNAO DIAS SN Bairro: PESSEGUEIRO…" at bounding box center [749, 347] width 1498 height 695
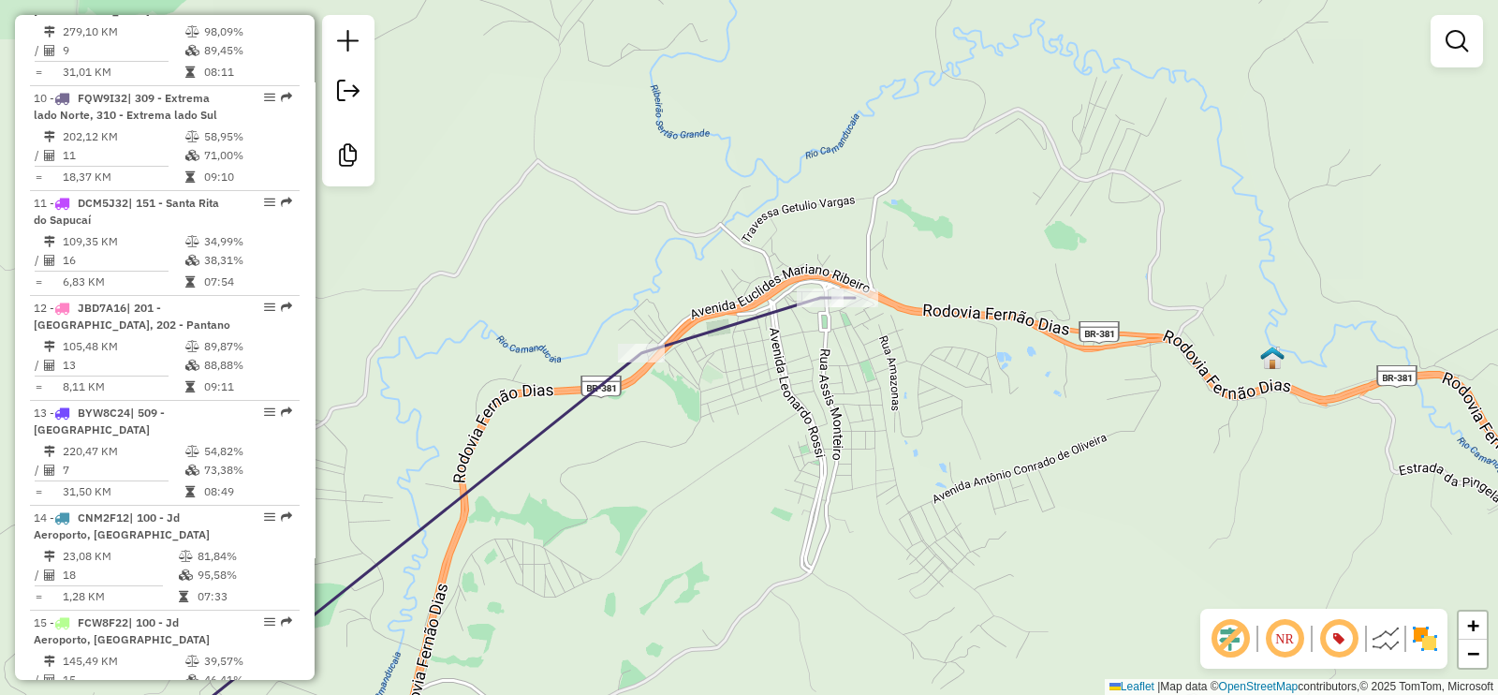
click at [1329, 626] on em at bounding box center [1338, 638] width 45 height 45
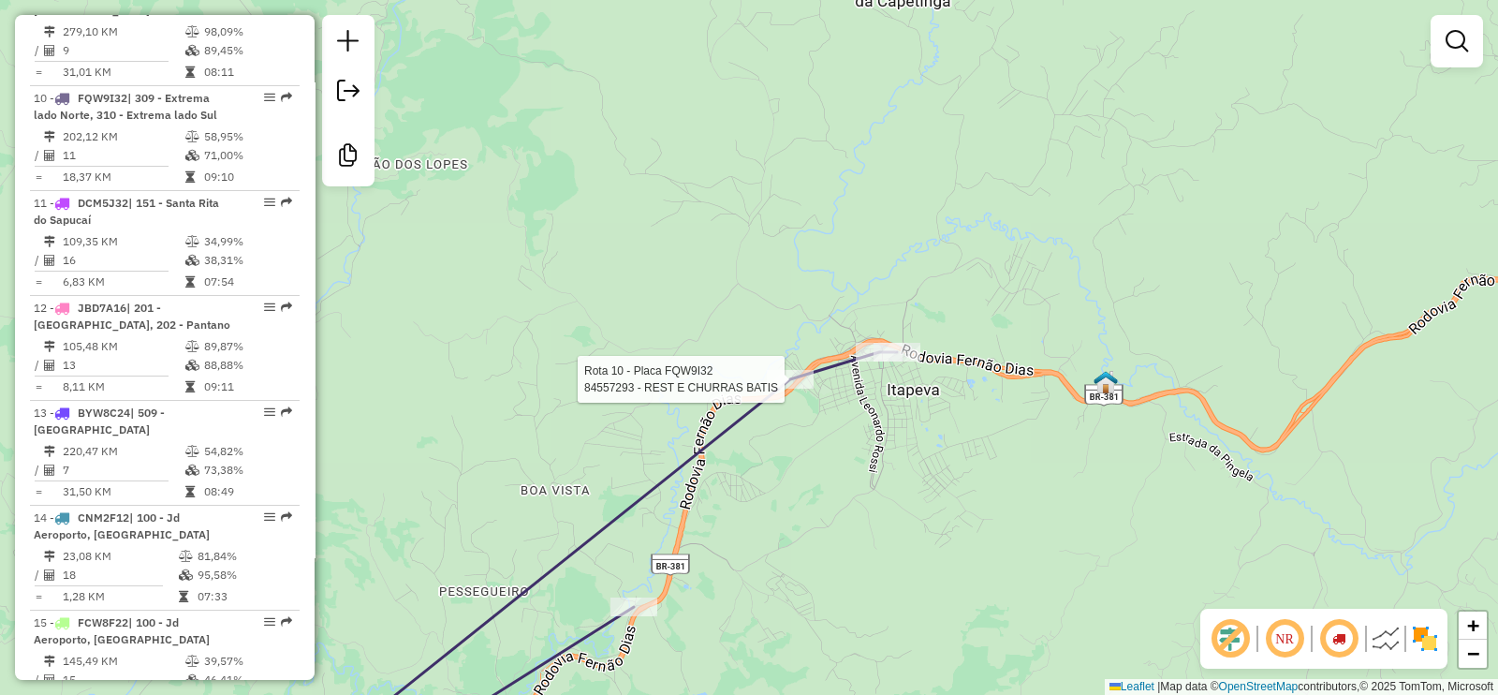
select select "**********"
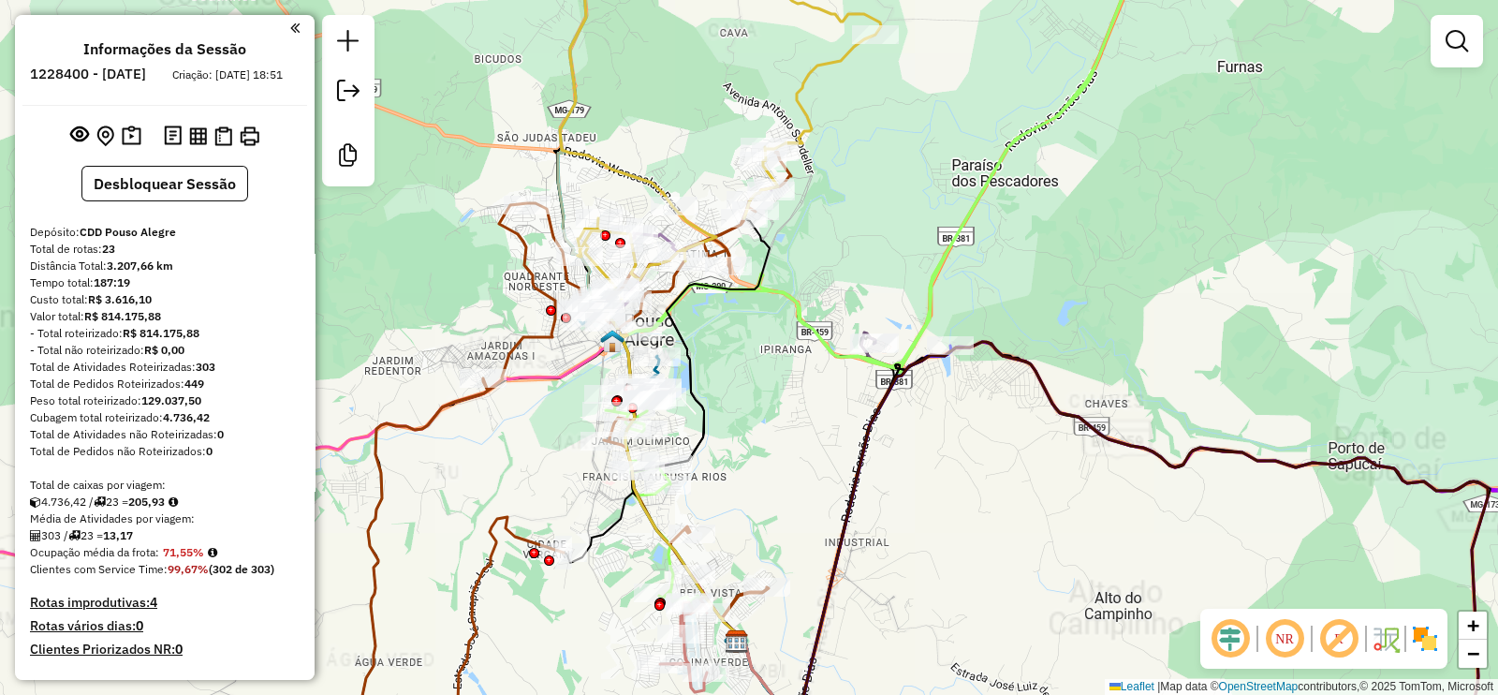
click at [1348, 637] on em at bounding box center [1338, 638] width 45 height 45
click at [1240, 640] on em at bounding box center [1230, 638] width 45 height 45
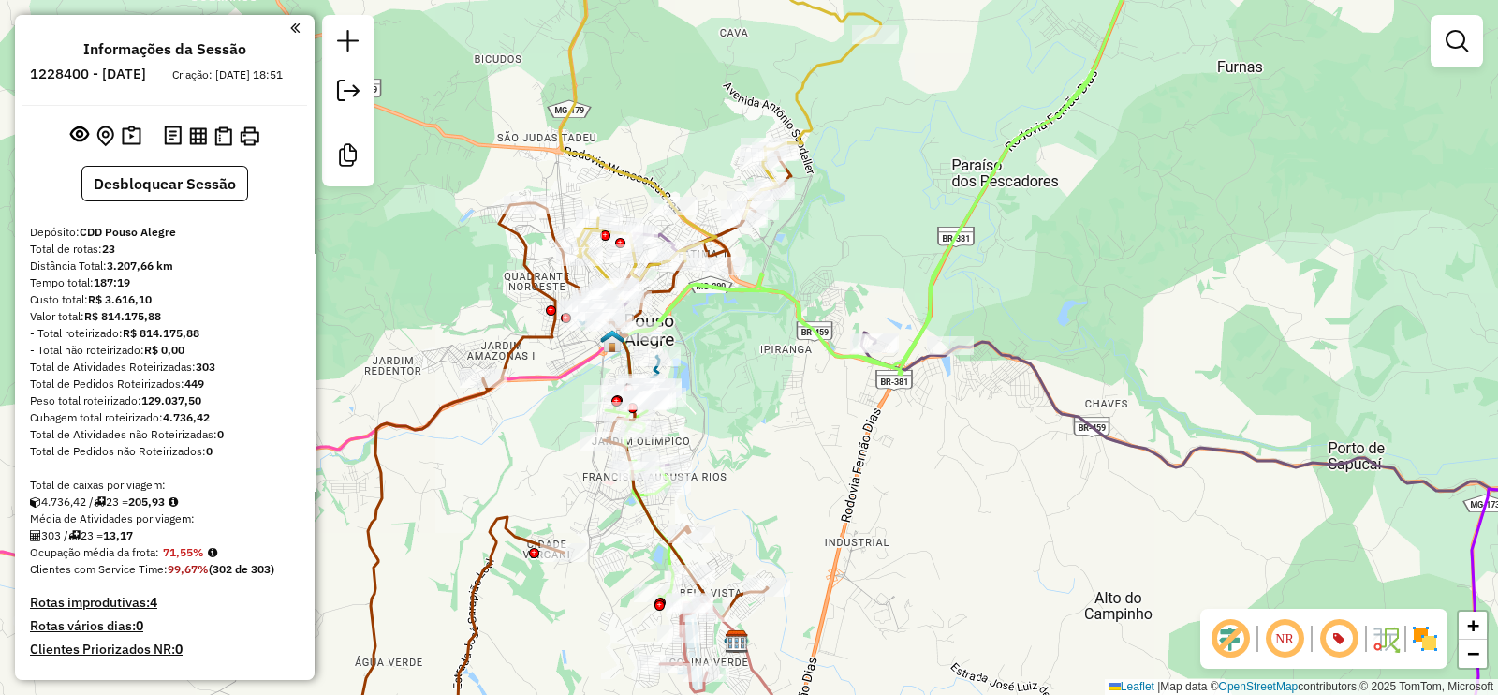
click at [1377, 639] on img at bounding box center [1386, 639] width 30 height 30
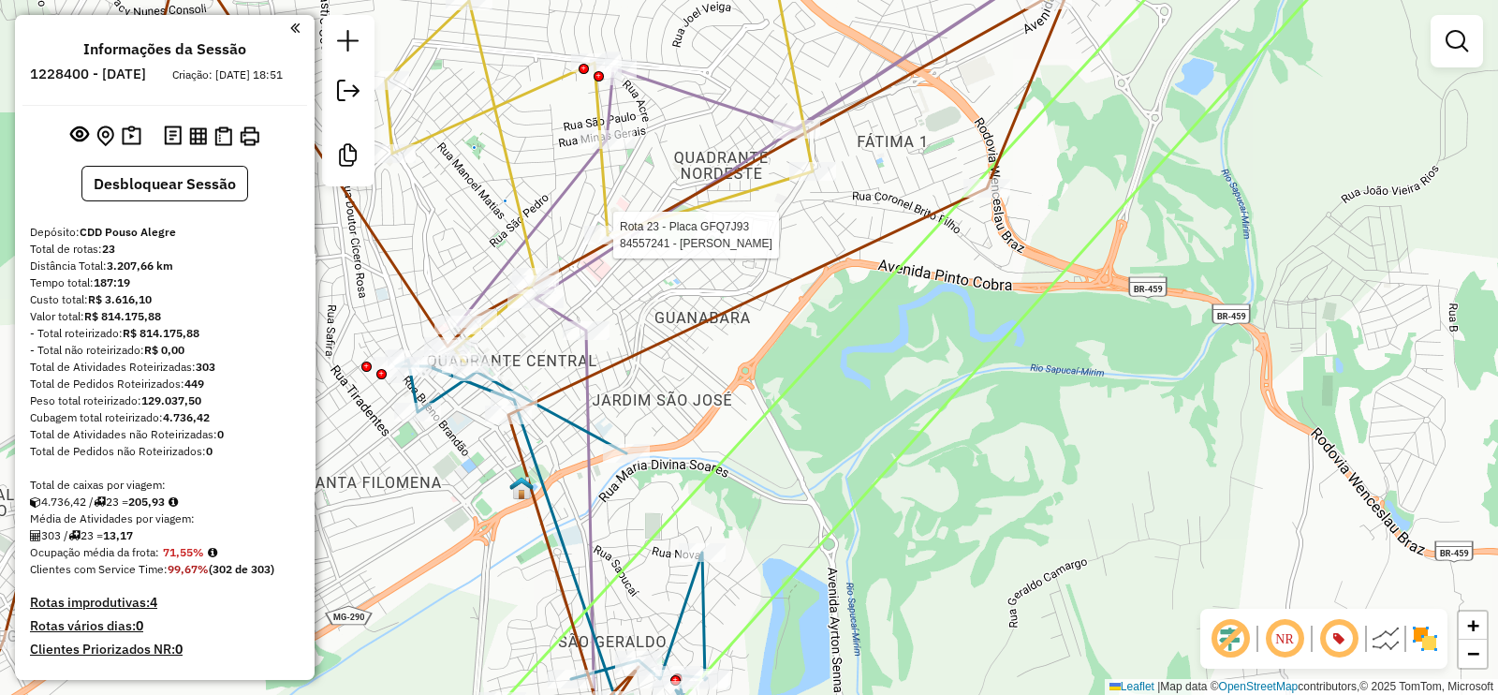
select select "**********"
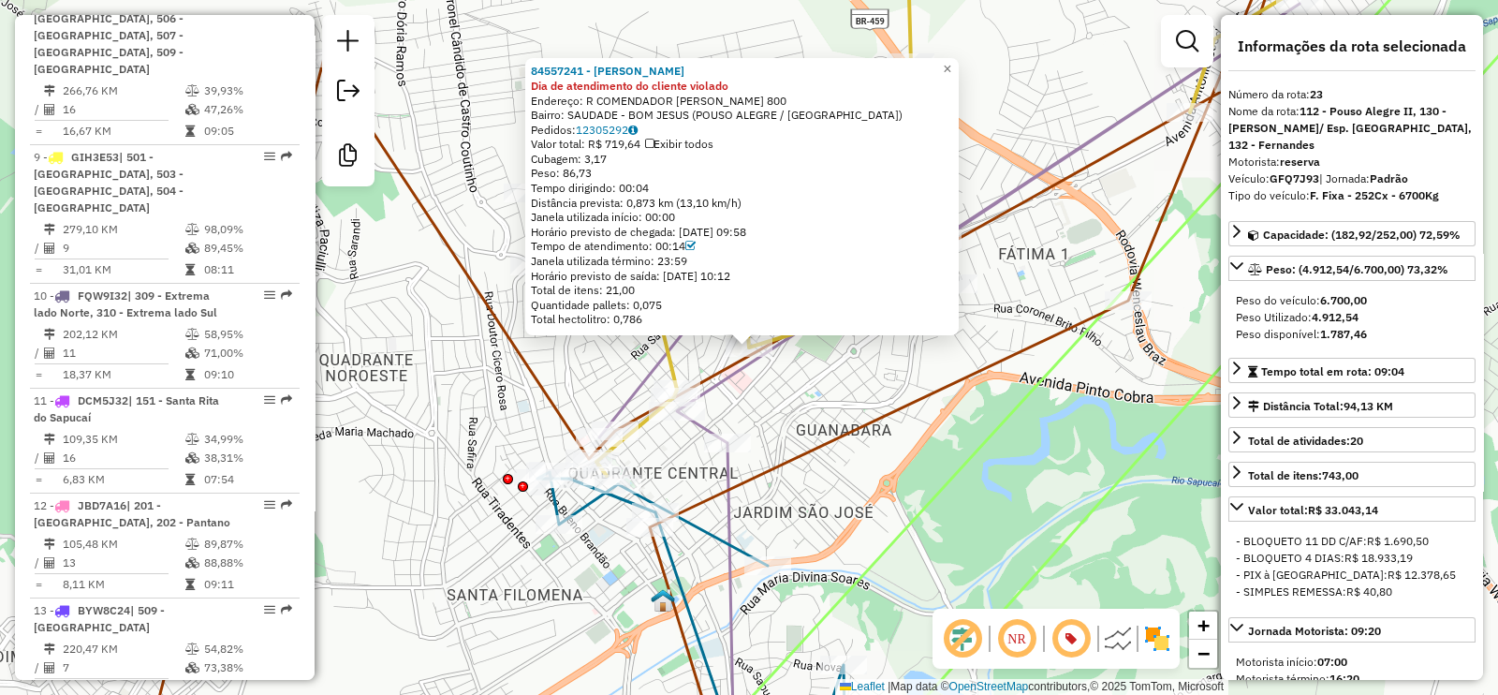
scroll to position [2776, 0]
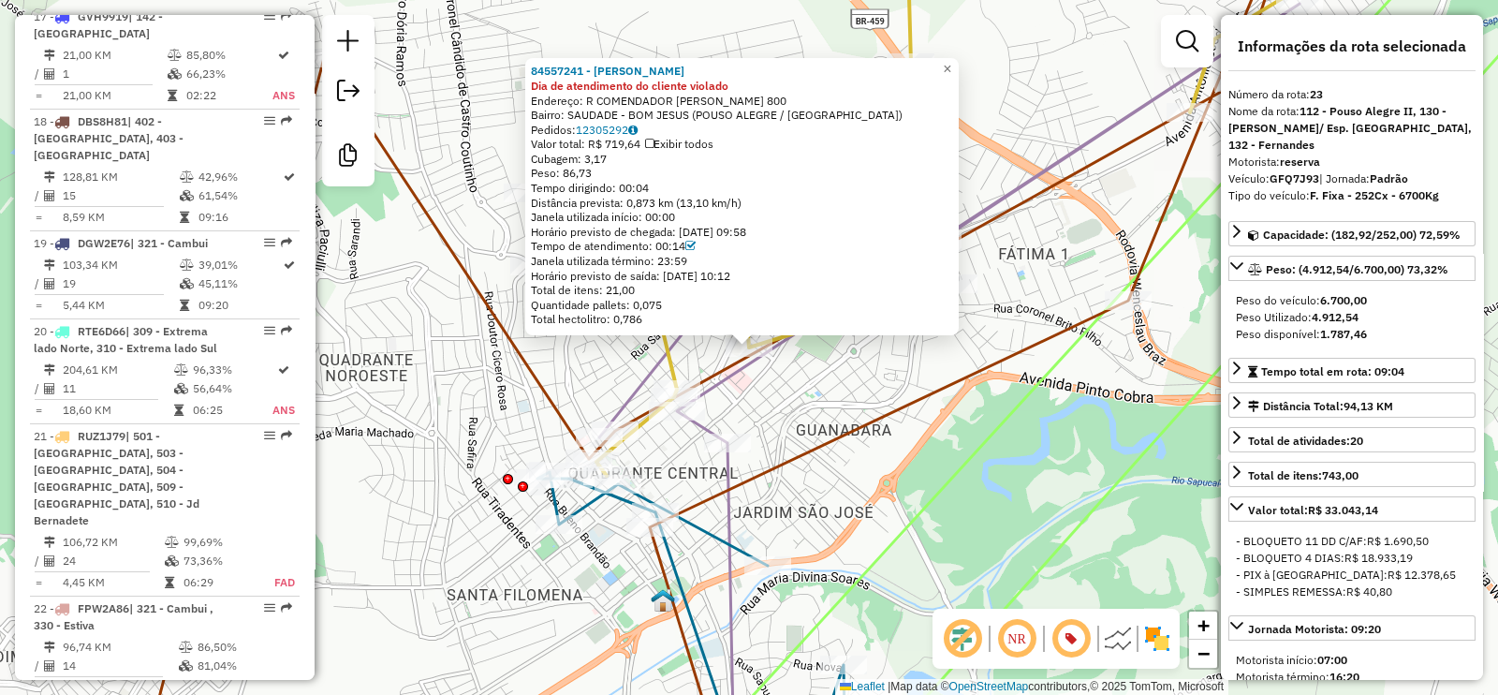
click at [862, 402] on div "84557241 - [PERSON_NAME] DE PAU Dia de atendimento do cliente violado Endereço:…" at bounding box center [749, 347] width 1498 height 695
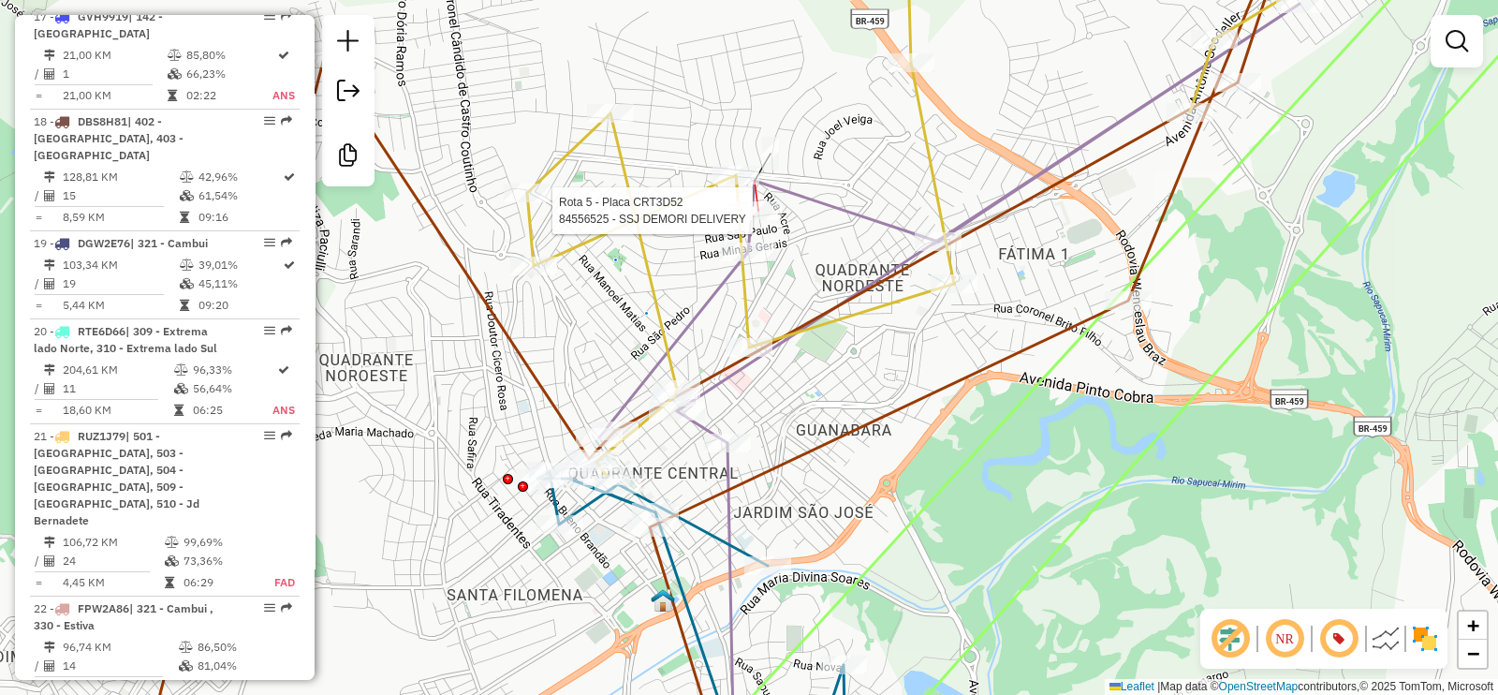
select select "**********"
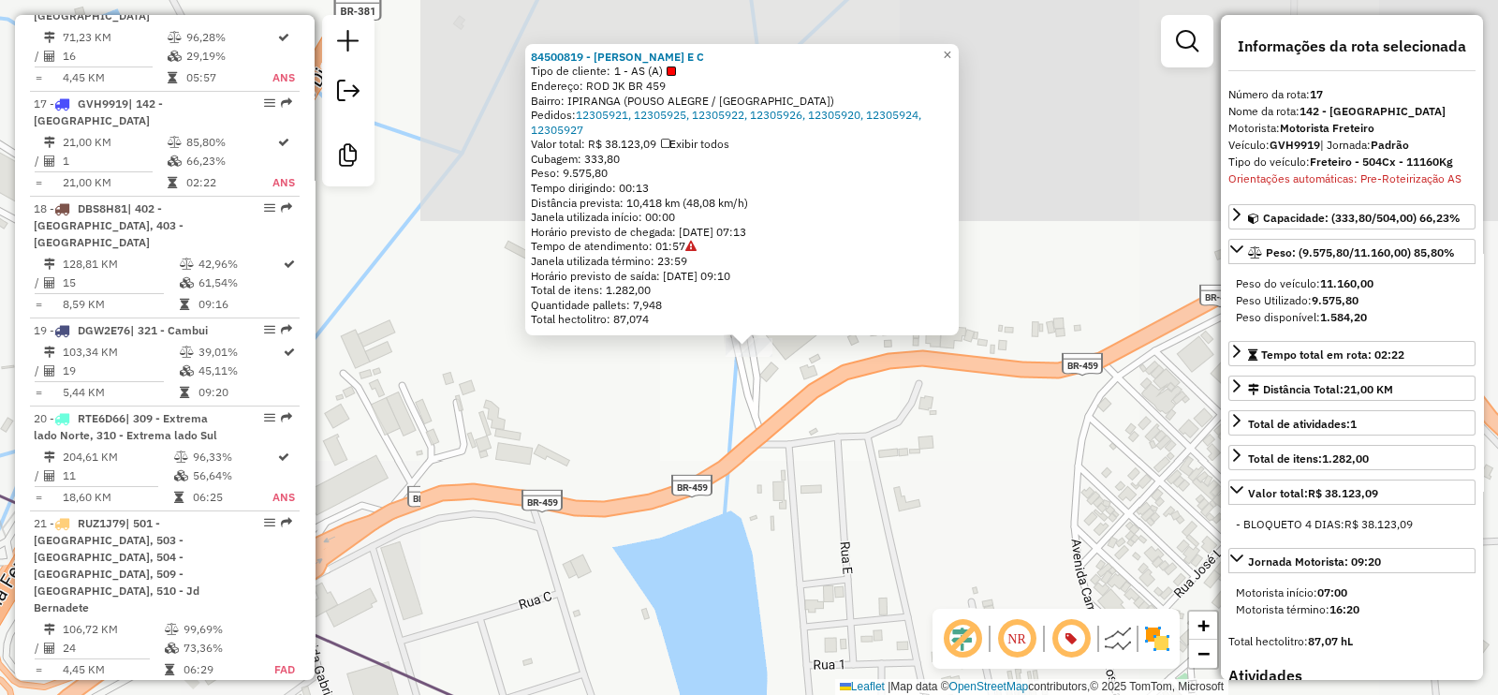
scroll to position [2643, 0]
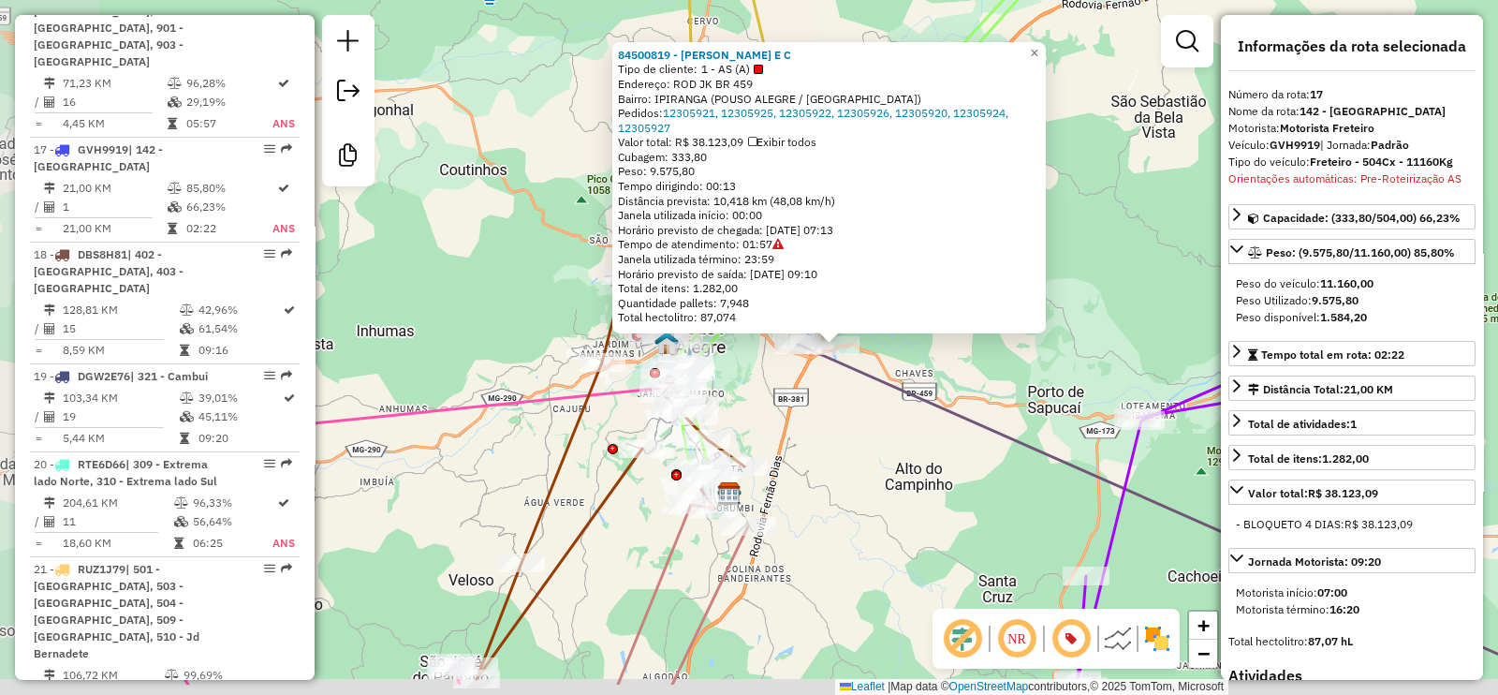
drag, startPoint x: 721, startPoint y: 475, endPoint x: 809, endPoint y: 406, distance: 111.4
click at [809, 406] on div "84500819 - [PERSON_NAME] E C Tipo de cliente: 1 - AS (A) Endereço: ROD JK BR 45…" at bounding box center [749, 347] width 1498 height 695
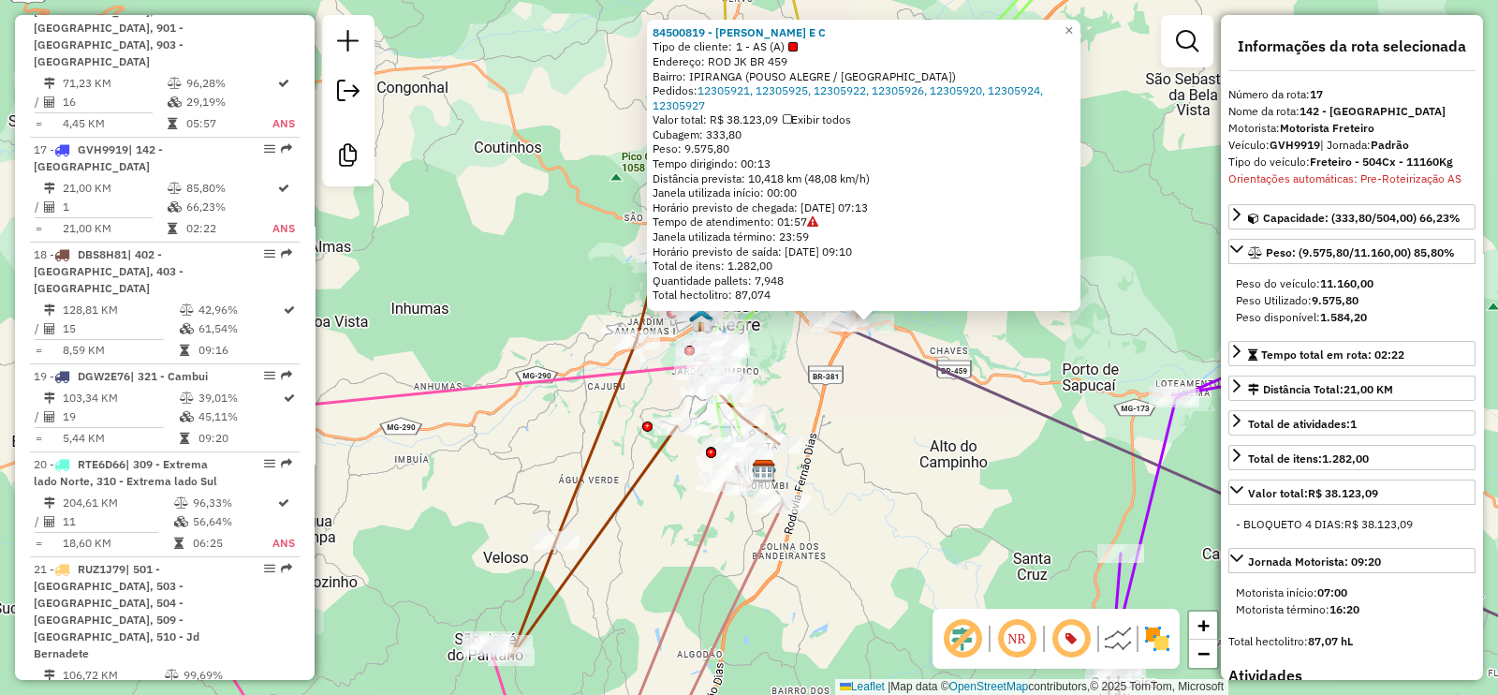
click at [792, 398] on div "84500819 - [PERSON_NAME] E C Tipo de cliente: 1 - AS (A) Endereço: ROD JK BR 45…" at bounding box center [749, 347] width 1498 height 695
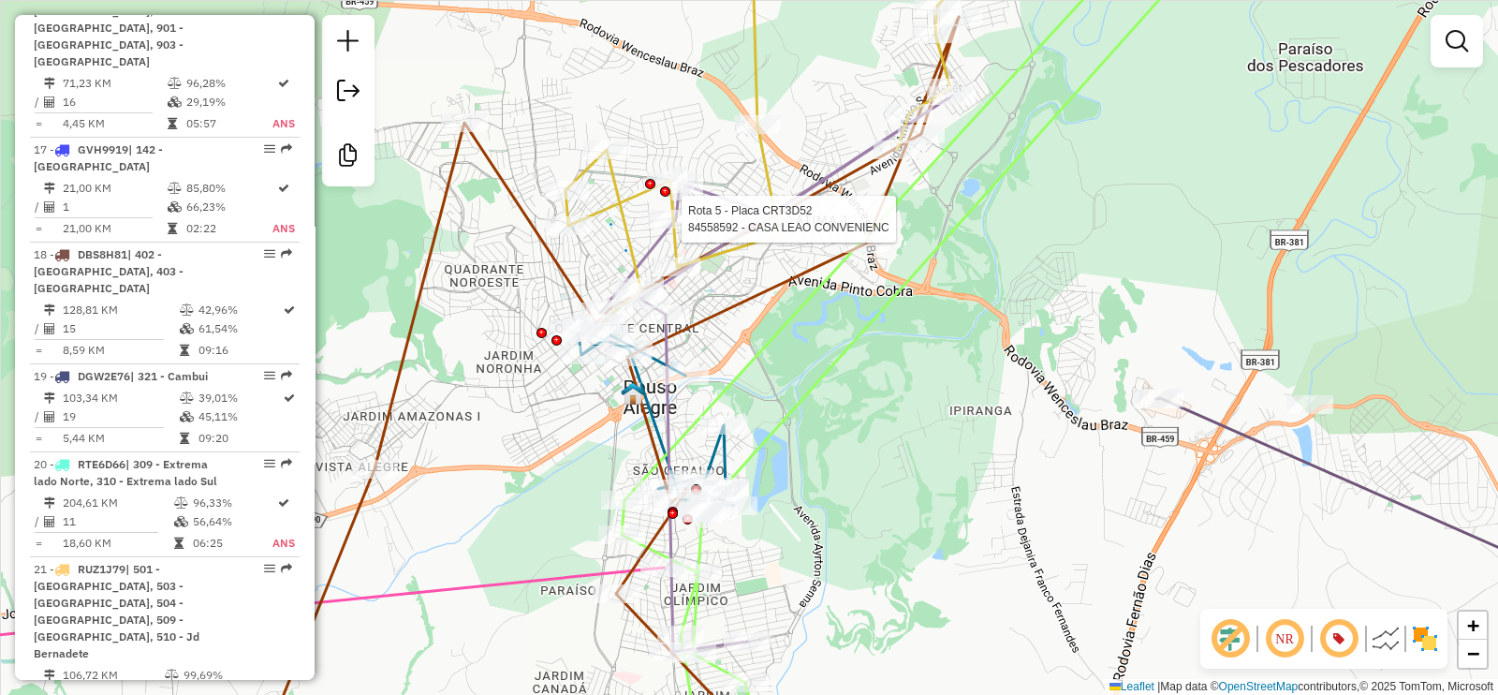
select select "**********"
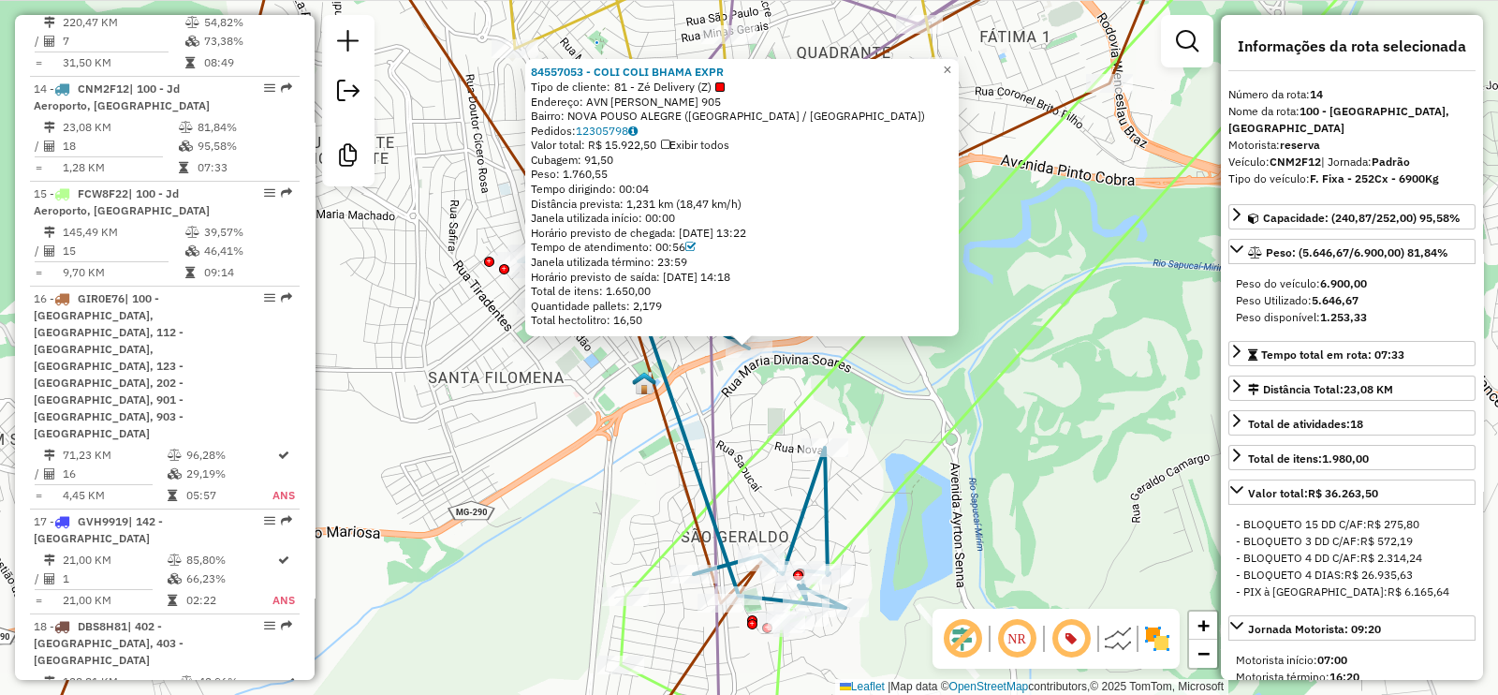
scroll to position [2245, 0]
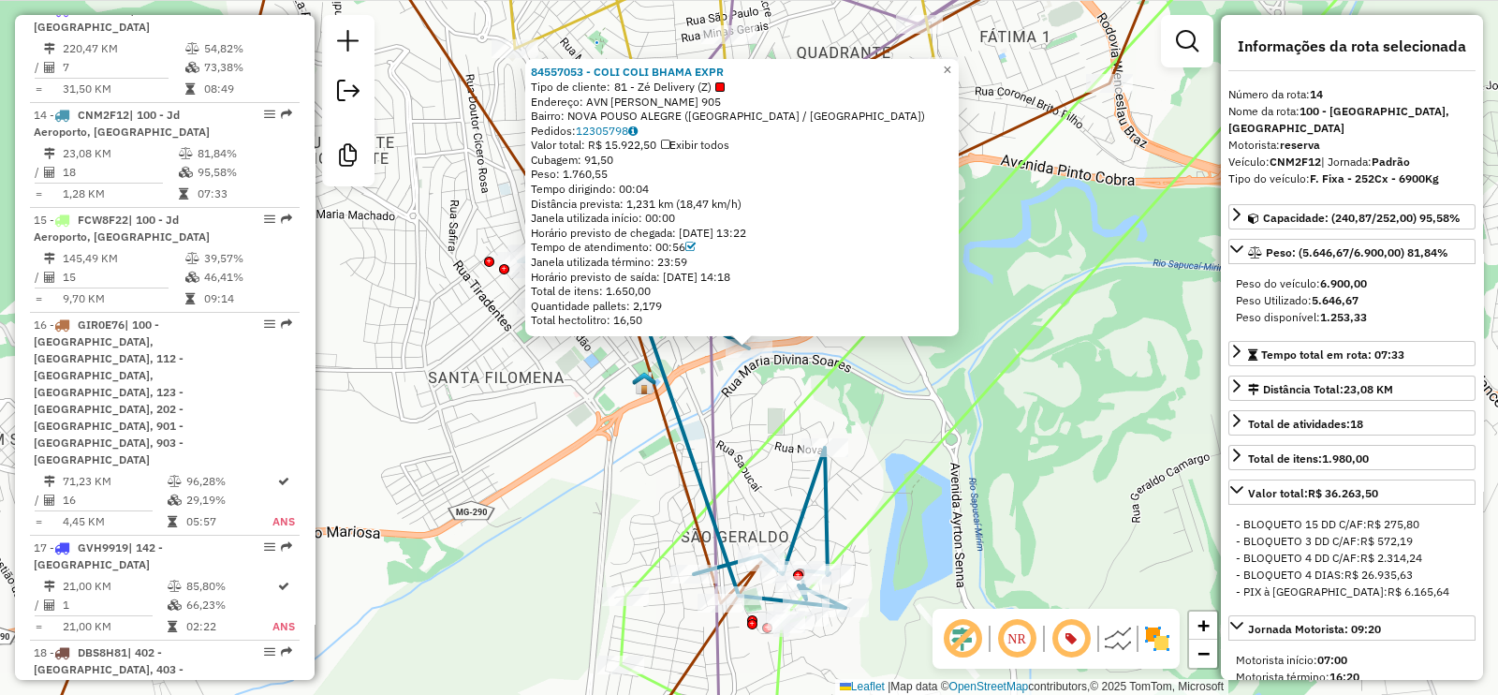
click at [671, 384] on icon at bounding box center [682, 431] width 327 height 353
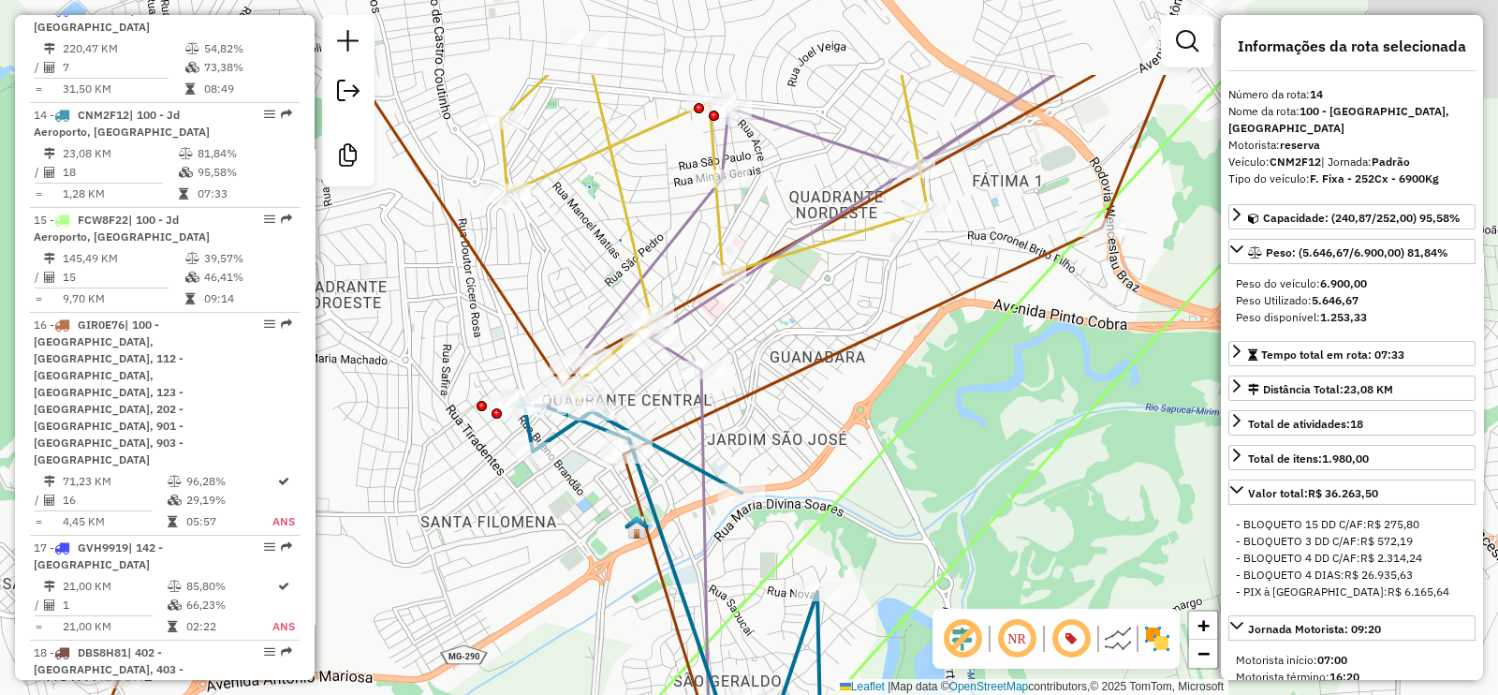
drag, startPoint x: 673, startPoint y: 363, endPoint x: 687, endPoint y: 489, distance: 126.2
click at [686, 490] on icon at bounding box center [674, 575] width 327 height 353
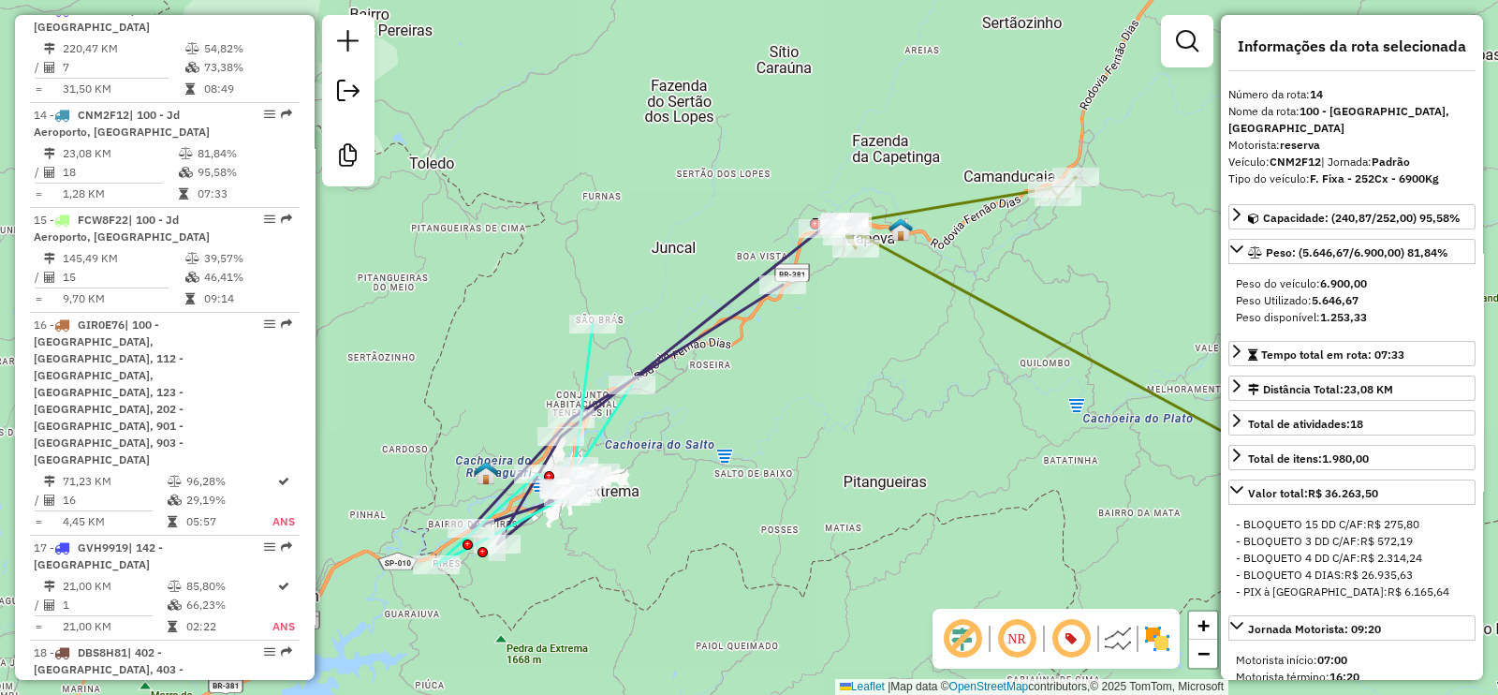
click at [584, 362] on icon at bounding box center [534, 444] width 196 height 241
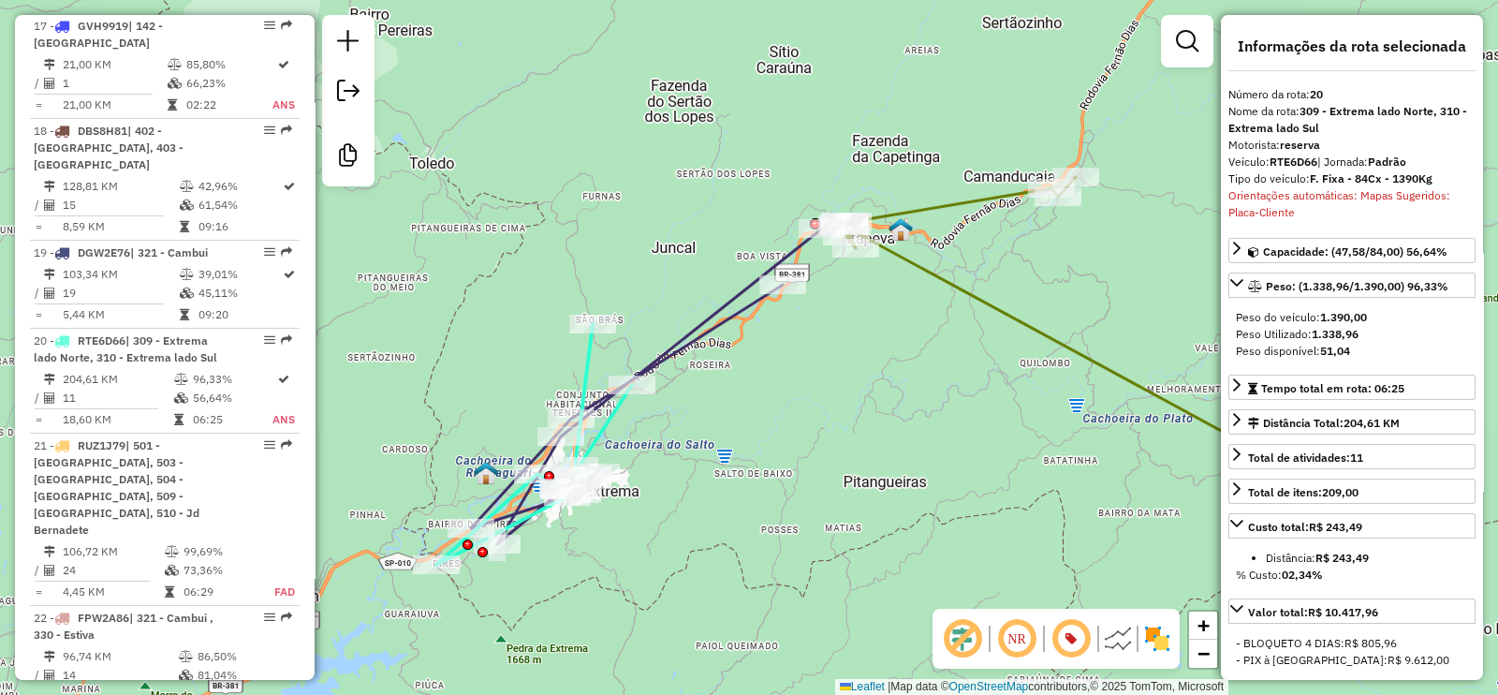
scroll to position [2776, 0]
